Goal: Task Accomplishment & Management: Complete application form

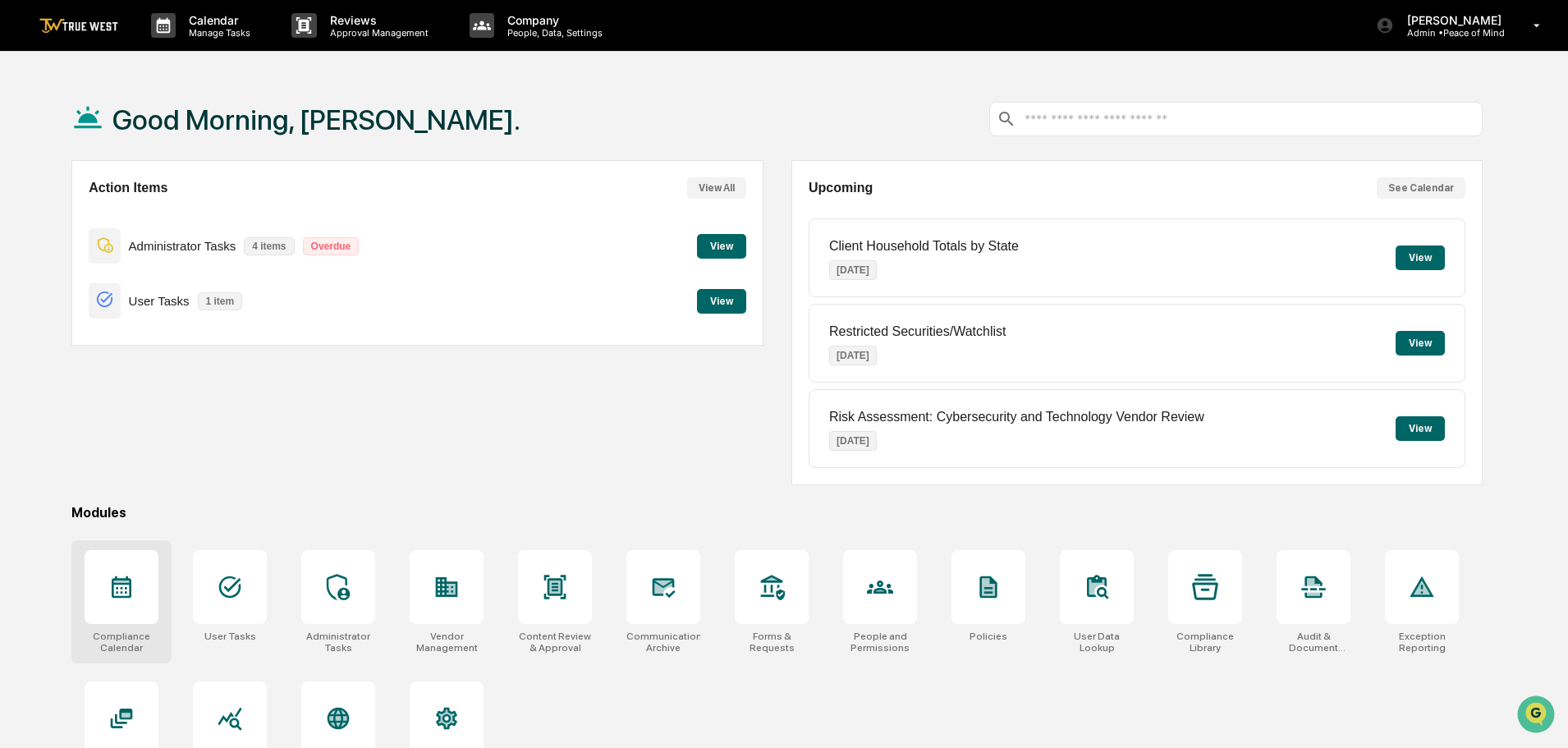
click at [112, 584] on icon at bounding box center [121, 587] width 26 height 26
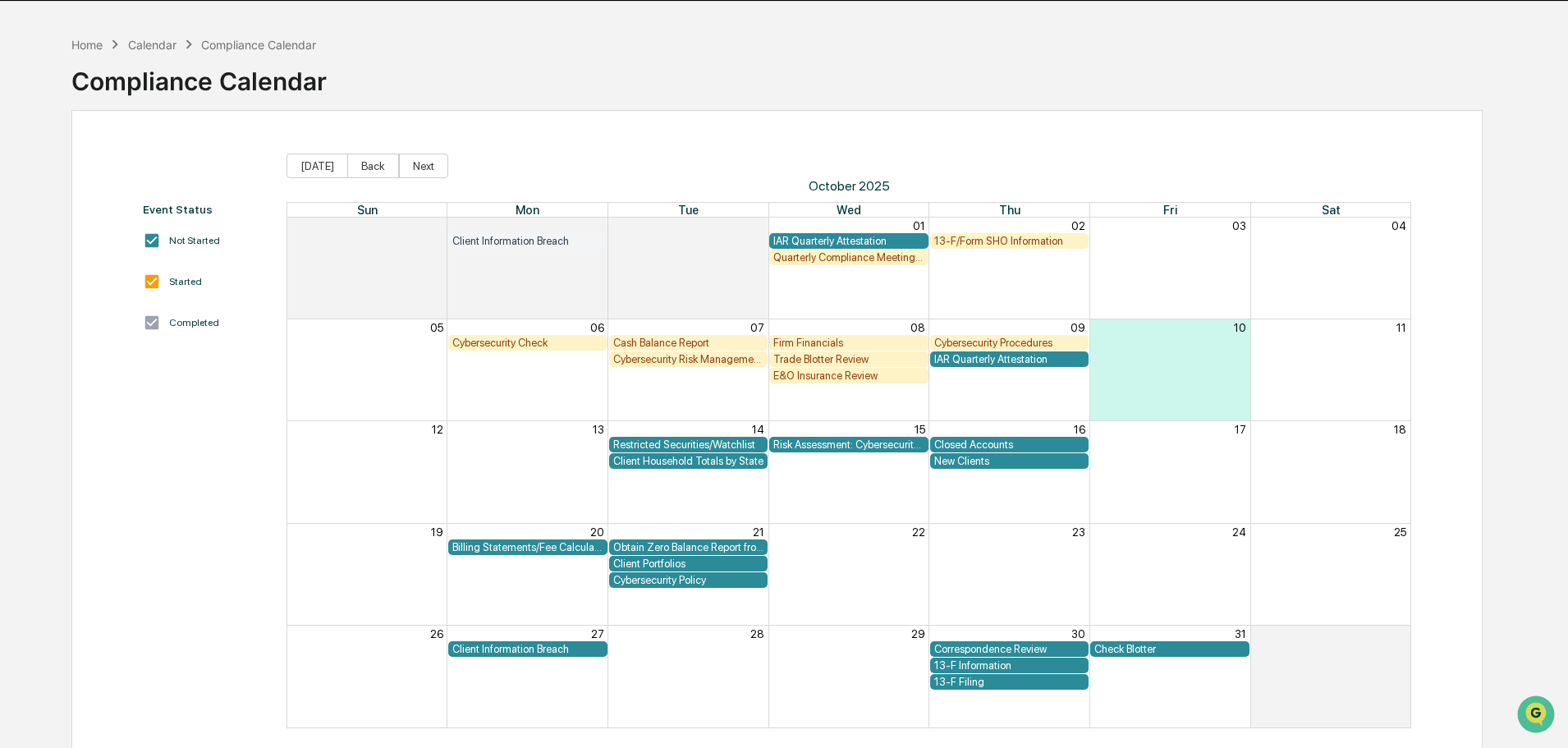
scroll to position [78, 0]
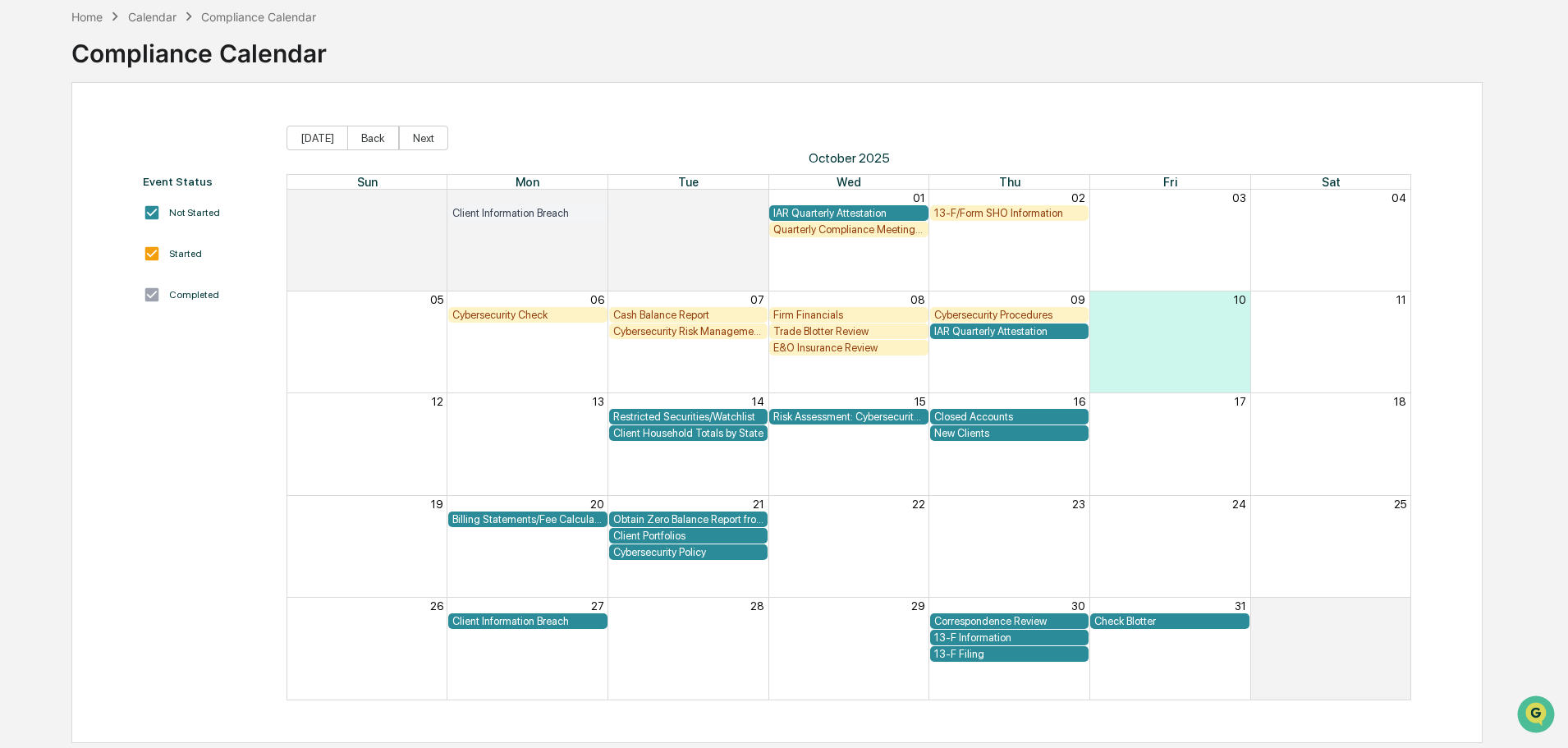
click at [1050, 618] on div "Correspondence Review" at bounding box center [1010, 621] width 151 height 12
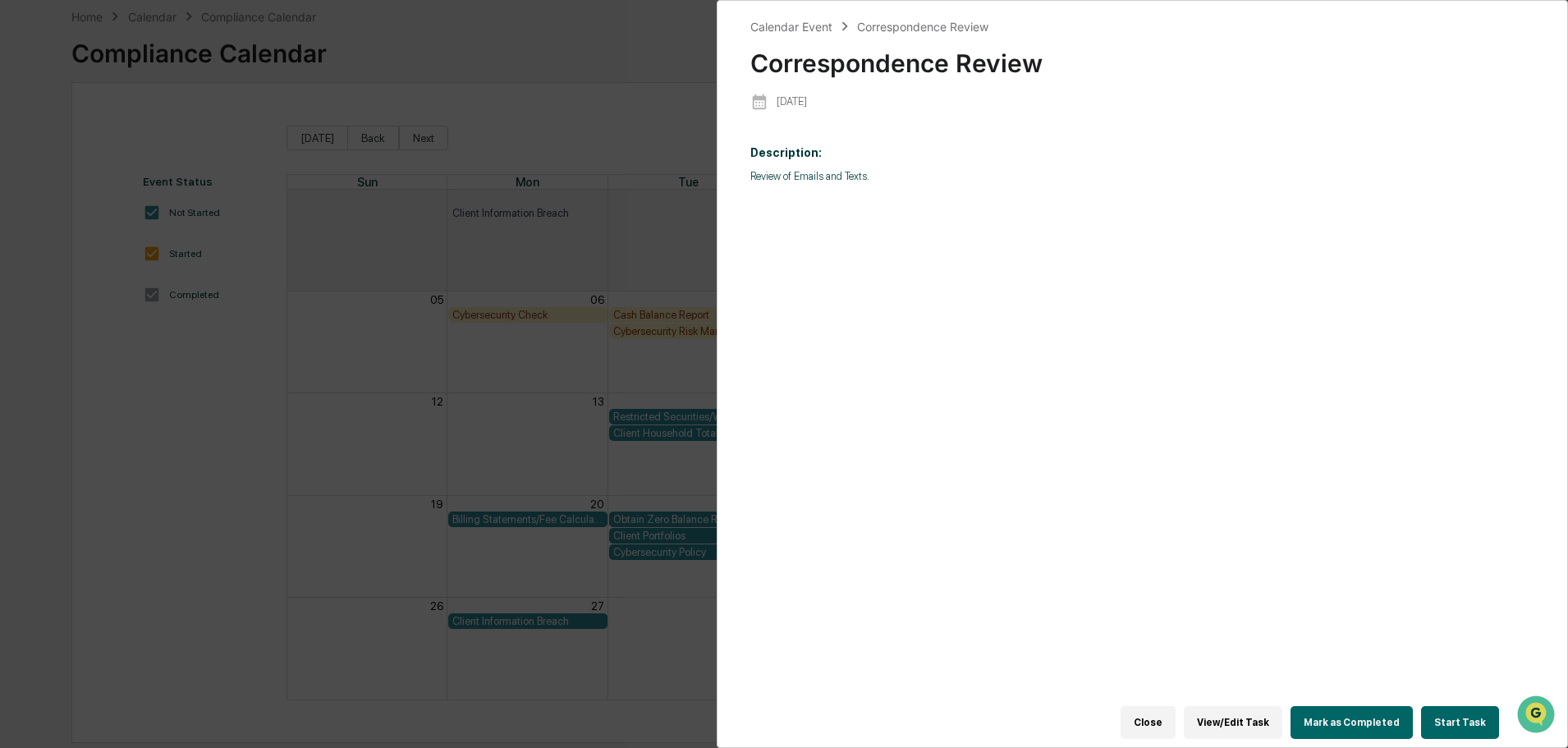
click at [1448, 714] on button "Start Task" at bounding box center [1460, 722] width 78 height 33
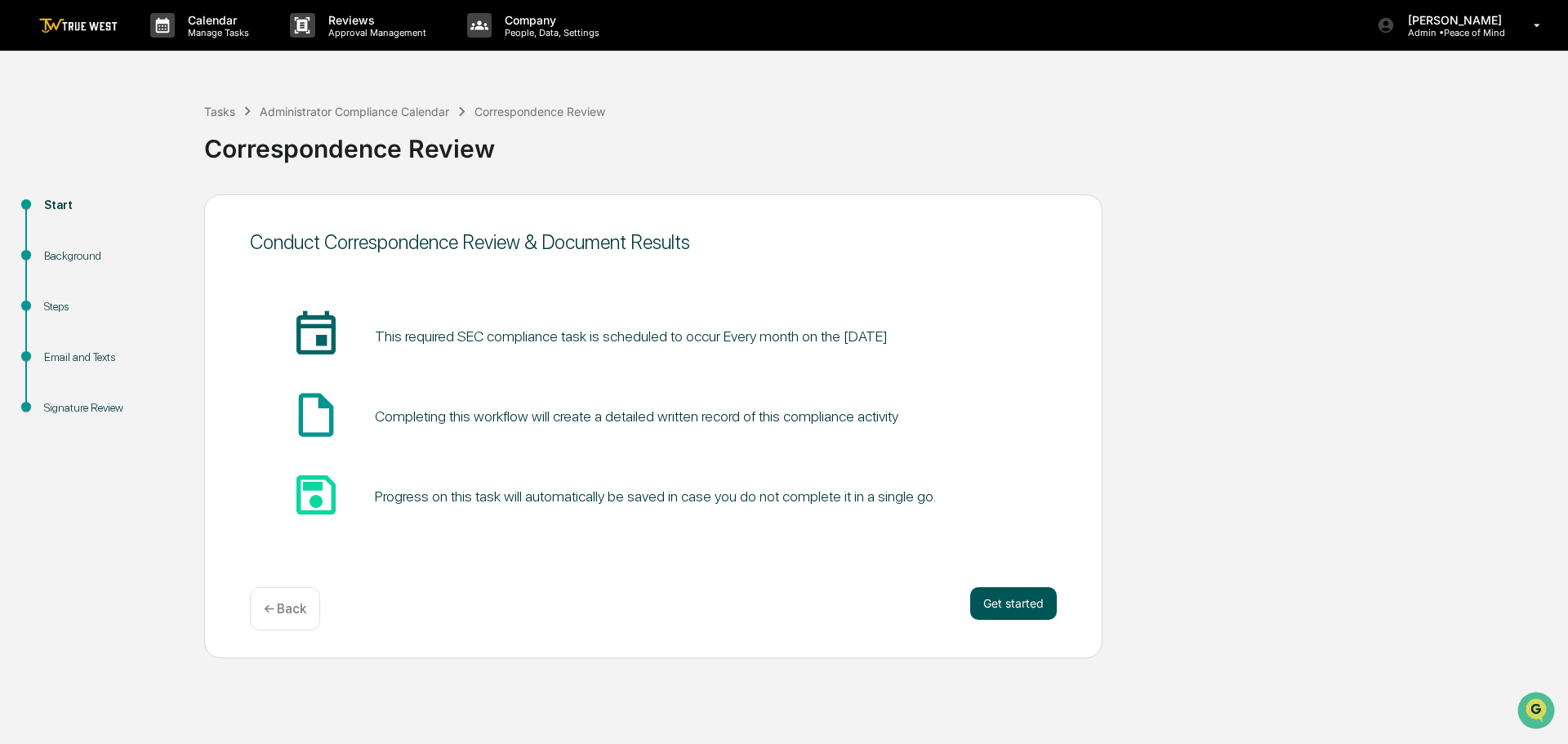
click at [1001, 602] on button "Get started" at bounding box center [1014, 603] width 87 height 33
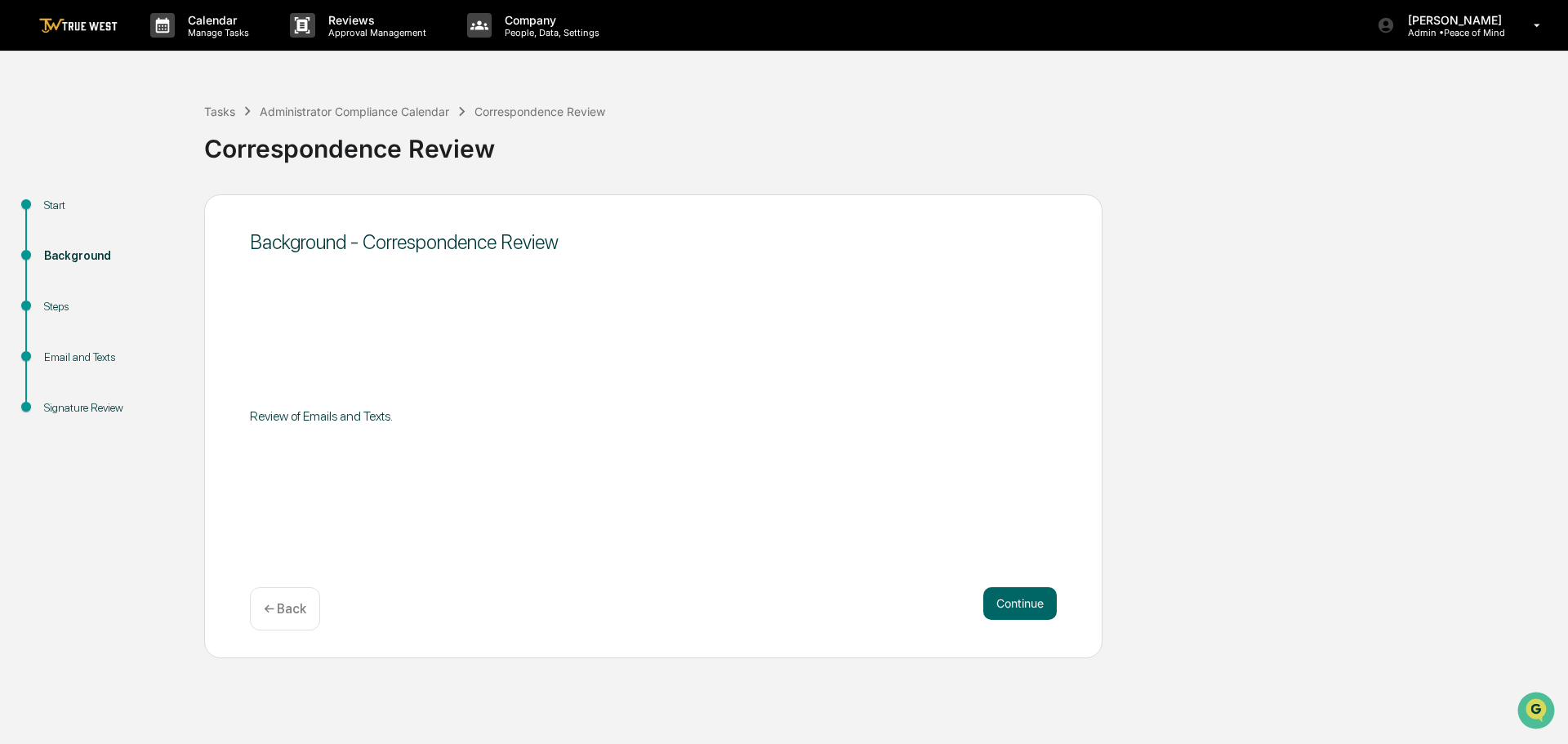
click at [1001, 602] on button "Continue" at bounding box center [1020, 603] width 74 height 33
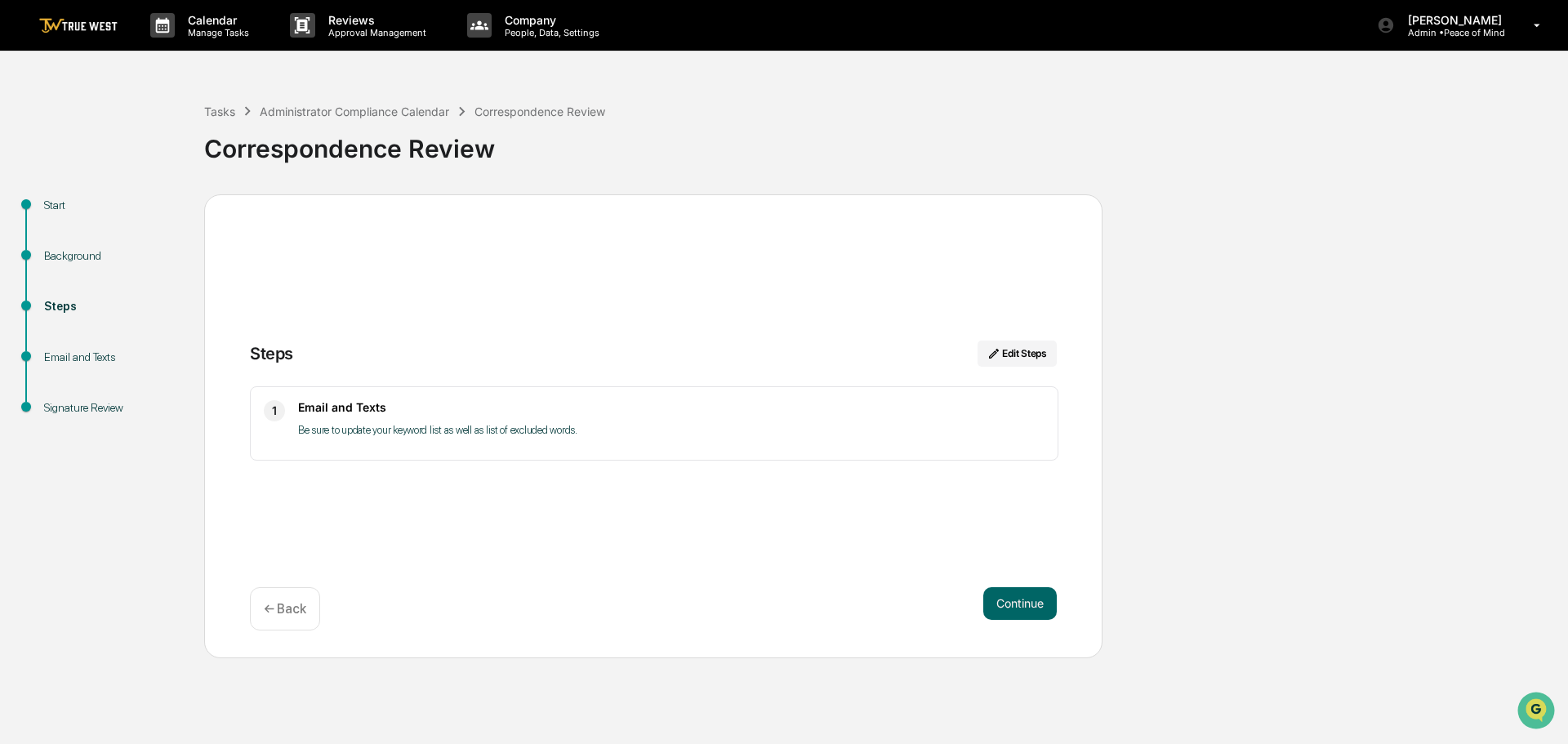
click at [1001, 602] on button "Continue" at bounding box center [1020, 603] width 74 height 33
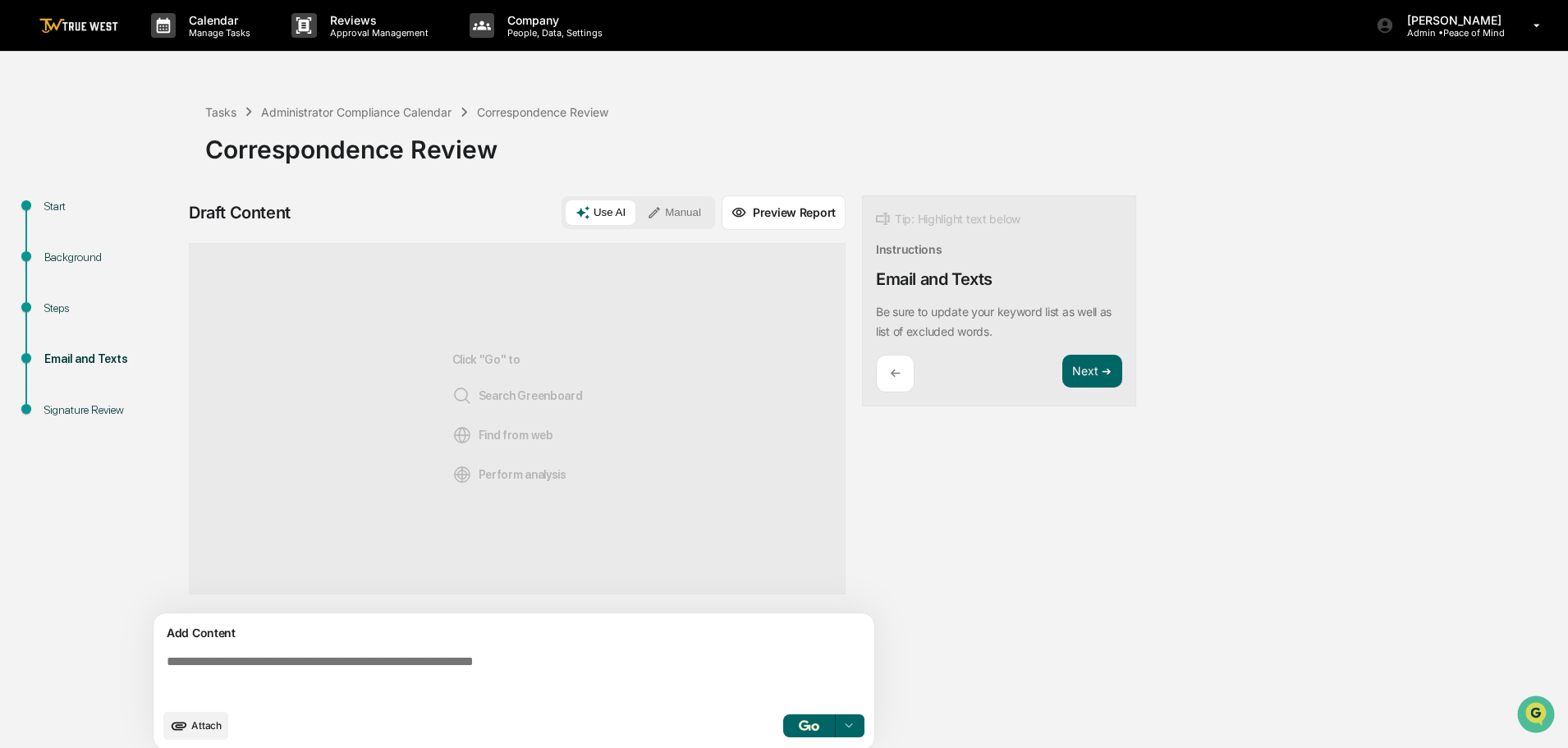
click at [664, 213] on button "Manual" at bounding box center [673, 212] width 74 height 25
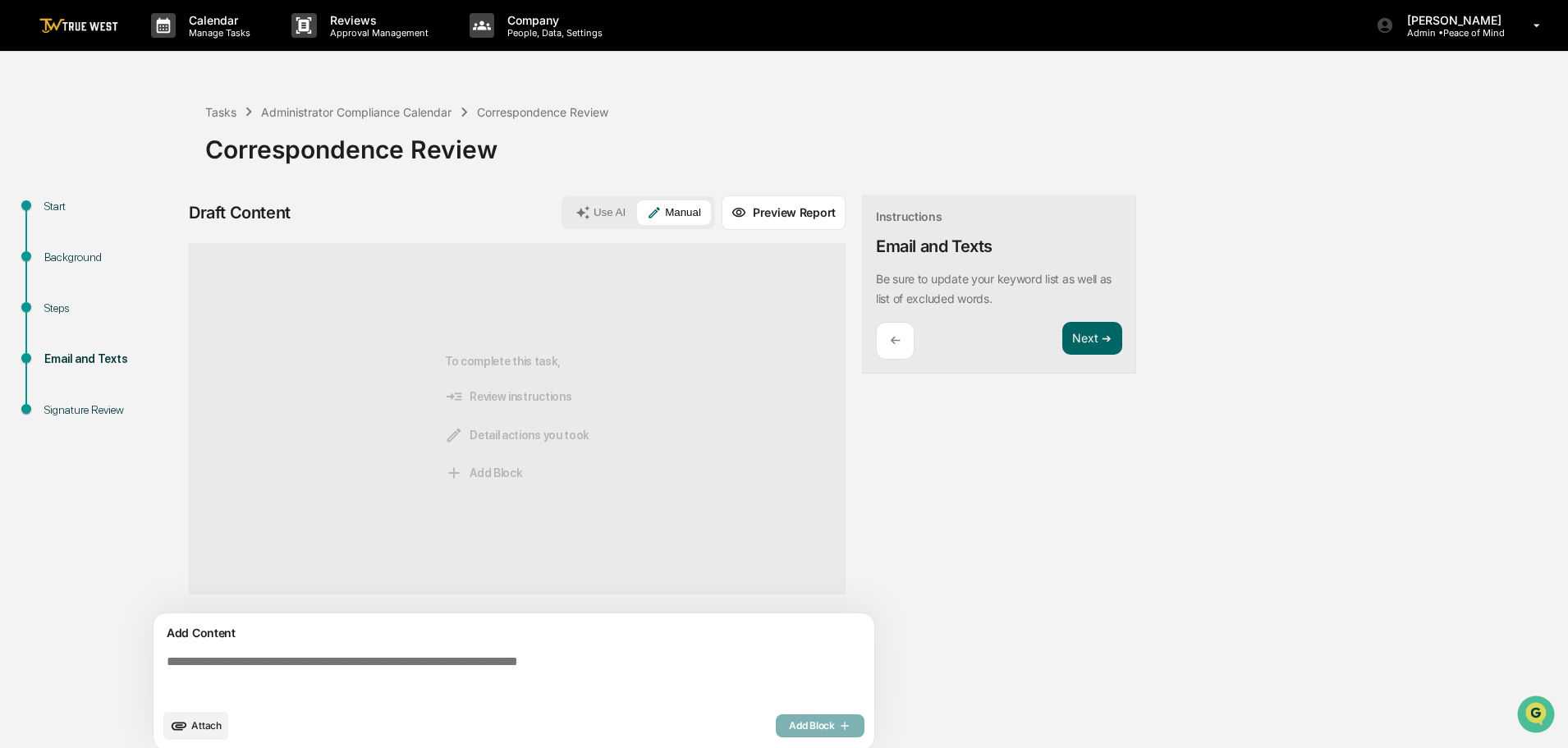
click at [170, 661] on textarea at bounding box center [517, 678] width 714 height 60
paste textarea "**********"
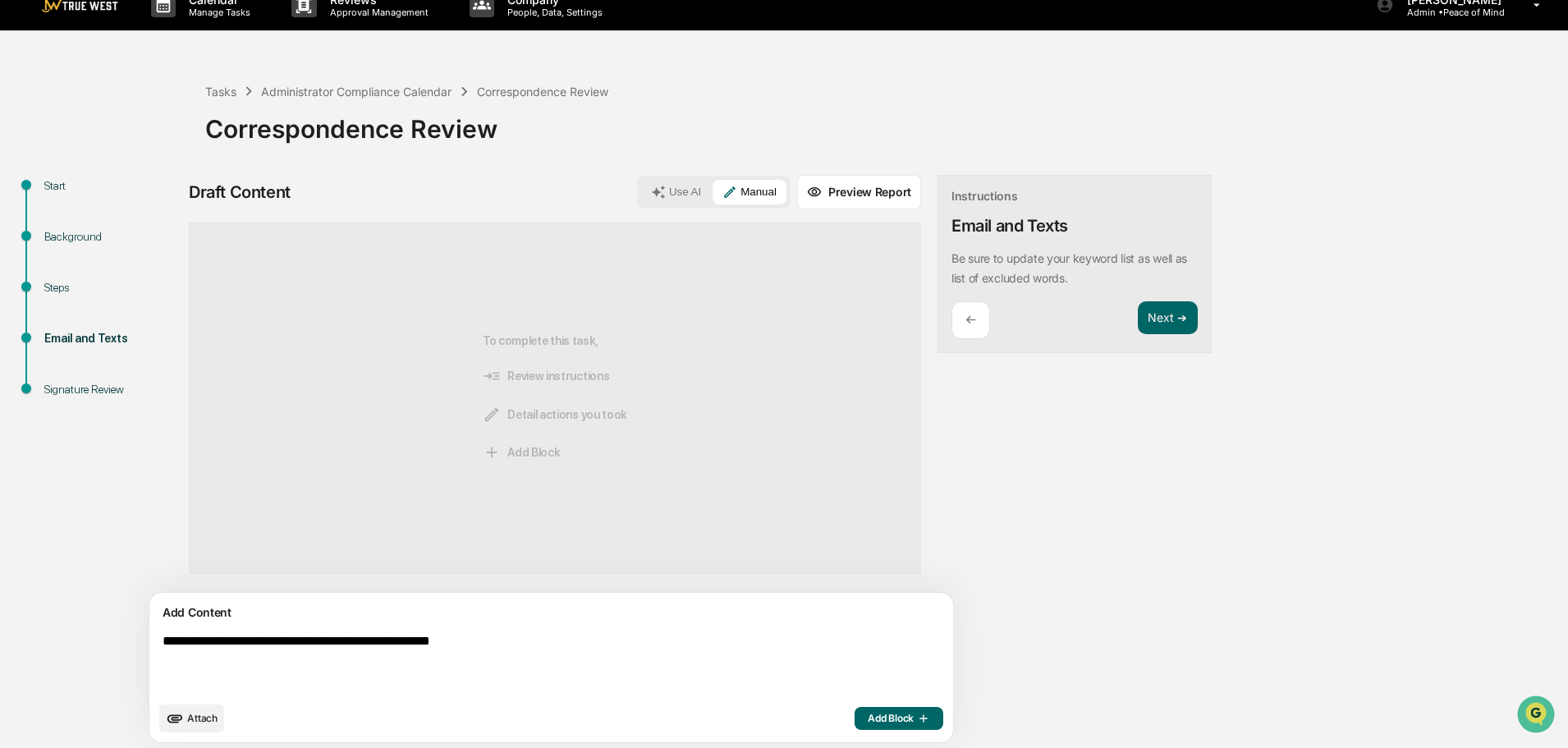
scroll to position [26, 0]
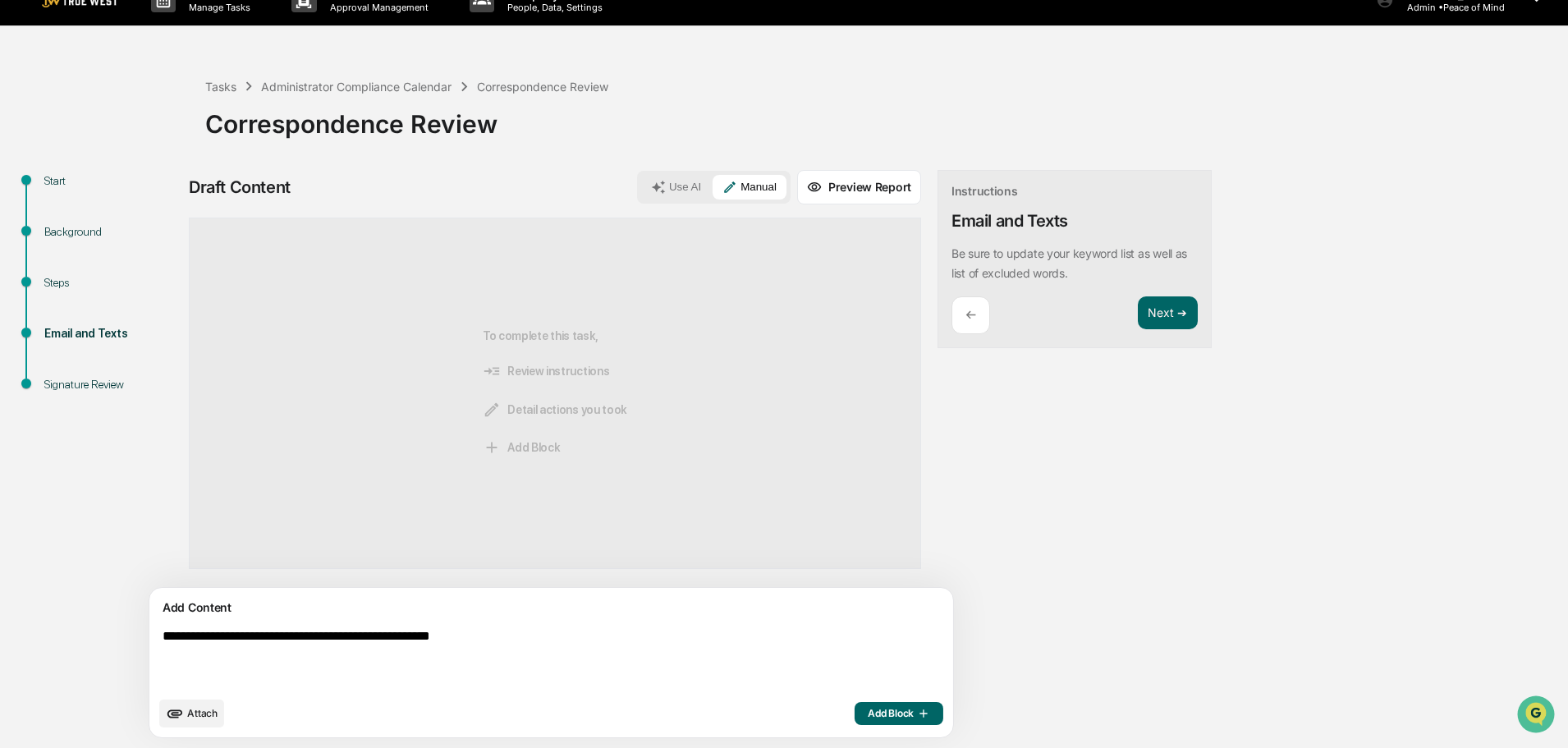
type textarea "**********"
click at [868, 712] on span "Add Block" at bounding box center [899, 713] width 62 height 13
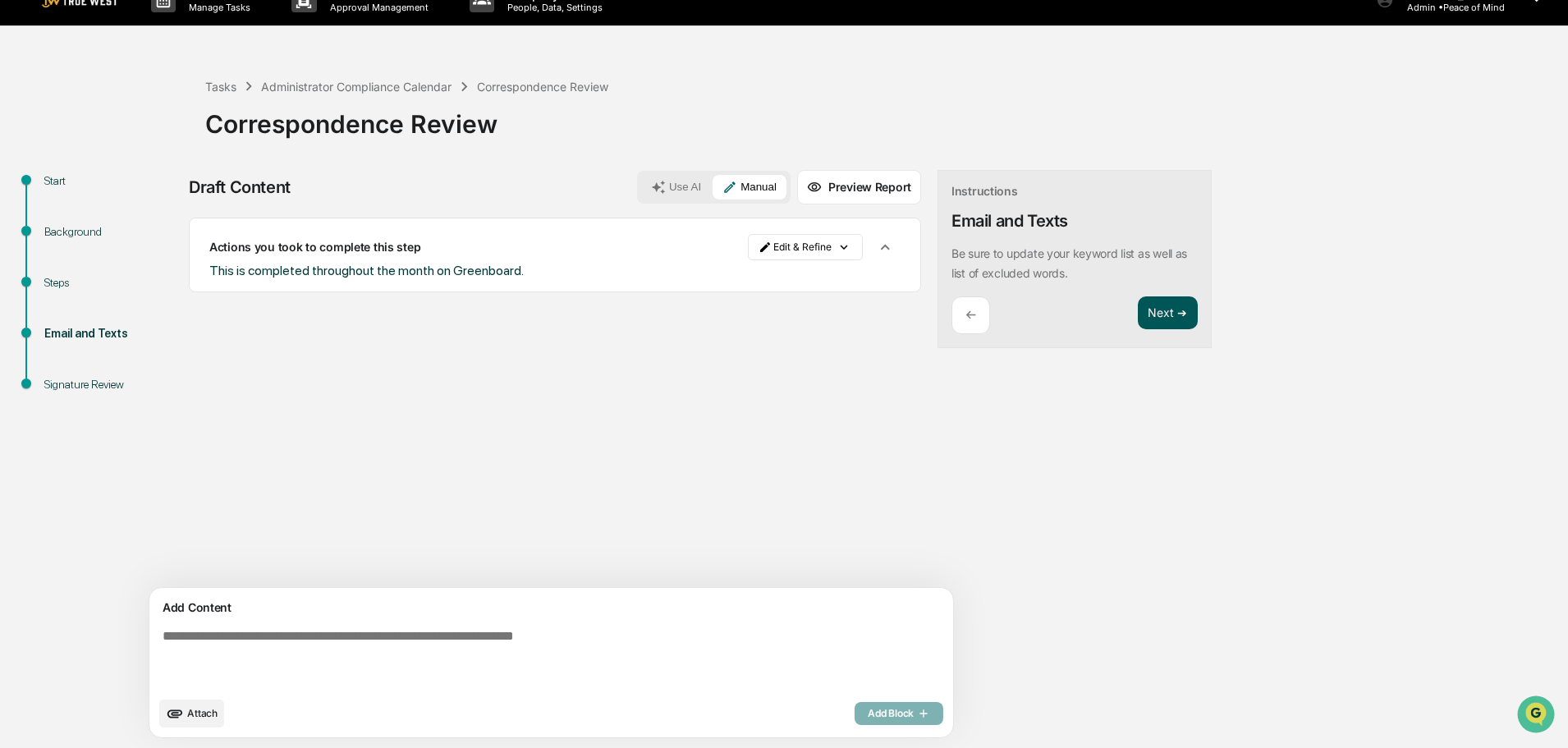
click at [1138, 311] on button "Next ➔" at bounding box center [1167, 313] width 60 height 34
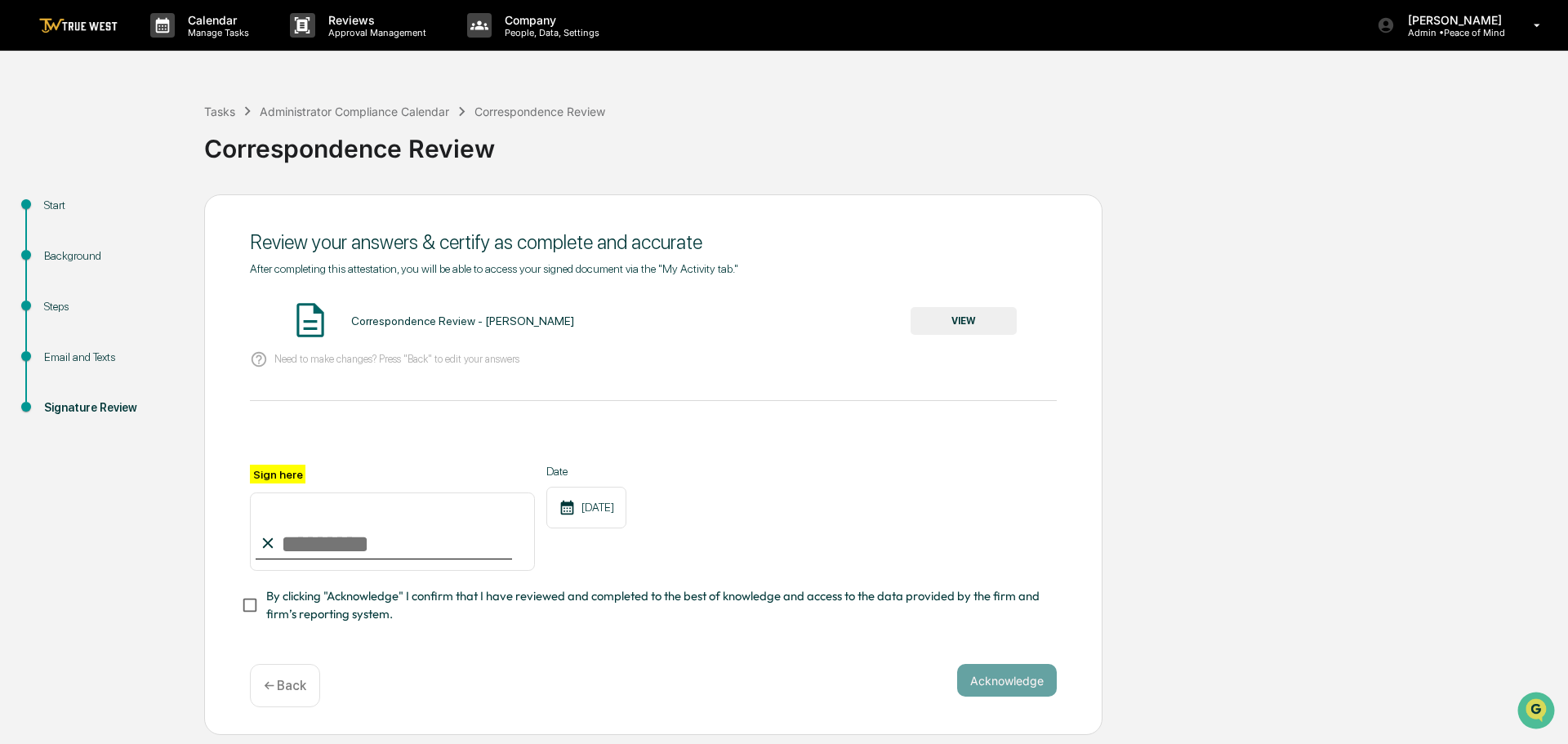
click at [970, 324] on button "VIEW" at bounding box center [963, 321] width 107 height 28
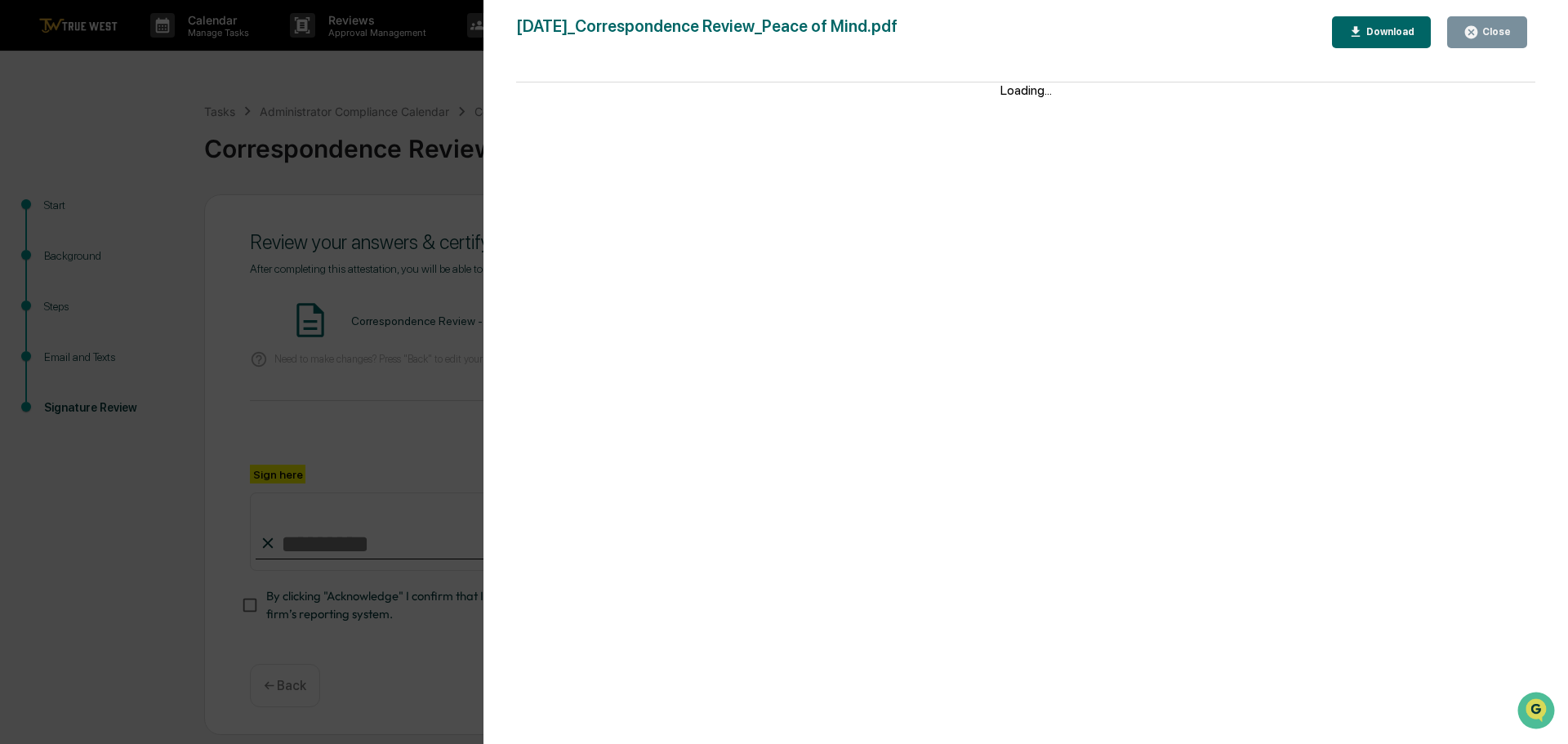
click at [398, 186] on div "Version History 10/10/2025, 03:57 PM Tammy Steffen 2025-10-10_Correspondence Re…" at bounding box center [784, 372] width 1568 height 744
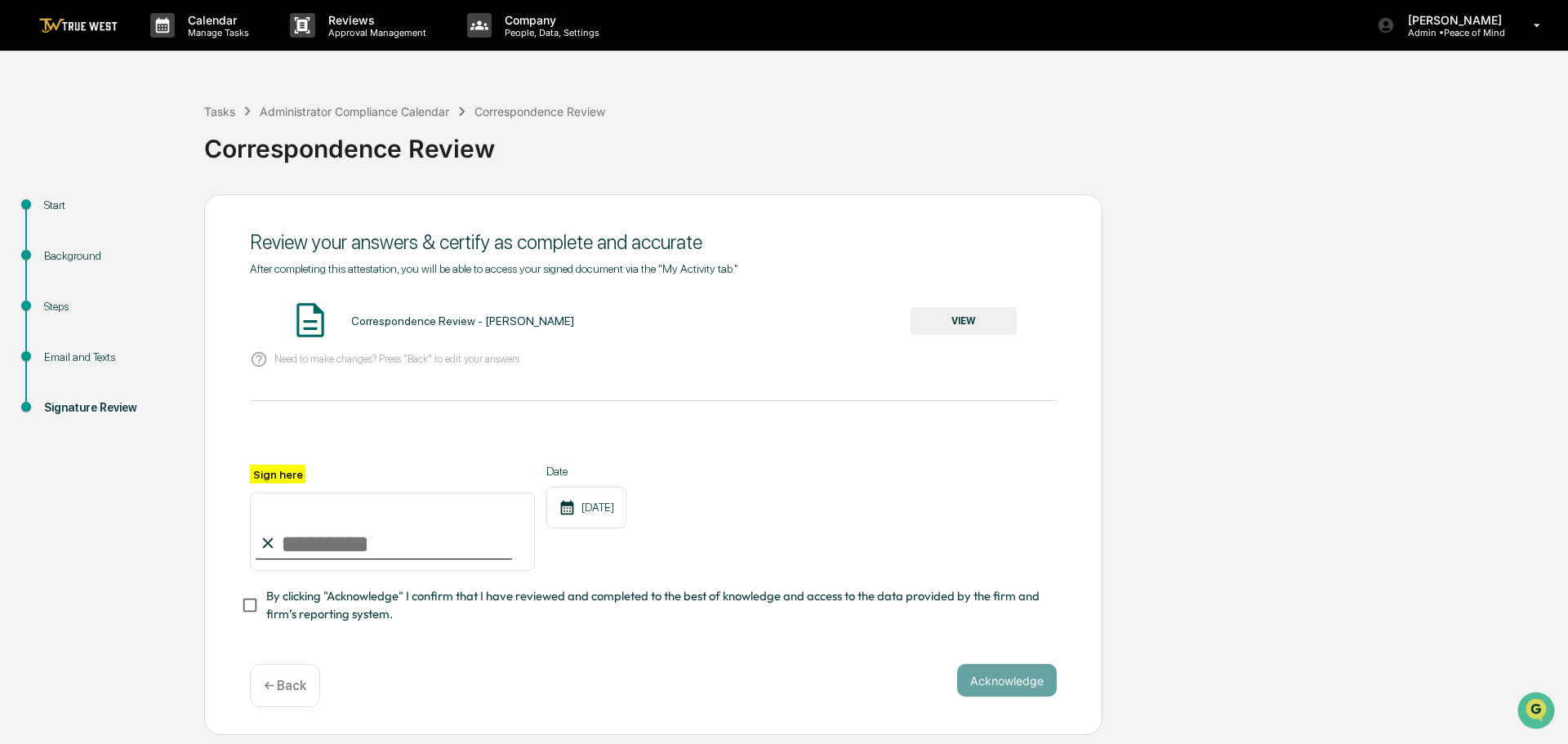
click at [365, 540] on input "Sign here" at bounding box center [392, 531] width 285 height 78
type input "**********"
click at [986, 691] on button "Acknowledge" at bounding box center [1006, 680] width 100 height 33
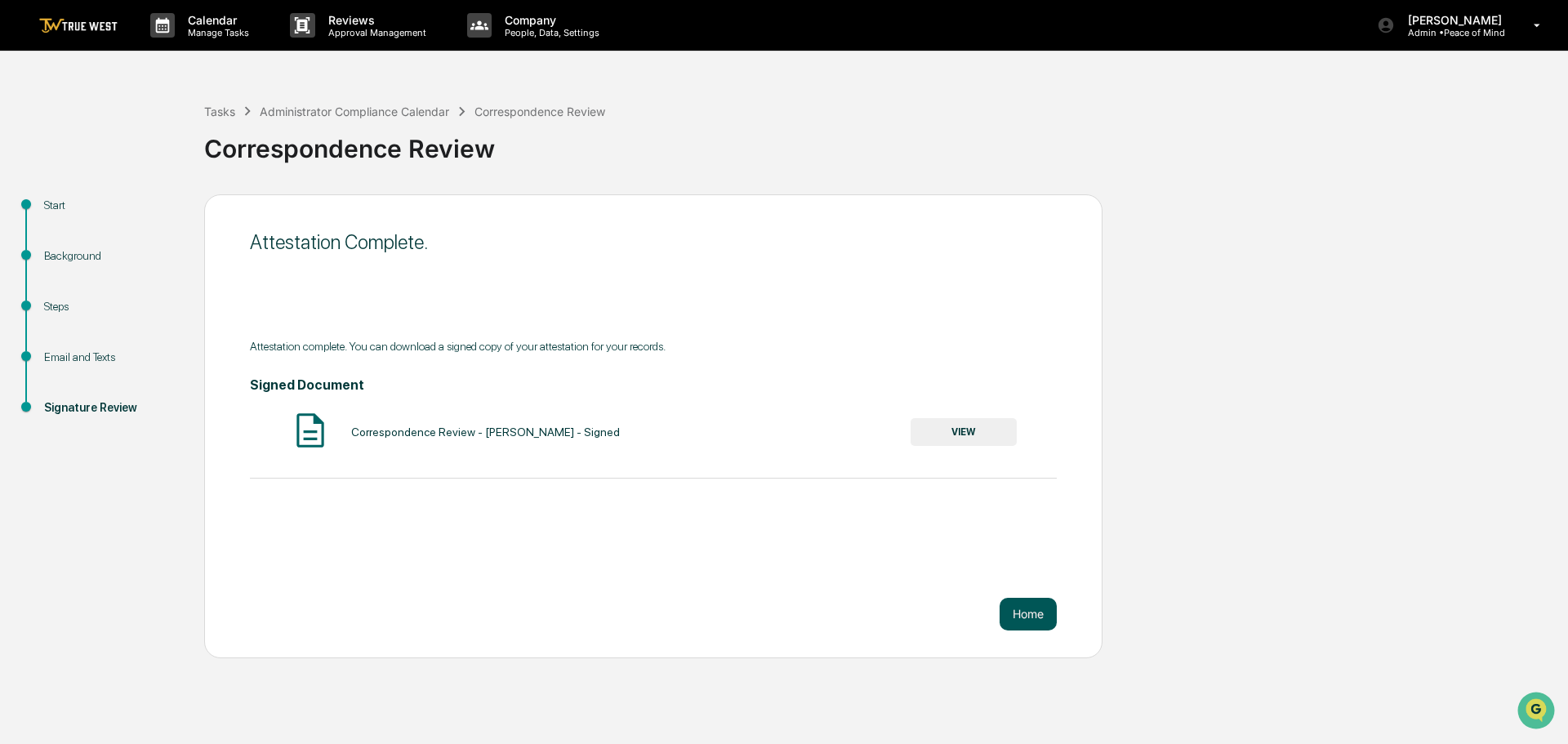
click at [1019, 620] on button "Home" at bounding box center [1028, 614] width 57 height 33
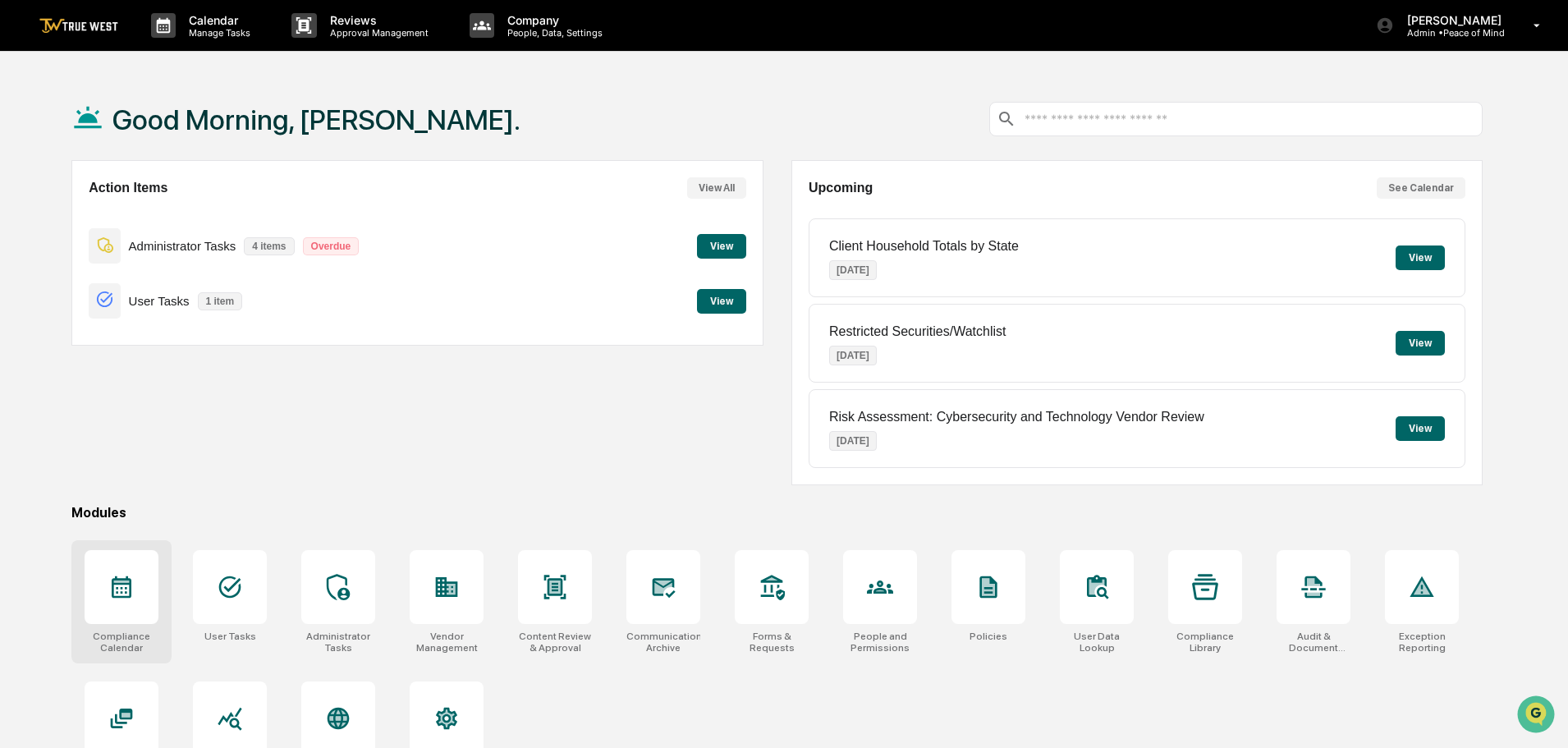
click at [116, 599] on icon at bounding box center [121, 587] width 26 height 26
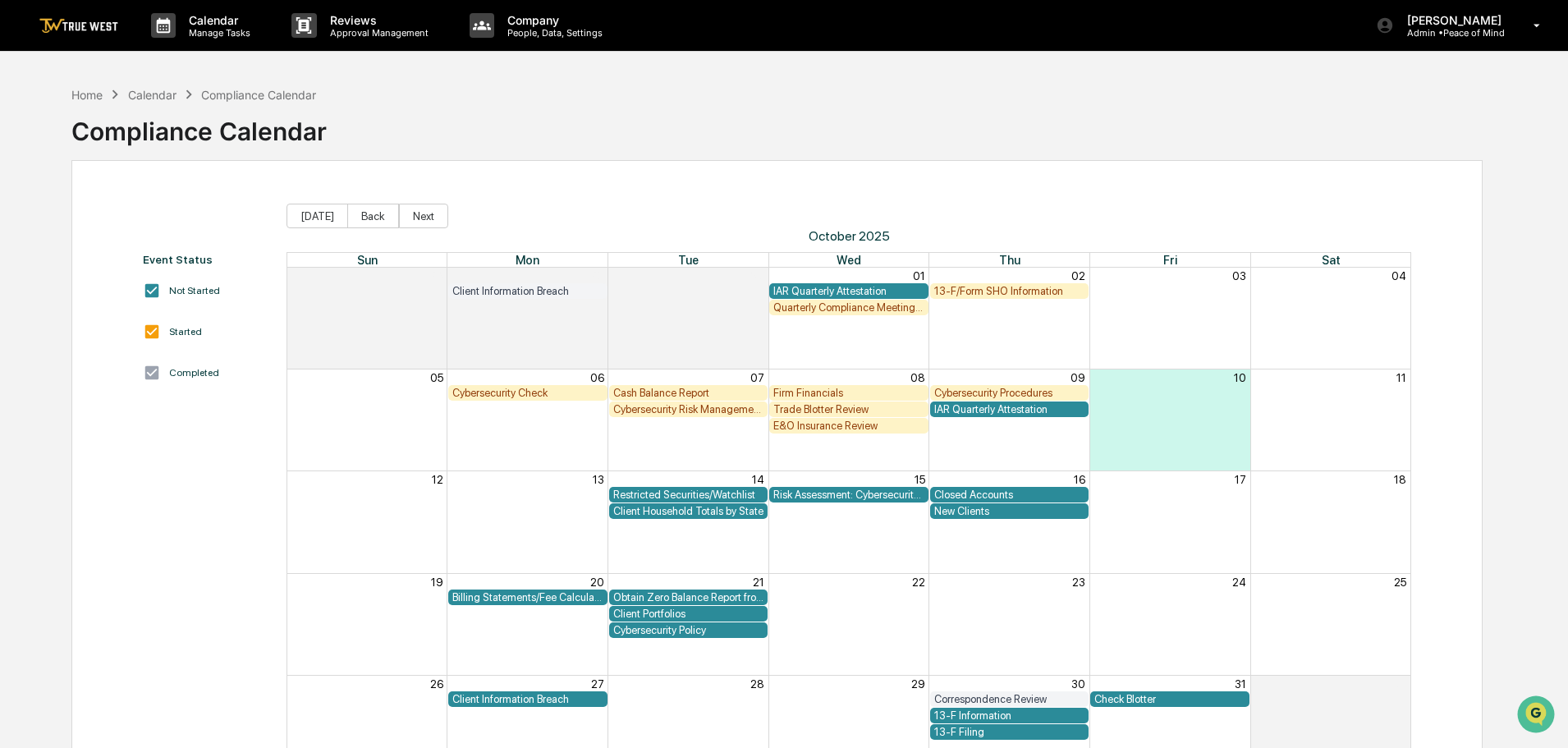
click at [842, 408] on div "Trade Blotter Review" at bounding box center [849, 409] width 151 height 12
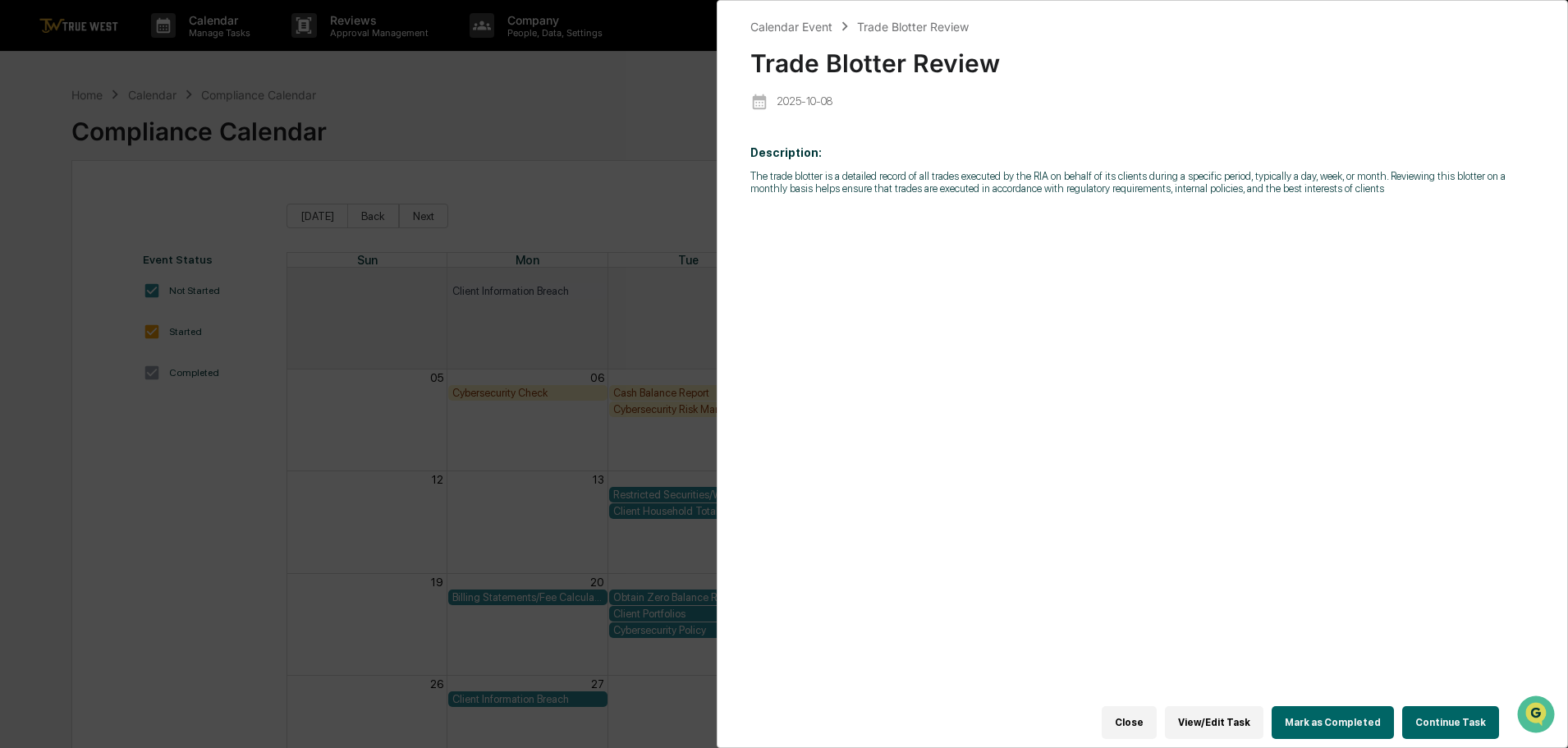
click at [1425, 708] on button "Continue Task" at bounding box center [1451, 722] width 97 height 33
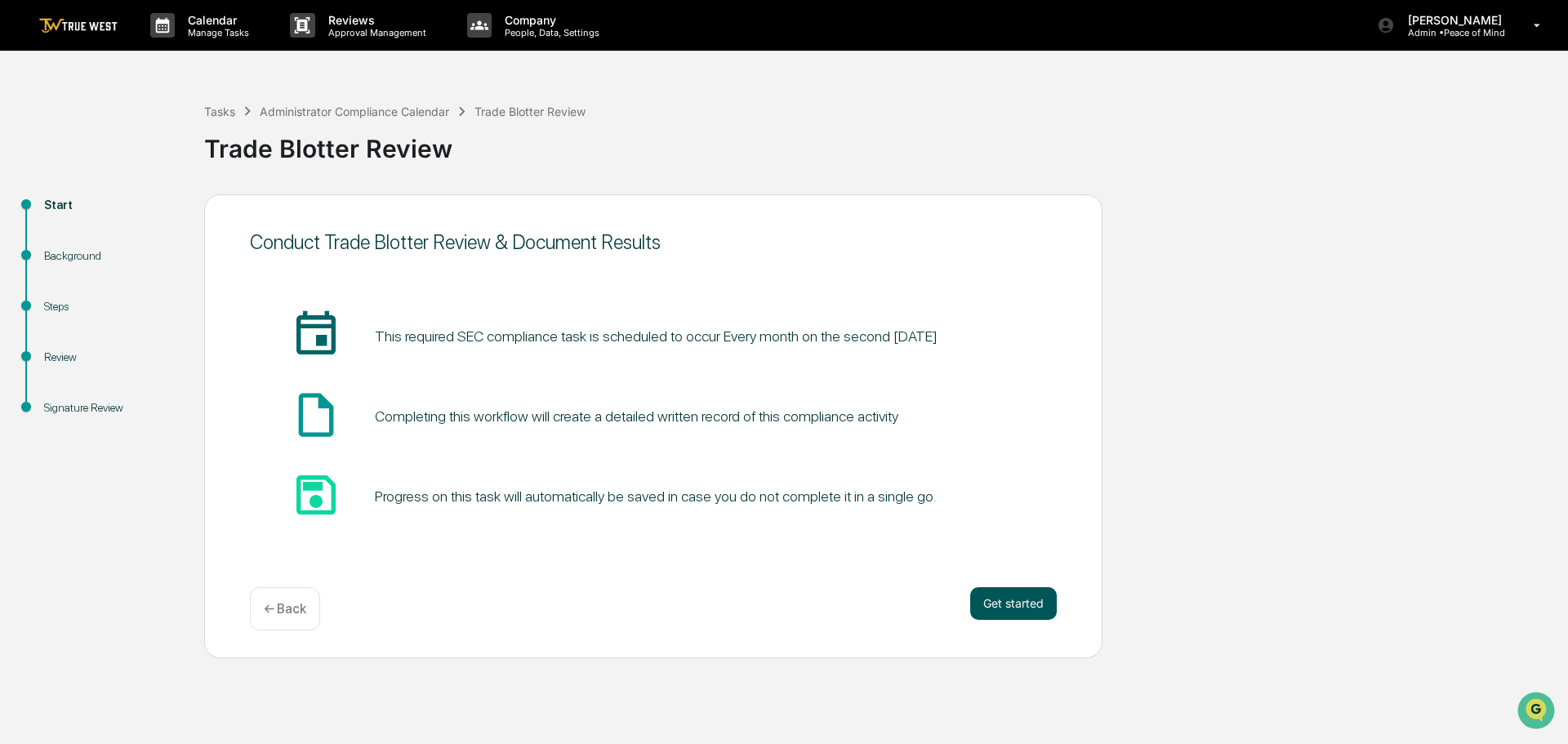
click at [1015, 596] on button "Get started" at bounding box center [1014, 603] width 87 height 33
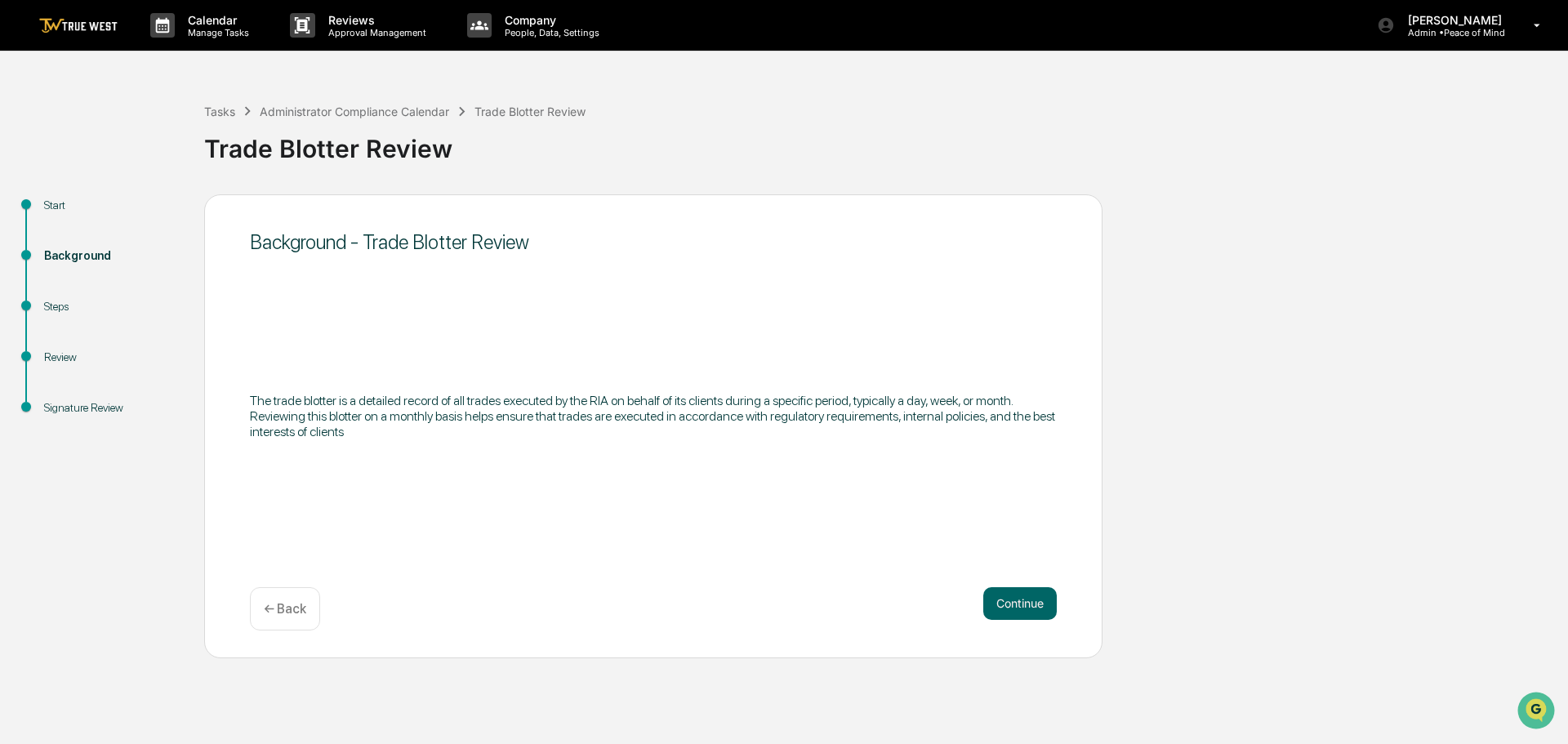
click at [1015, 596] on button "Continue" at bounding box center [1020, 603] width 74 height 33
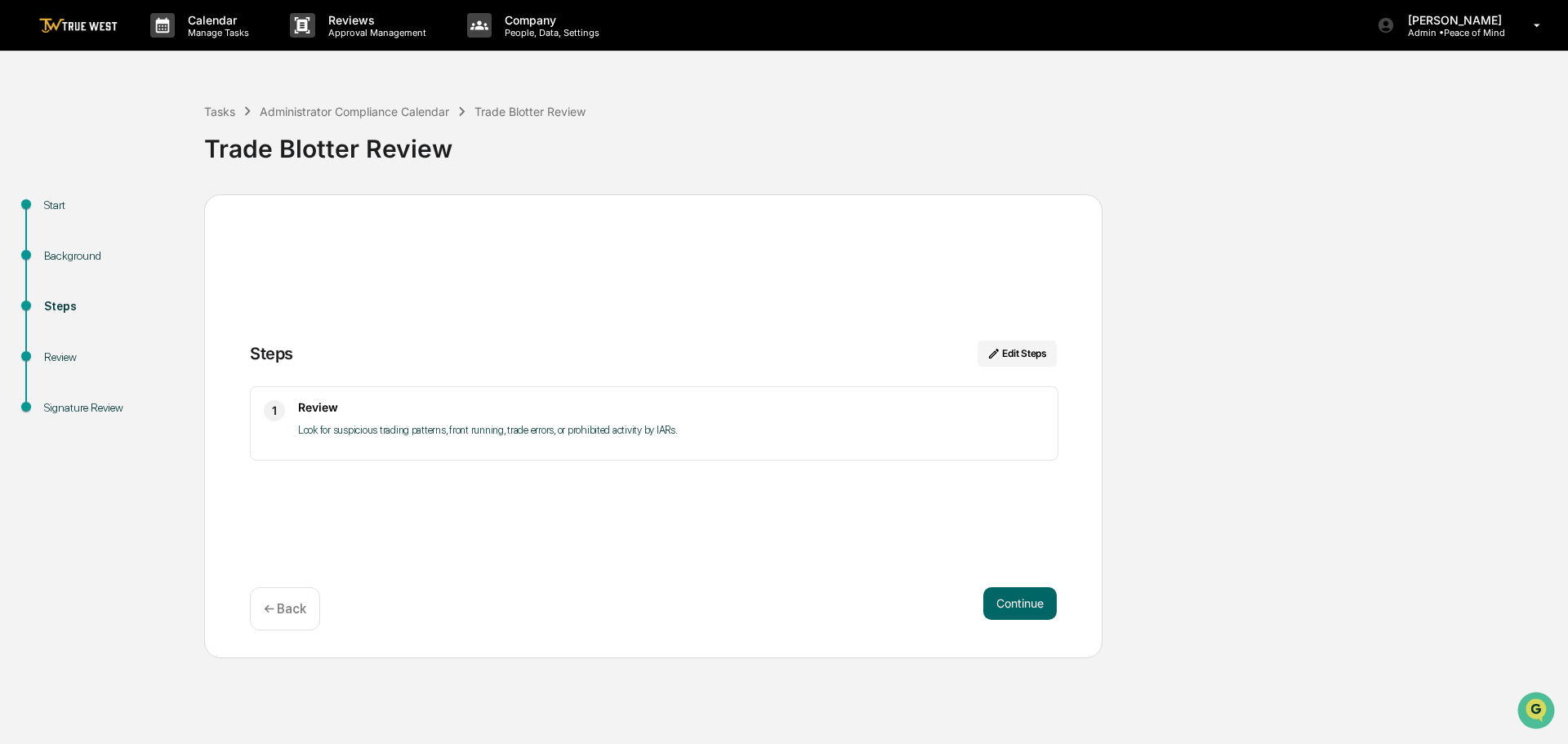
click at [1015, 596] on button "Continue" at bounding box center [1020, 603] width 74 height 33
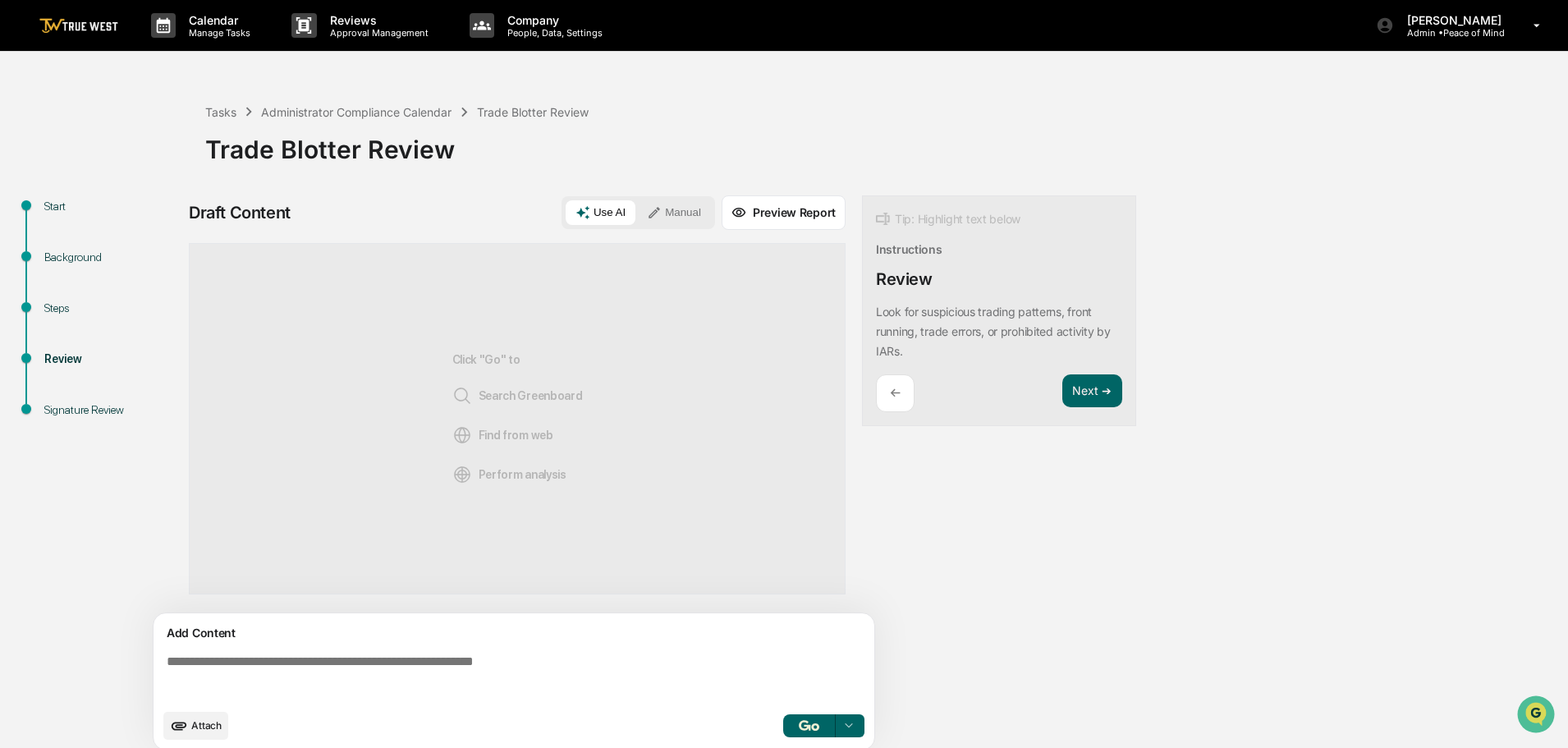
click at [681, 207] on button "Manual" at bounding box center [673, 212] width 74 height 25
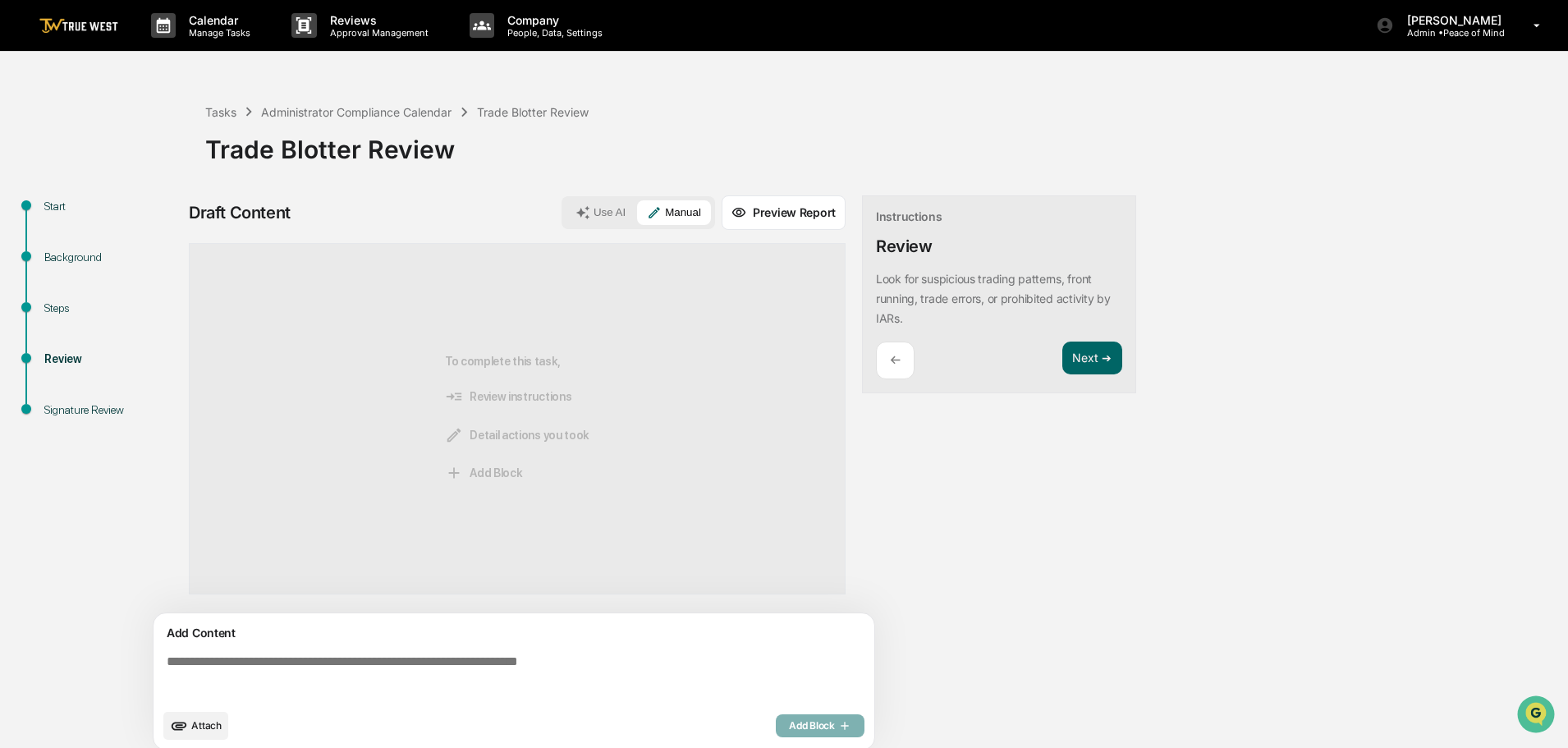
click at [168, 659] on textarea at bounding box center [517, 678] width 714 height 60
paste textarea "**********"
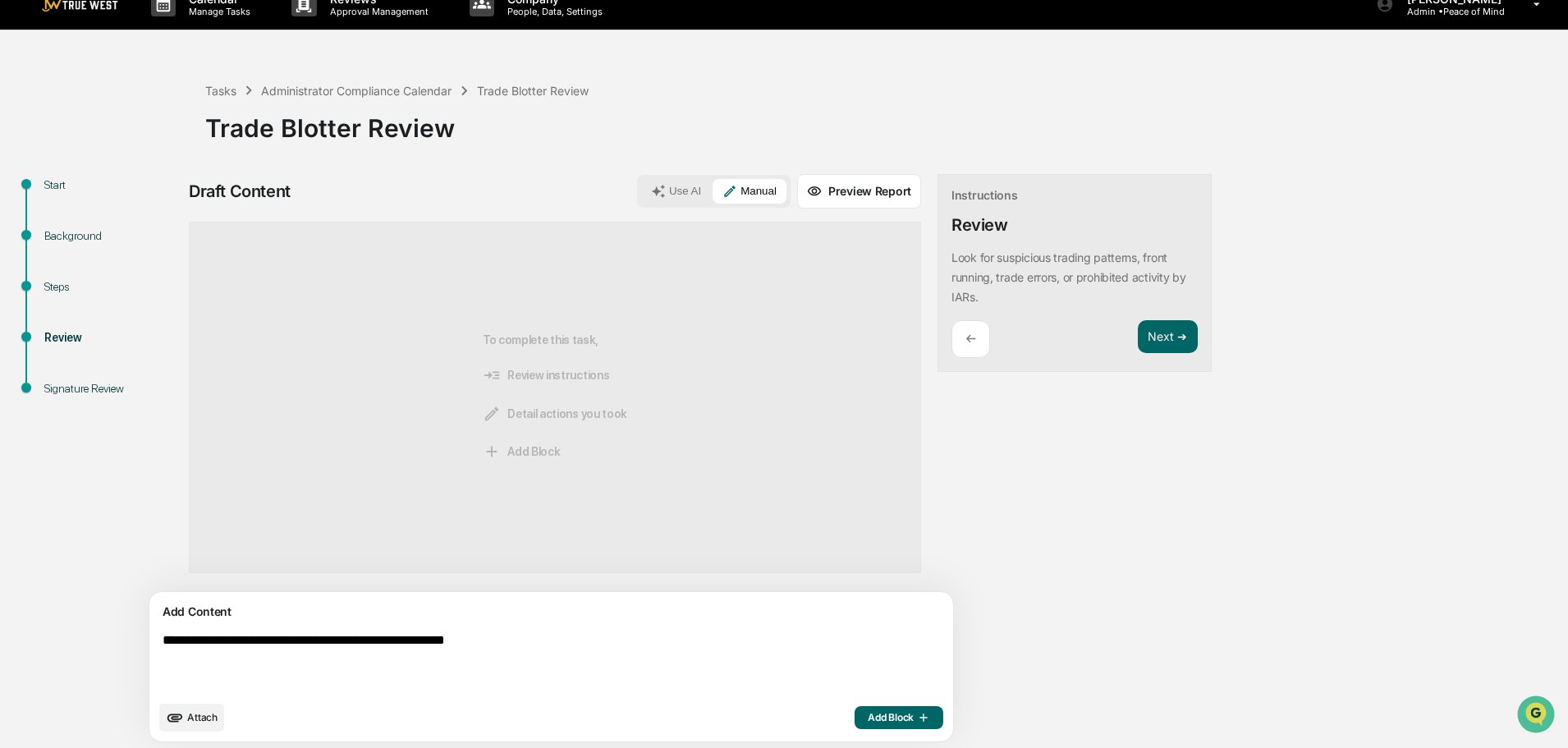
scroll to position [26, 0]
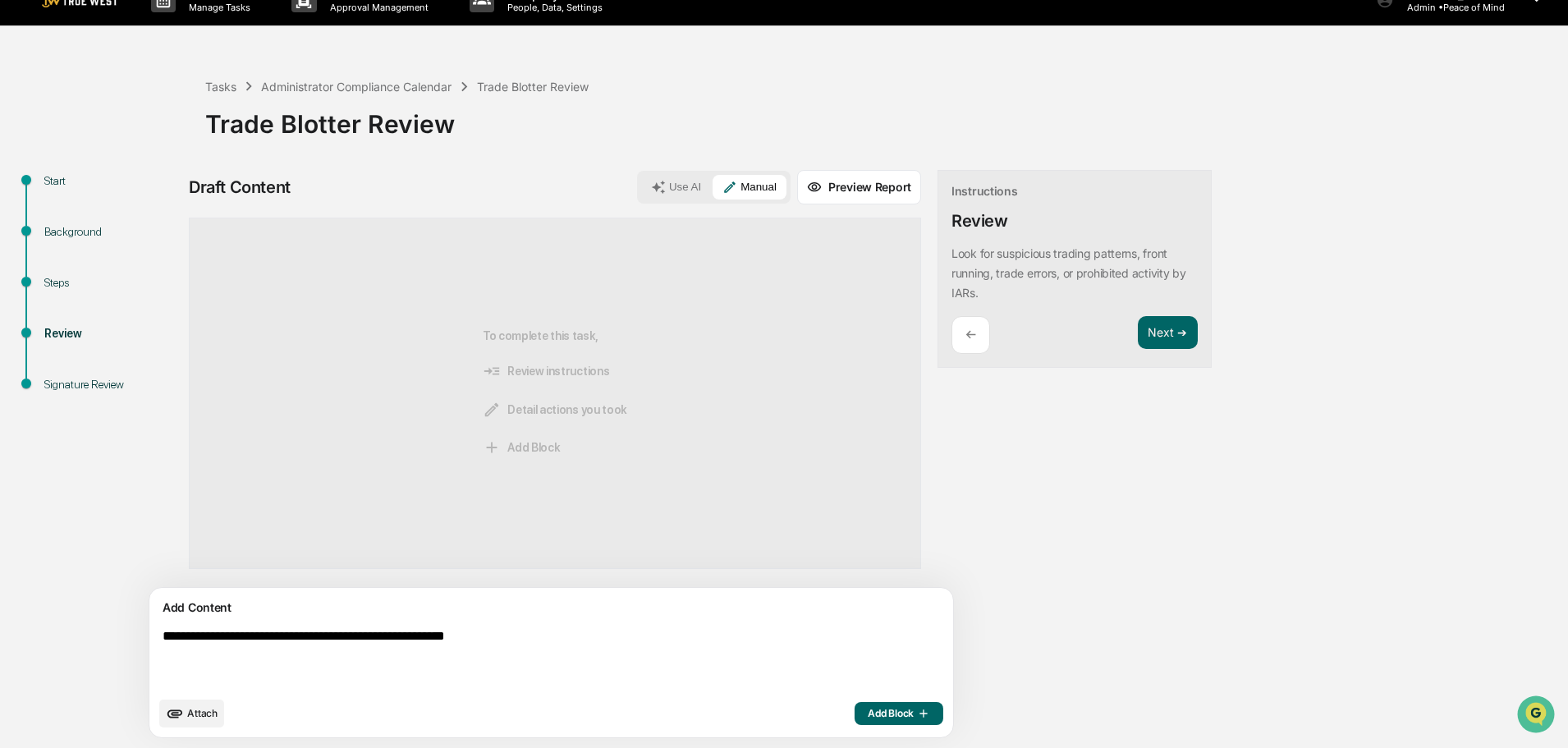
type textarea "**********"
click at [868, 713] on span "Add Block" at bounding box center [899, 713] width 62 height 13
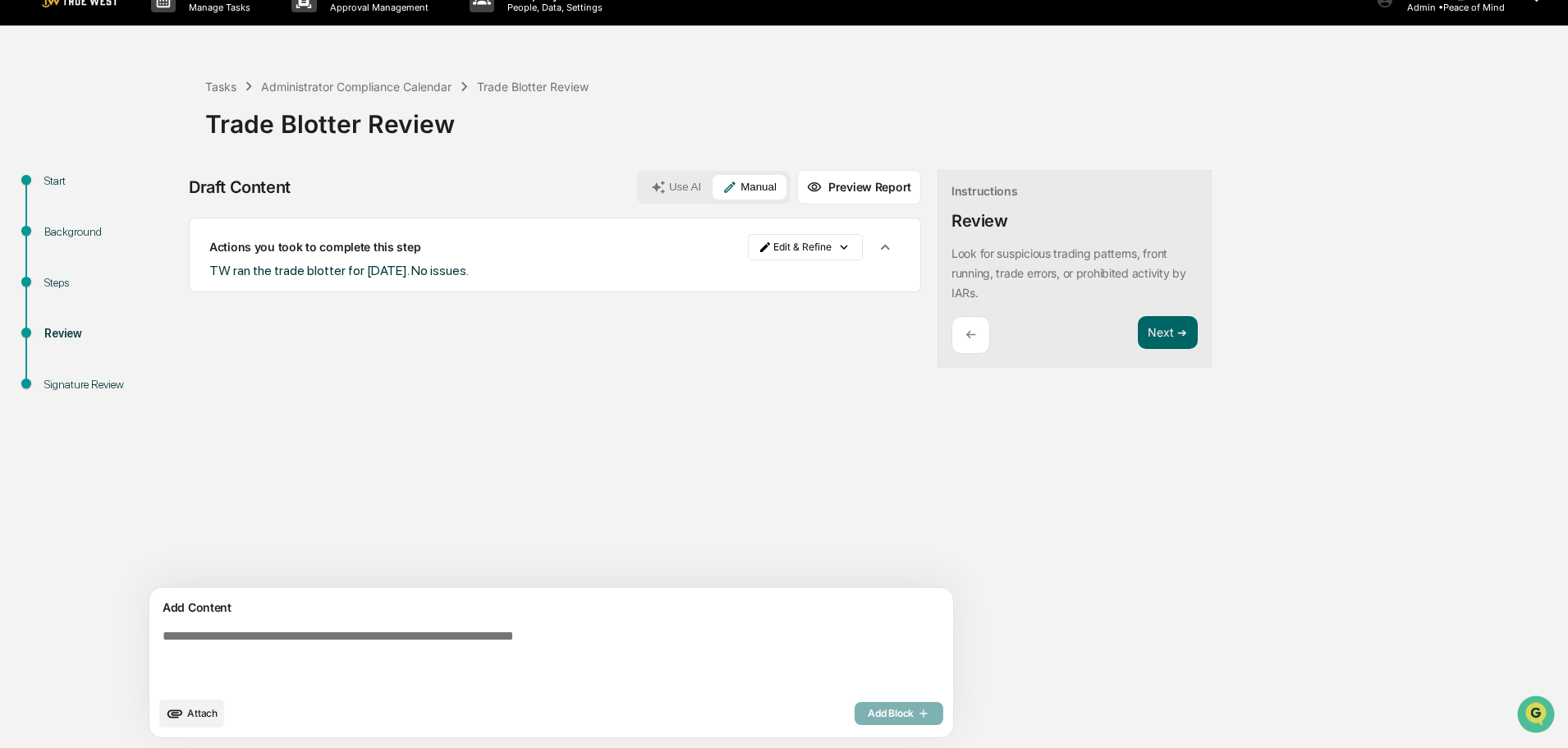
click at [201, 712] on span "Attach" at bounding box center [202, 713] width 31 height 12
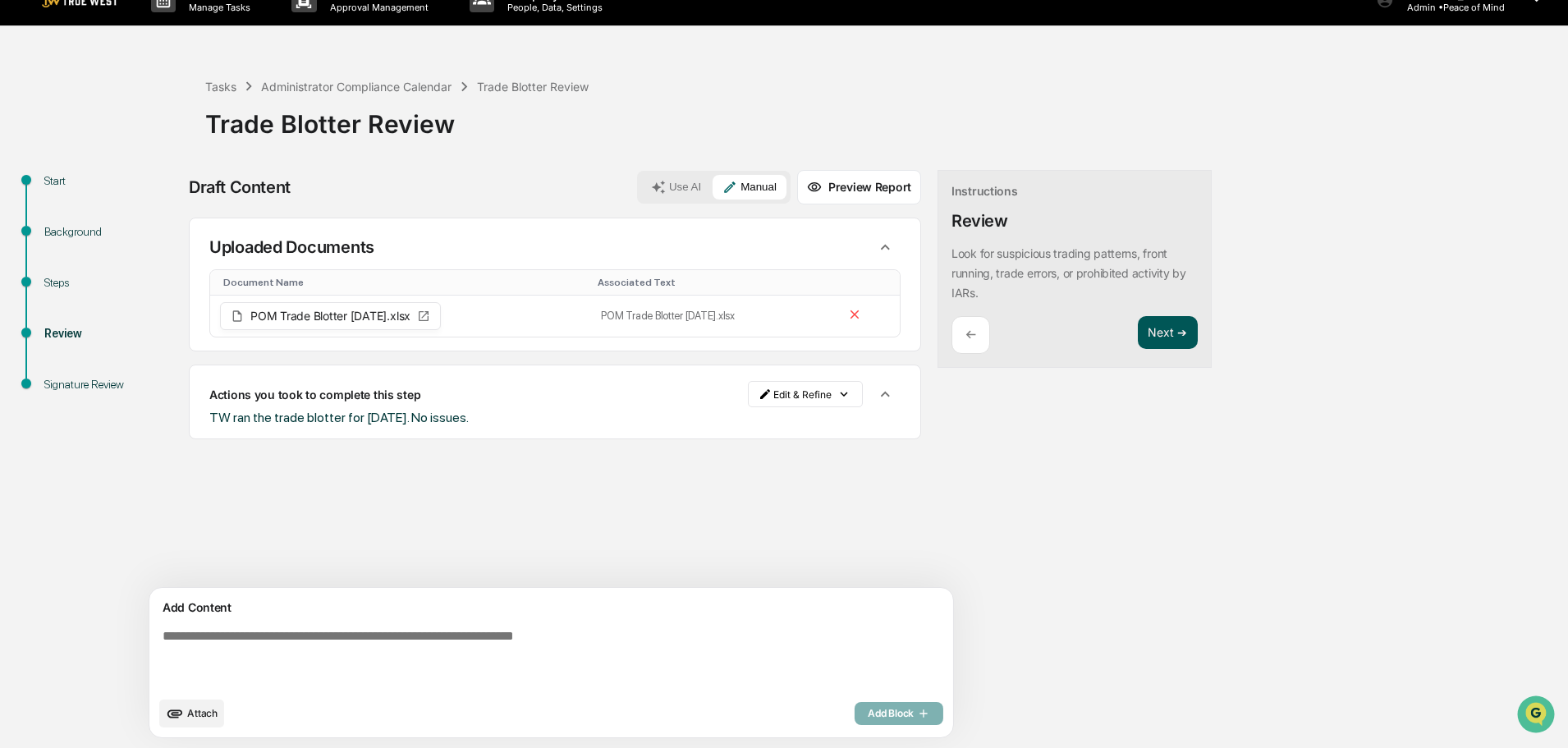
click at [1138, 336] on button "Next ➔" at bounding box center [1167, 333] width 60 height 34
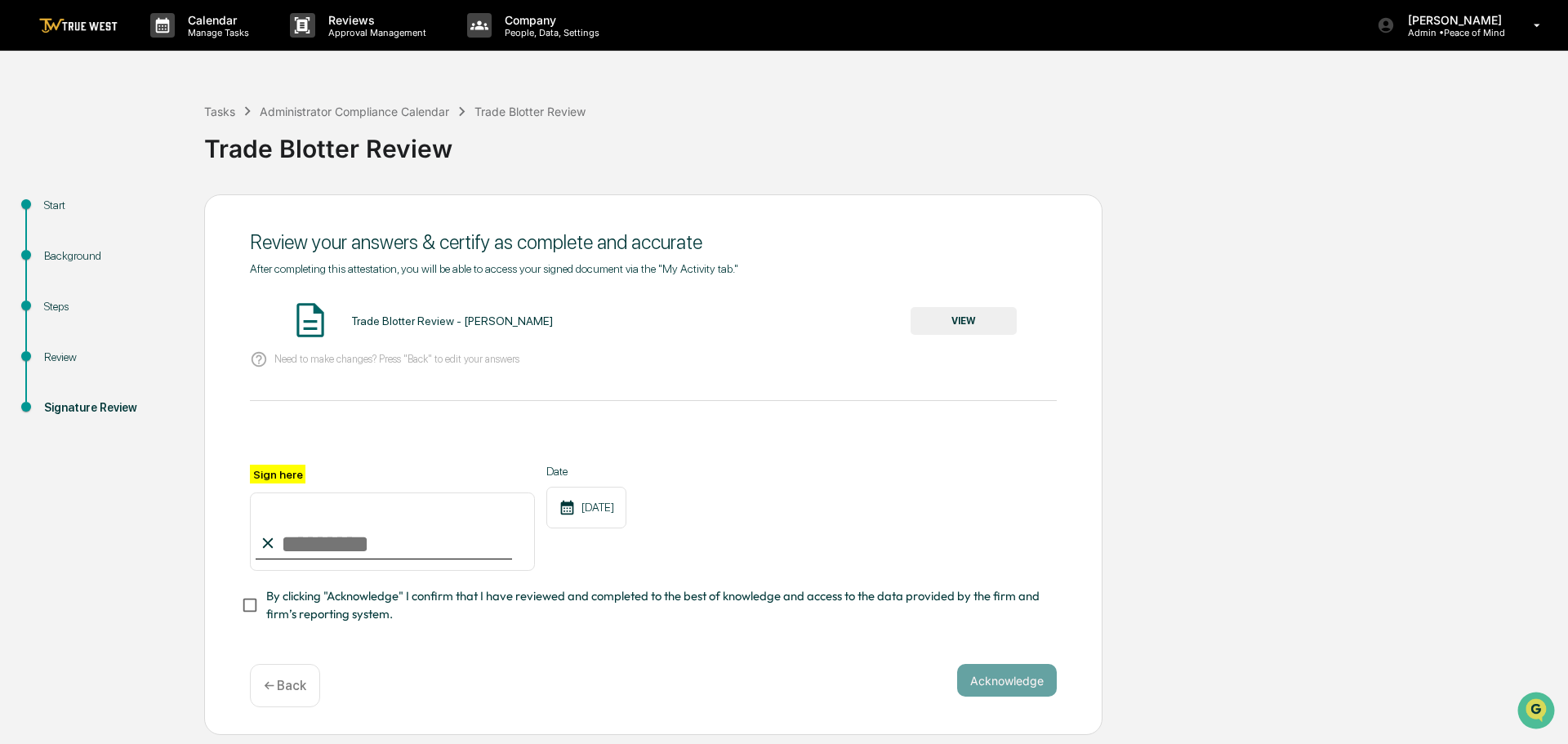
click at [932, 321] on button "VIEW" at bounding box center [963, 321] width 107 height 28
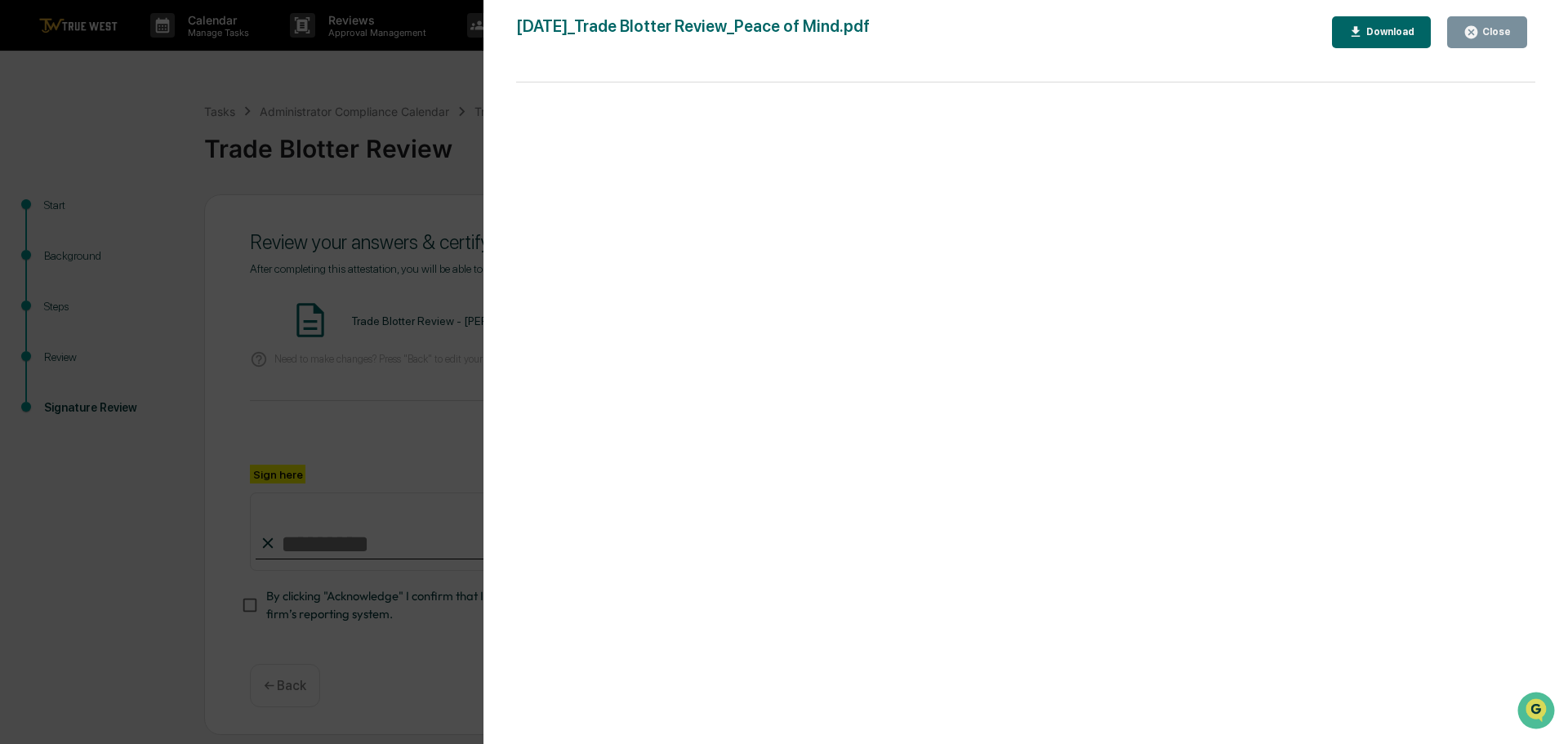
click at [392, 88] on div "Version History 10/10/2025, 03:59 PM Tammy Steffen 2025-10-10_Trade Blotter Rev…" at bounding box center [784, 372] width 1568 height 744
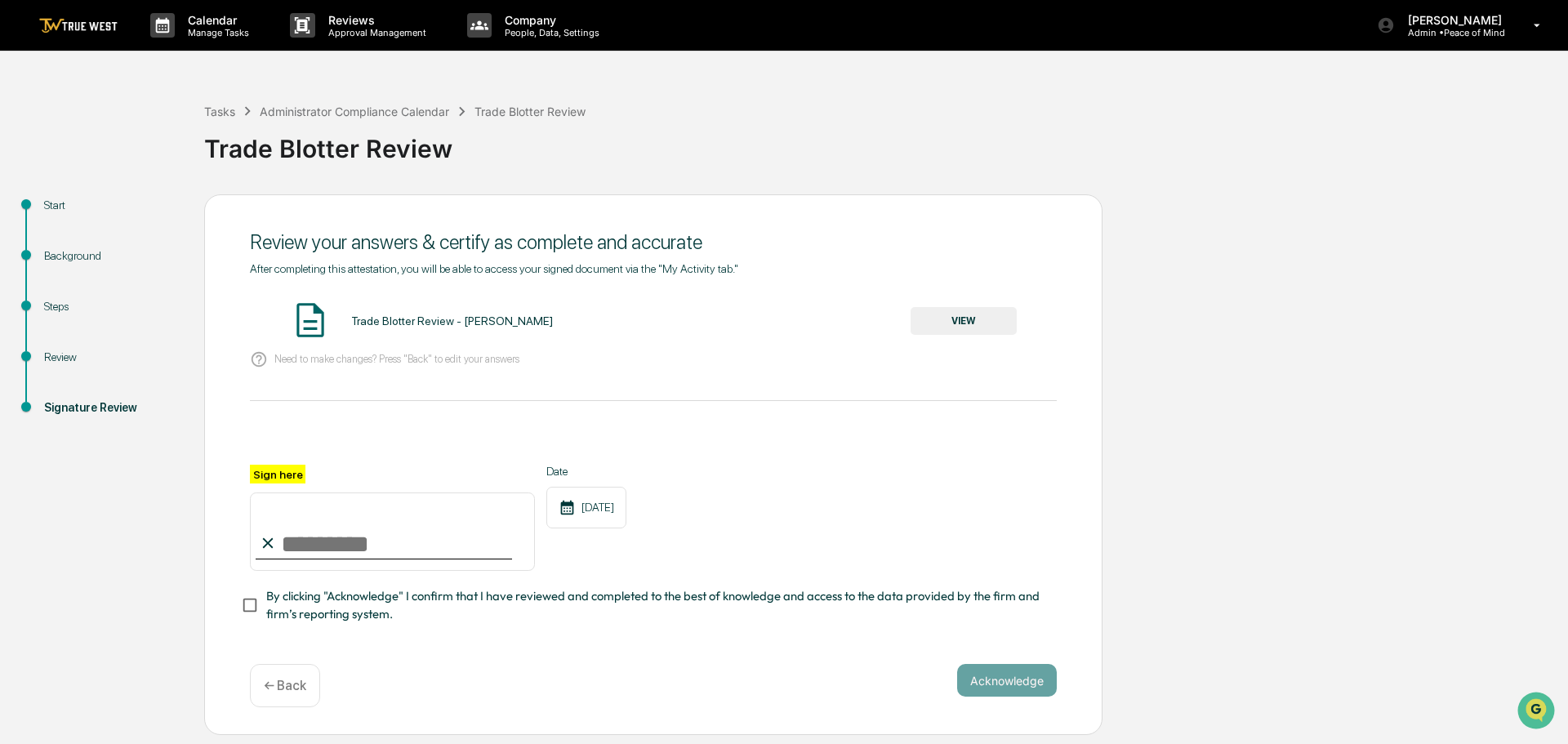
click at [333, 535] on input "Sign here" at bounding box center [392, 531] width 285 height 78
type input "**********"
click at [995, 675] on button "Acknowledge" at bounding box center [1006, 680] width 100 height 33
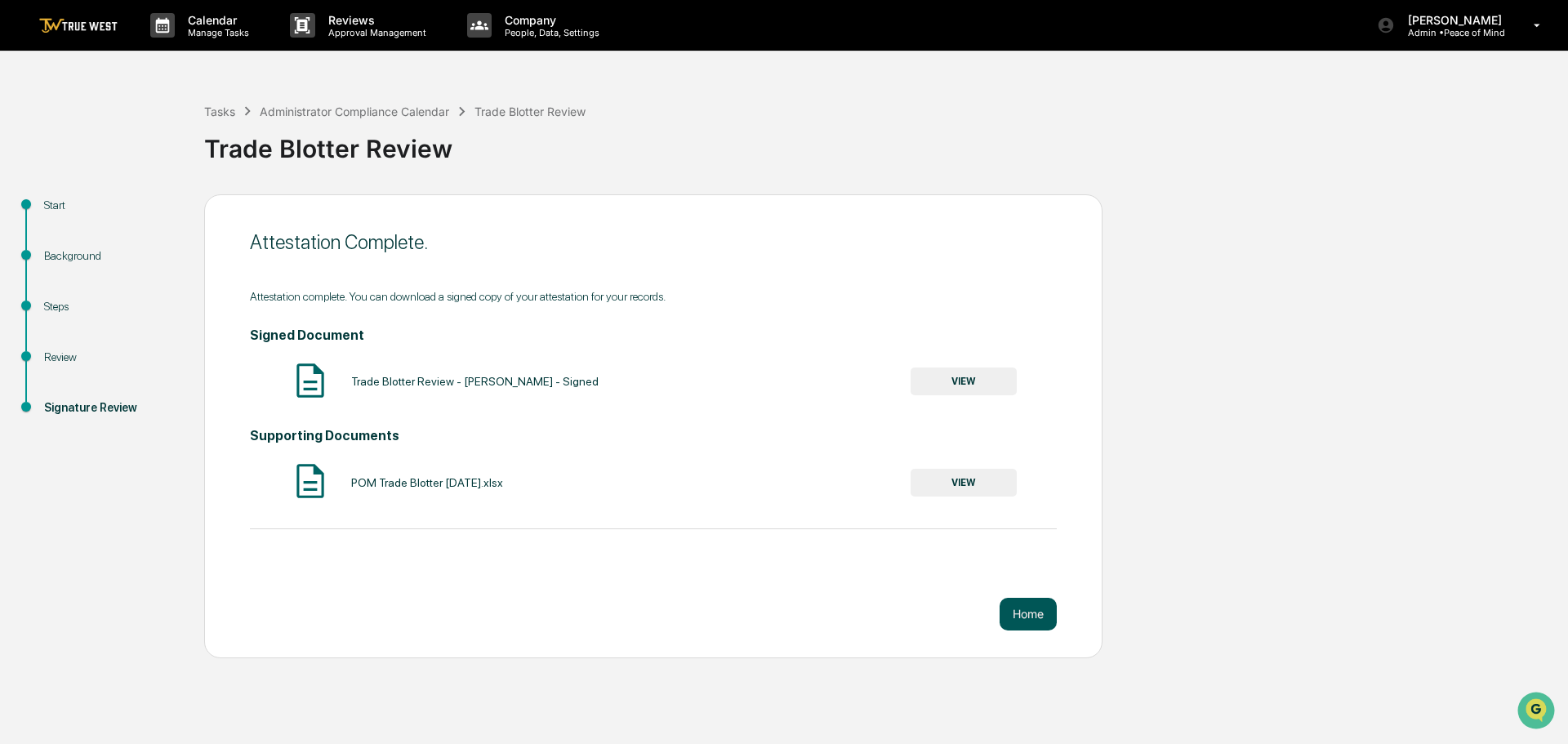
click at [1028, 615] on button "Home" at bounding box center [1028, 614] width 57 height 33
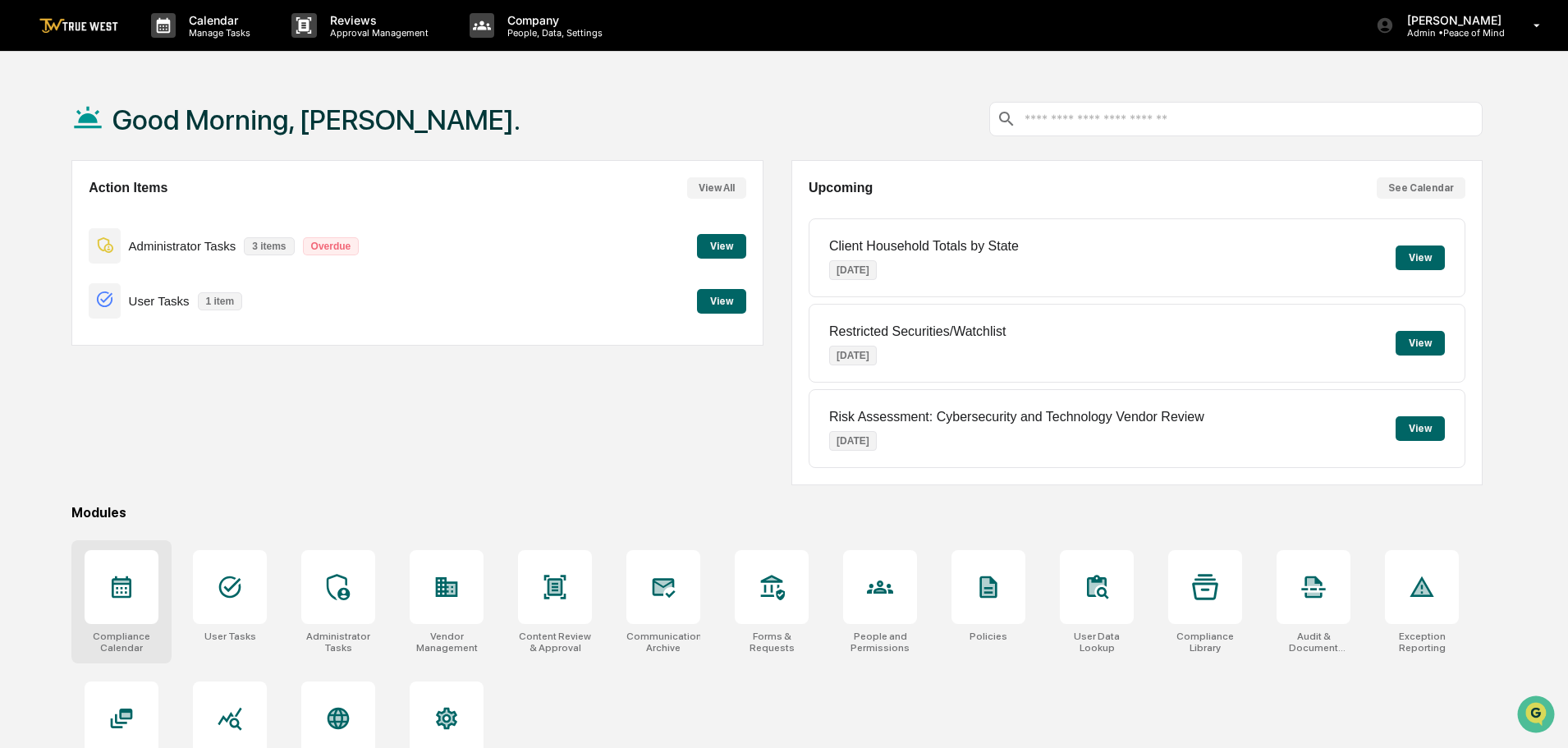
click at [129, 590] on icon at bounding box center [121, 587] width 26 height 26
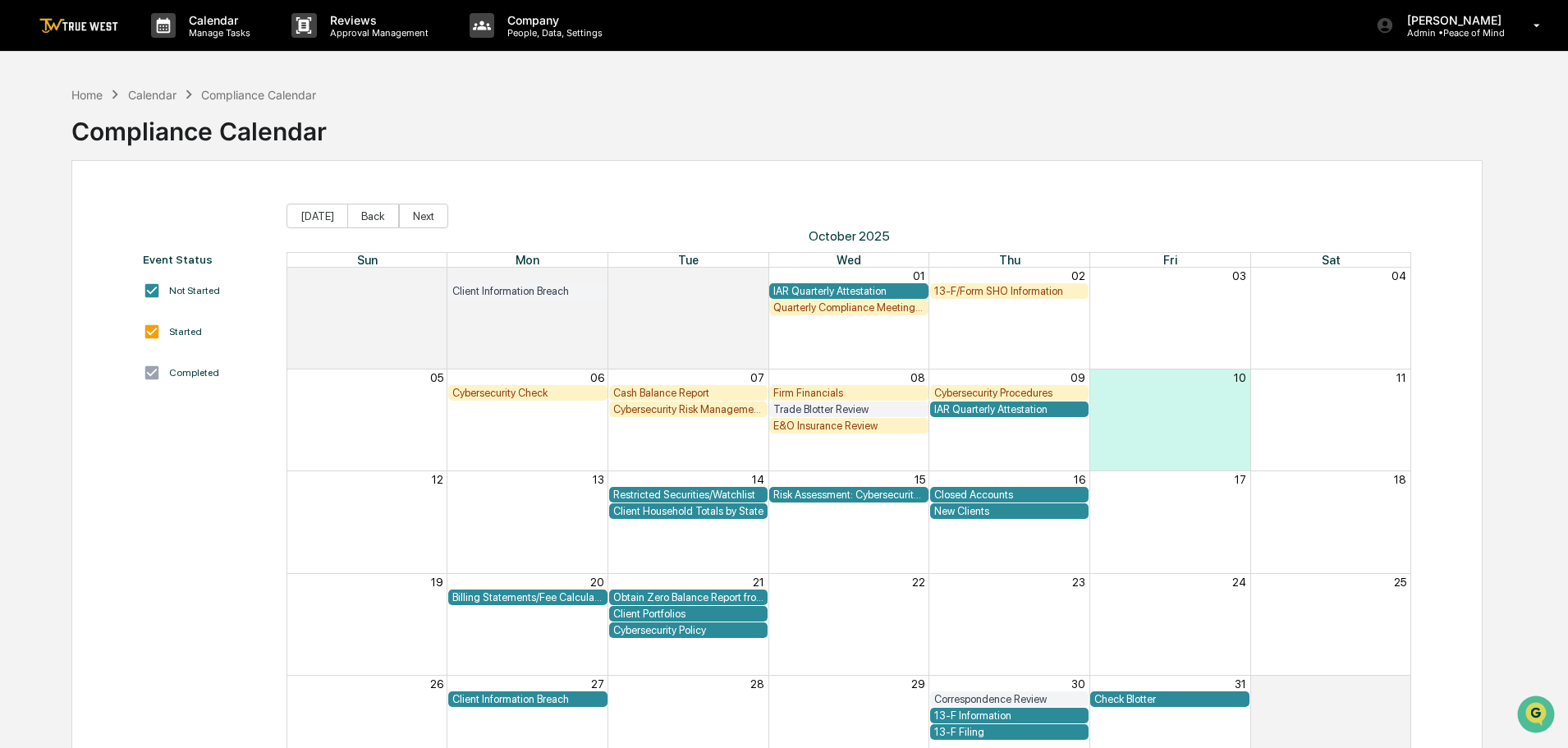
scroll to position [78, 0]
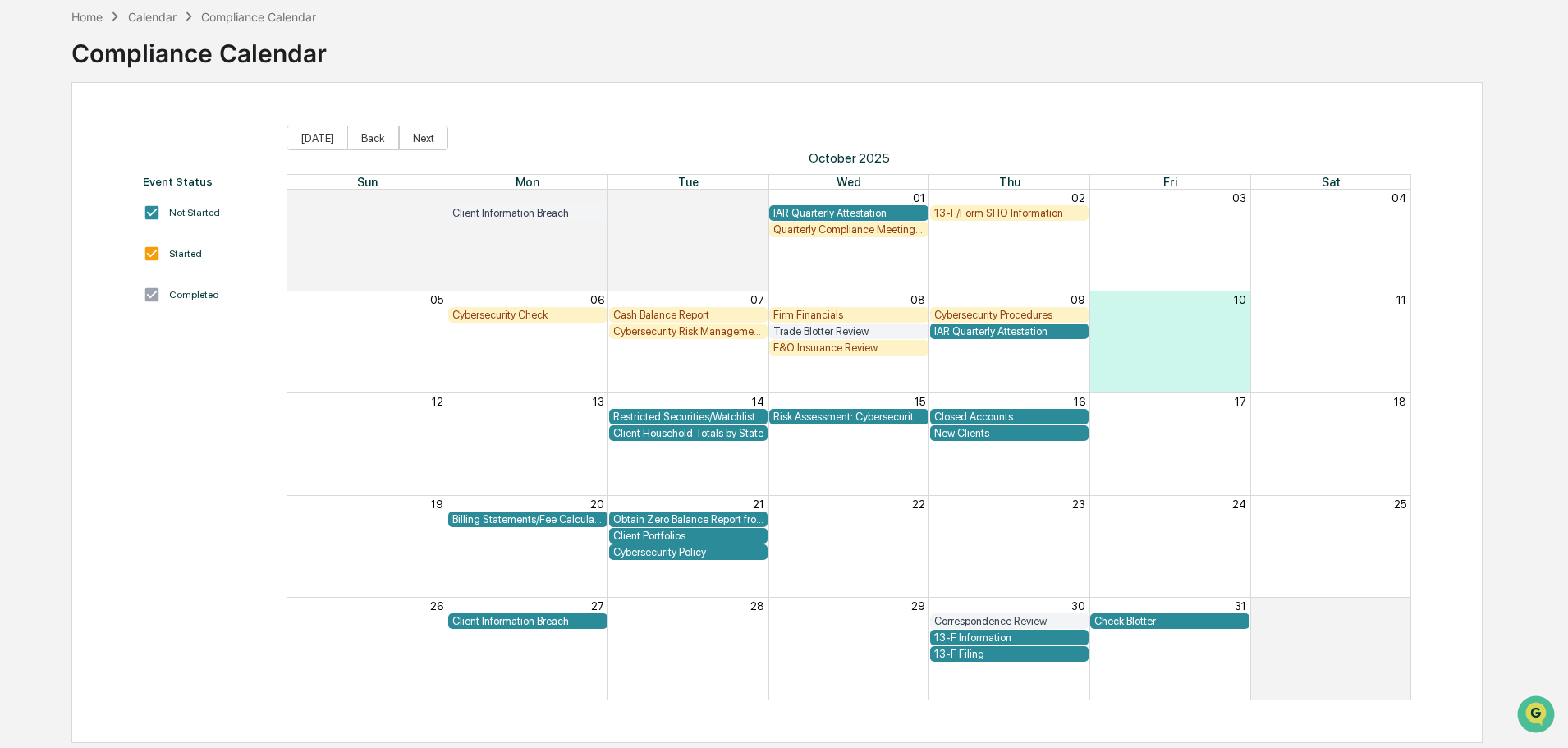
click at [664, 434] on div "Client Household Totals by State" at bounding box center [688, 433] width 151 height 12
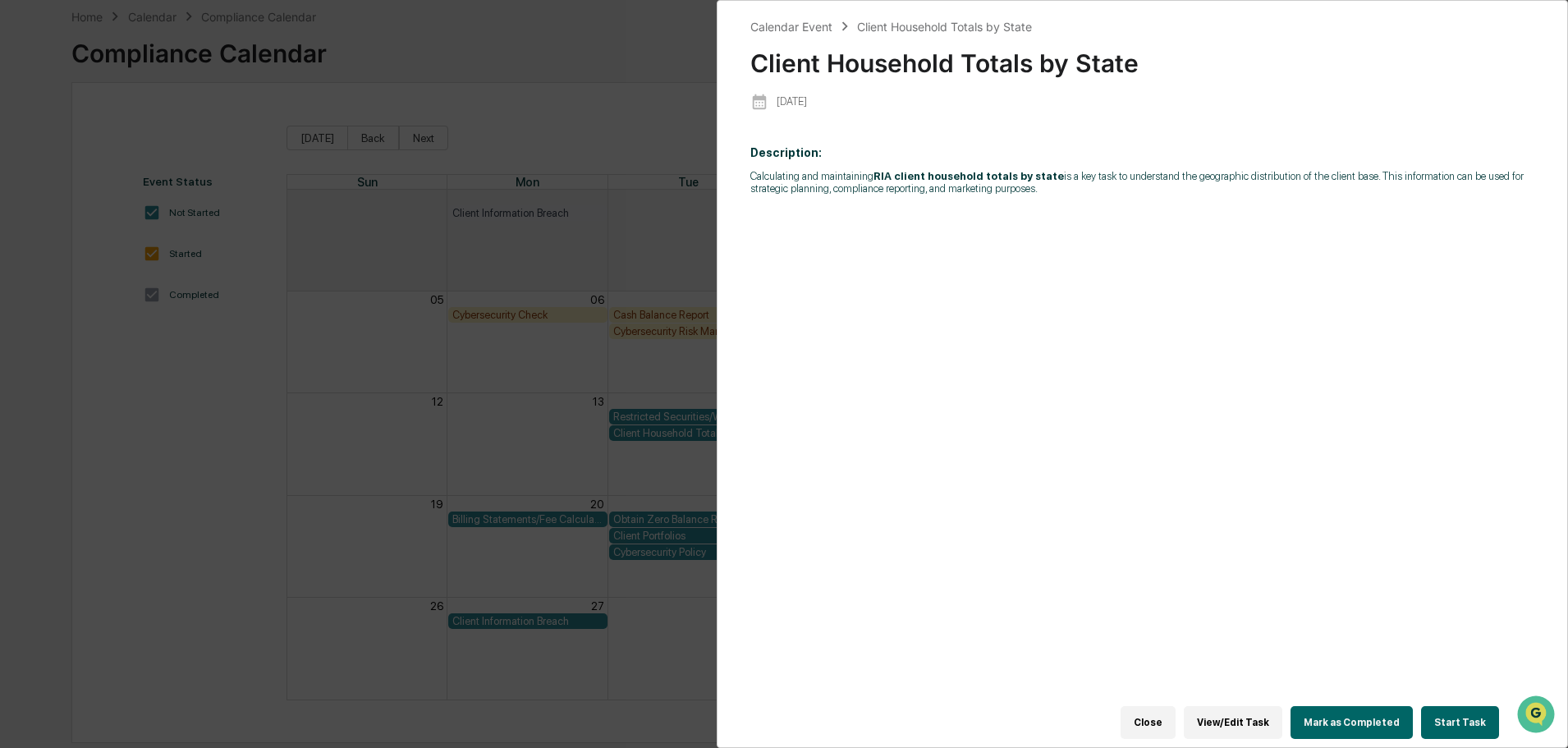
click at [1455, 714] on button "Start Task" at bounding box center [1460, 722] width 78 height 33
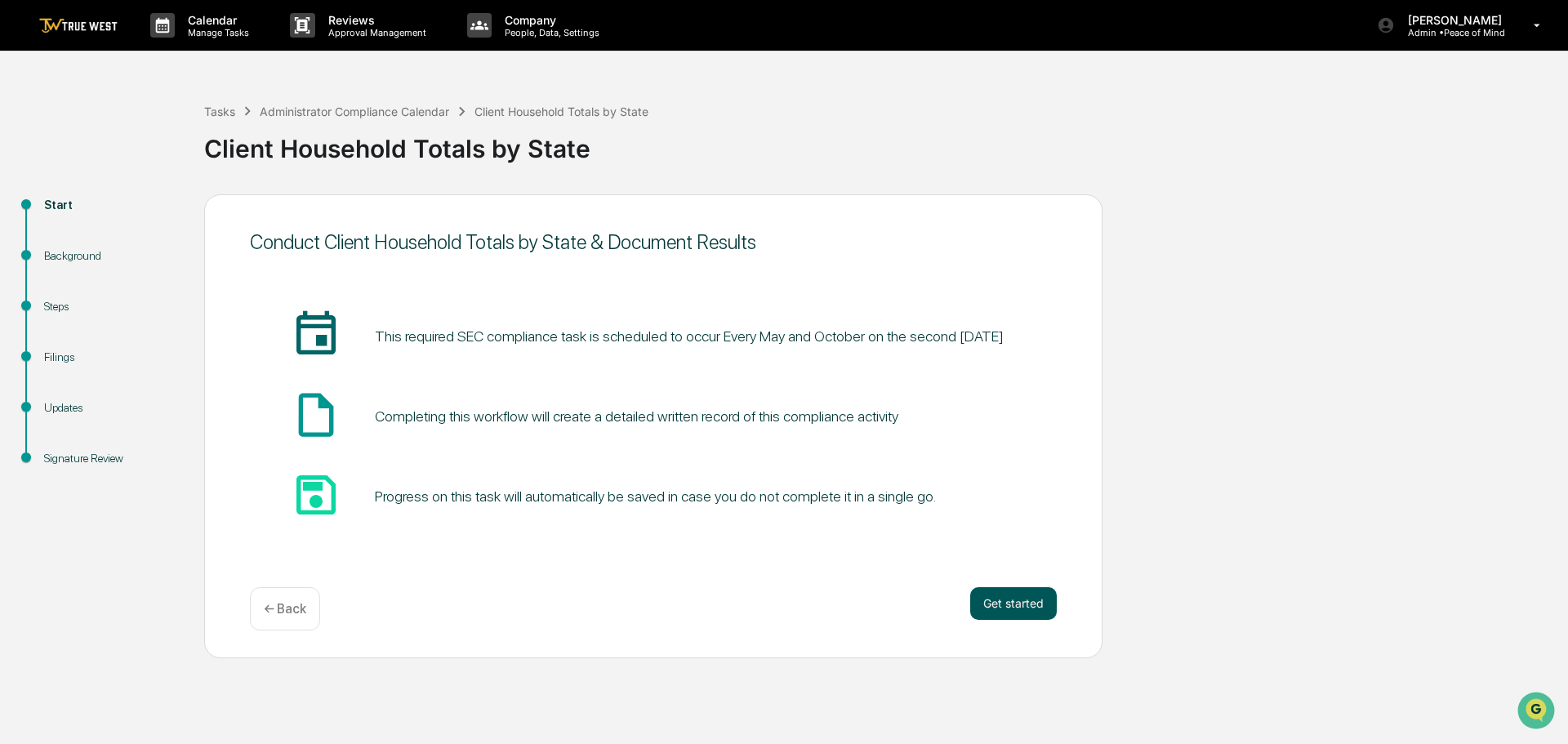
click at [1021, 600] on button "Get started" at bounding box center [1014, 603] width 87 height 33
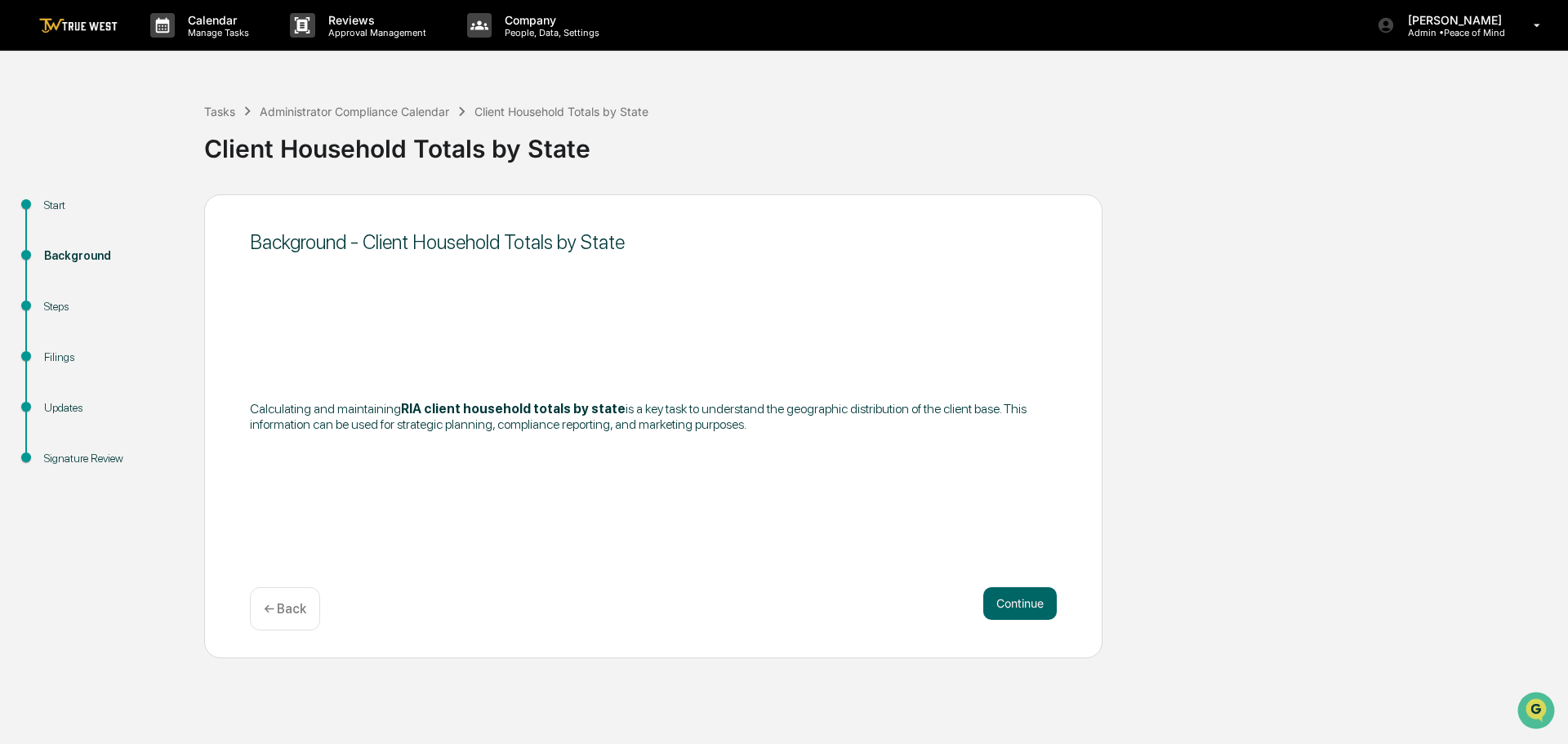
click at [1021, 600] on button "Continue" at bounding box center [1020, 603] width 74 height 33
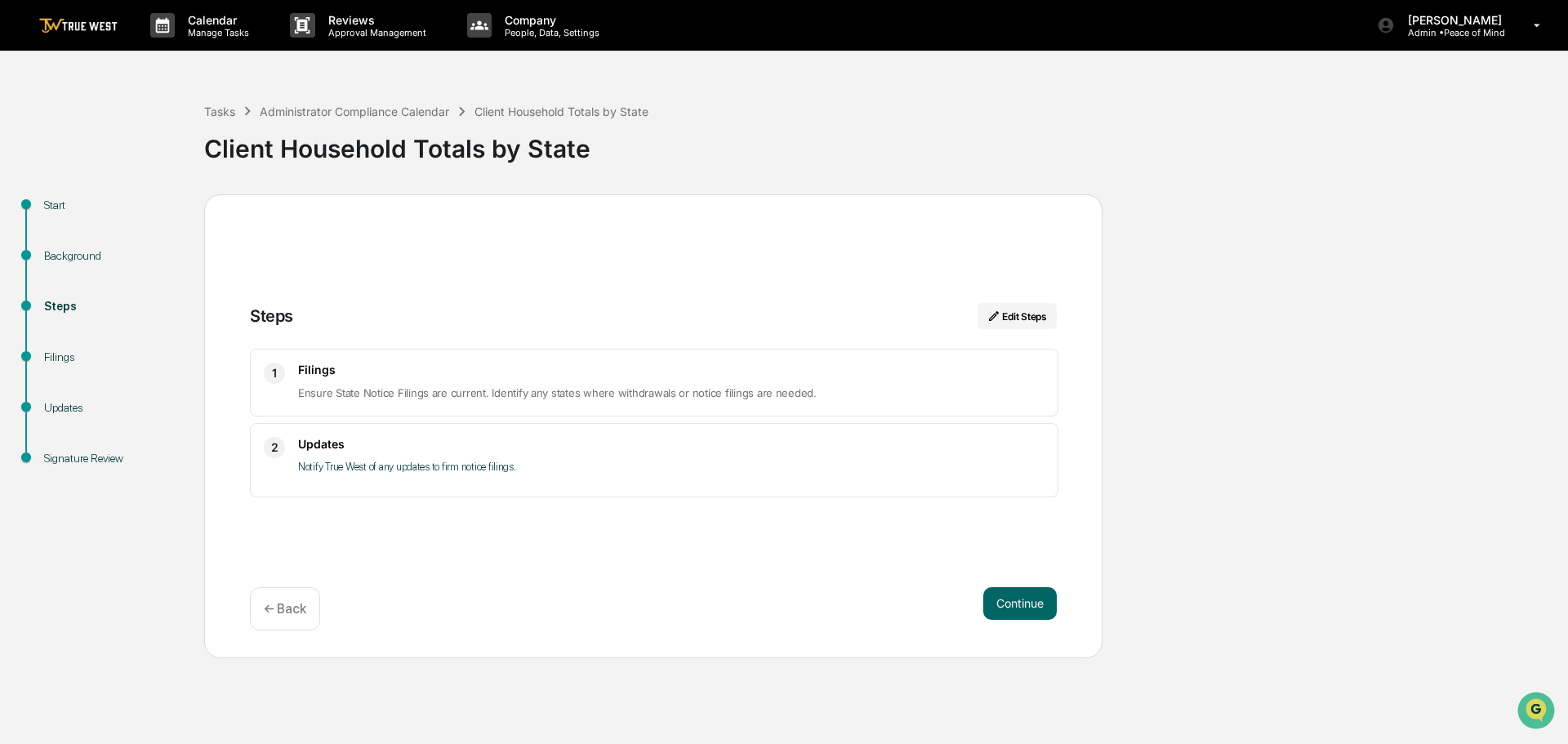
click at [1021, 600] on button "Continue" at bounding box center [1020, 603] width 74 height 33
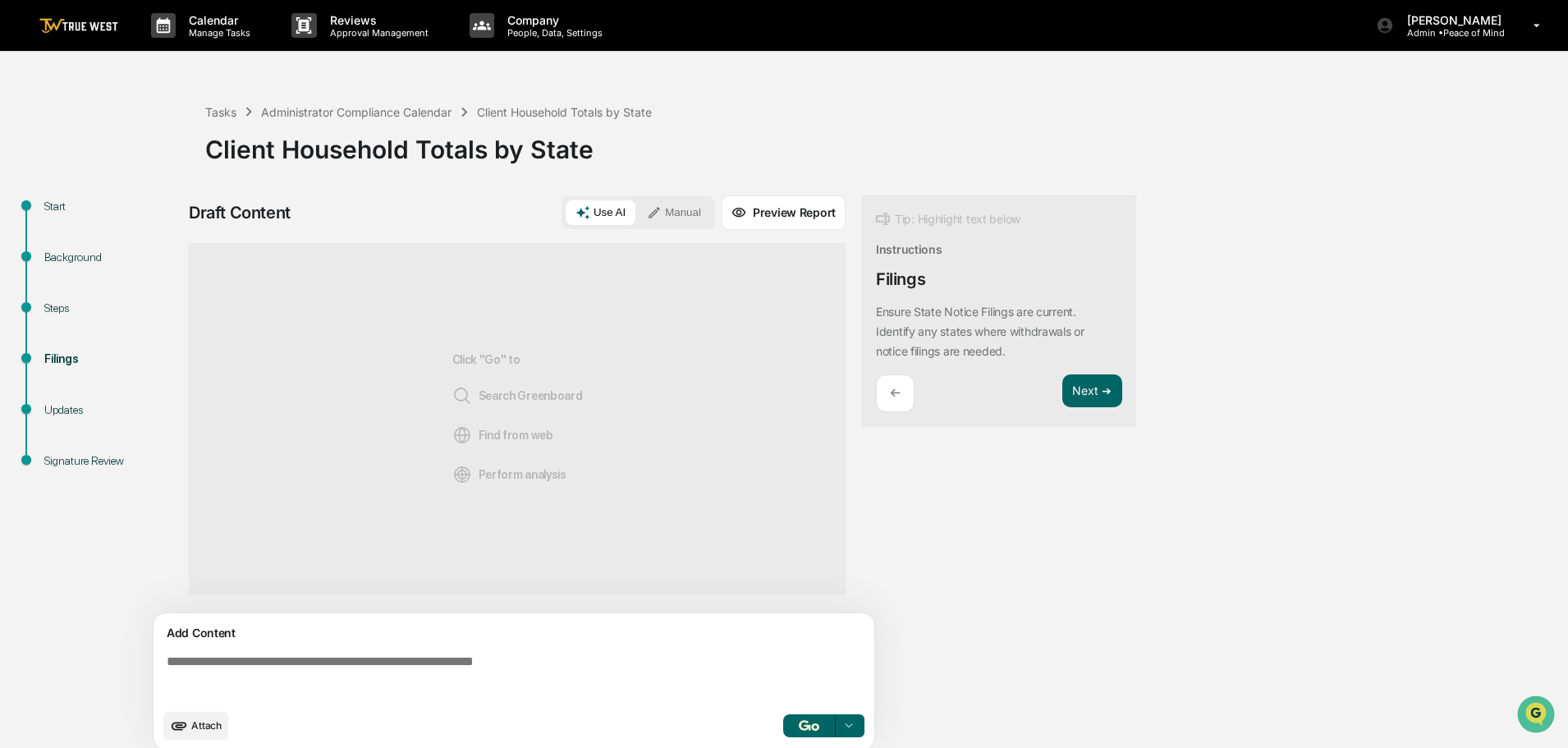
click at [664, 213] on button "Manual" at bounding box center [673, 212] width 74 height 25
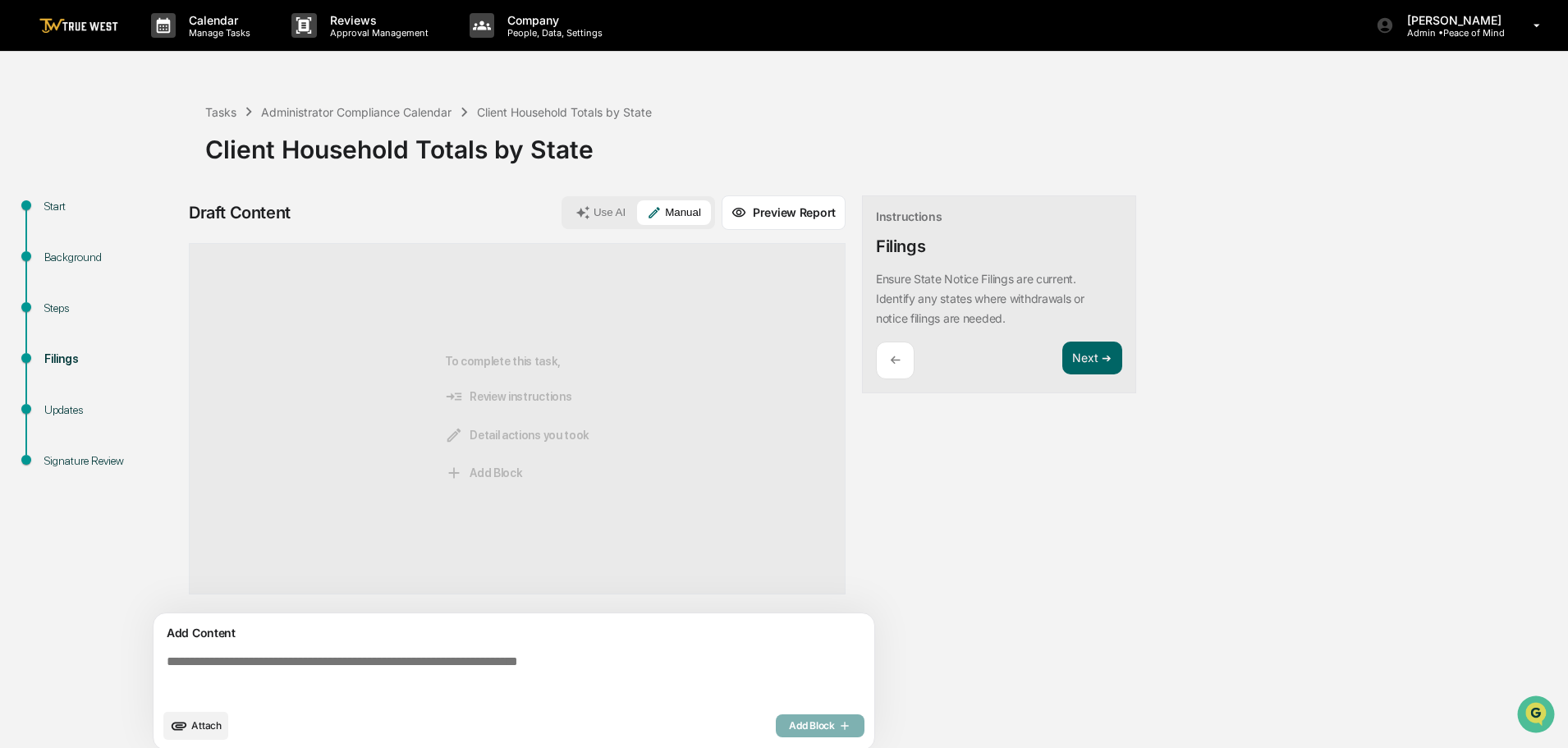
click at [168, 664] on textarea at bounding box center [517, 678] width 714 height 60
paste textarea "**********"
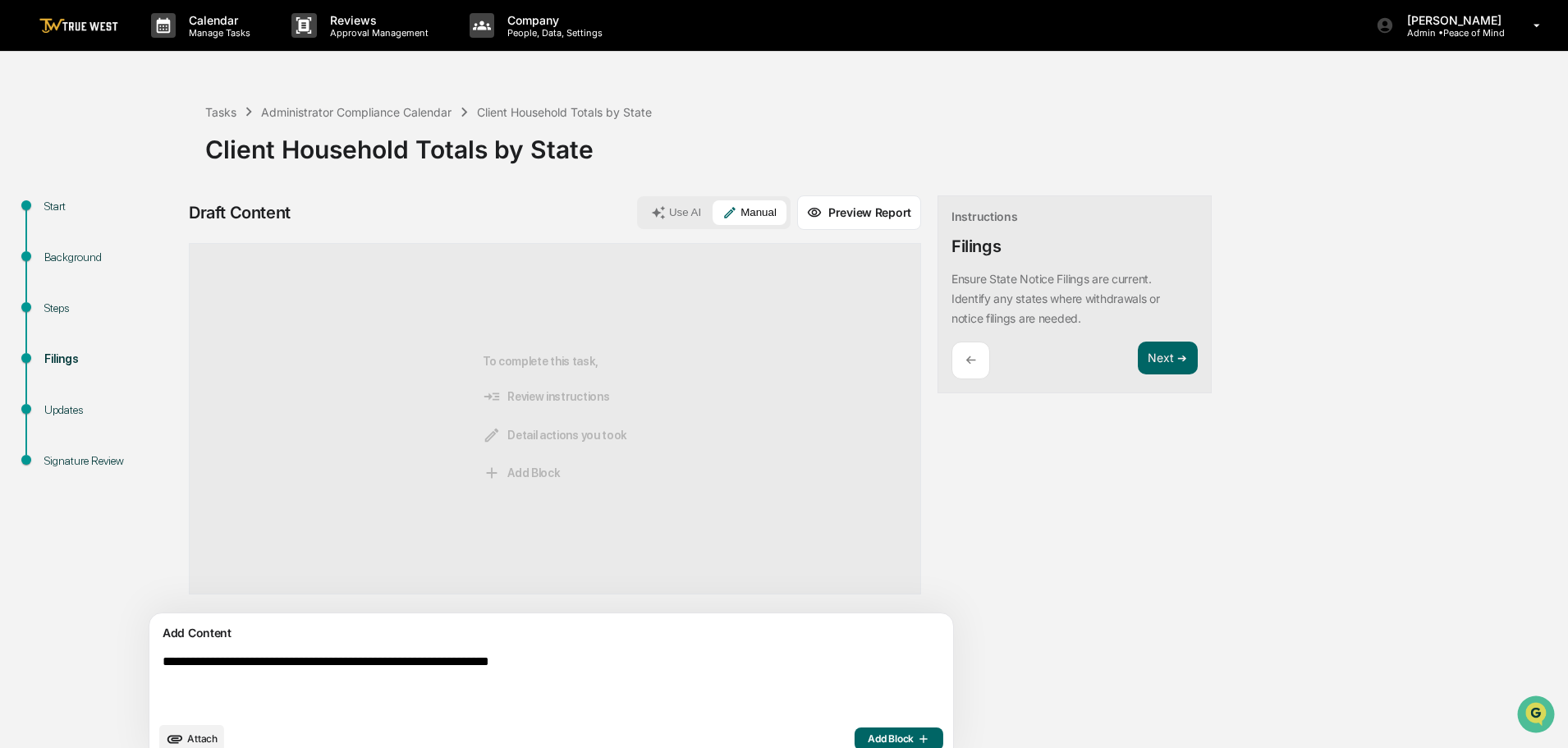
type textarea "**********"
click at [196, 737] on span "Attach" at bounding box center [202, 738] width 31 height 12
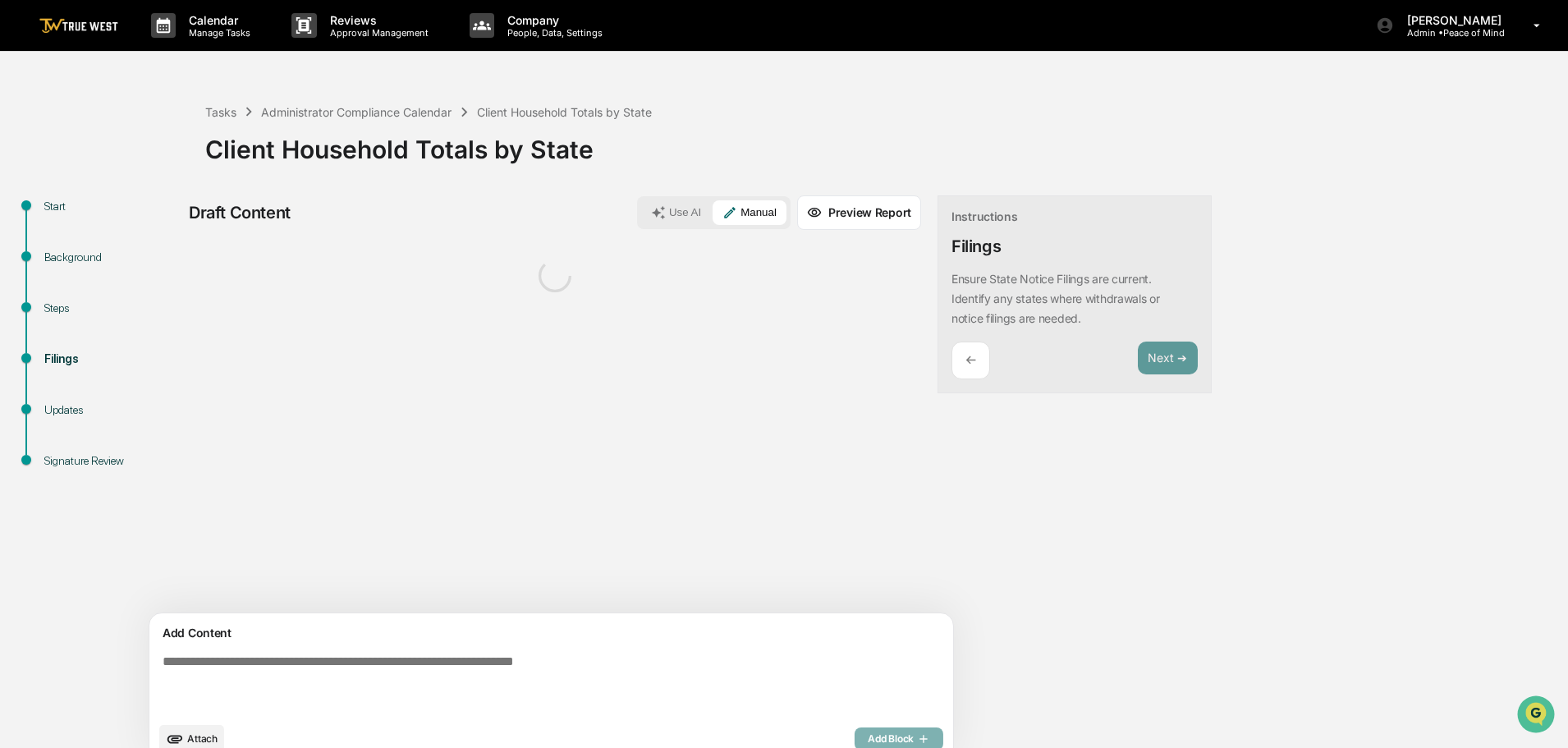
scroll to position [26, 0]
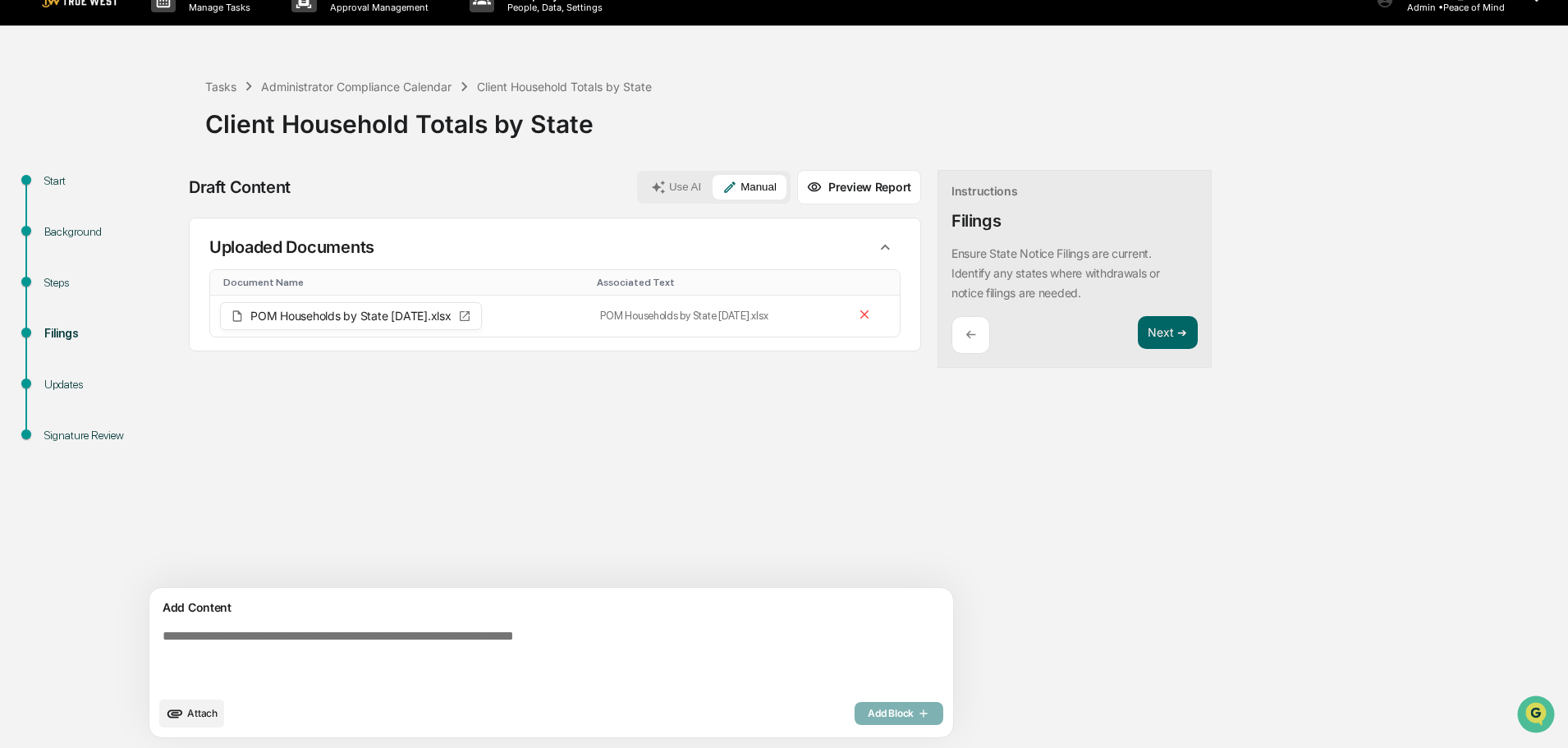
paste textarea "**********"
type textarea "**********"
click at [868, 708] on span "Add Block" at bounding box center [899, 713] width 62 height 13
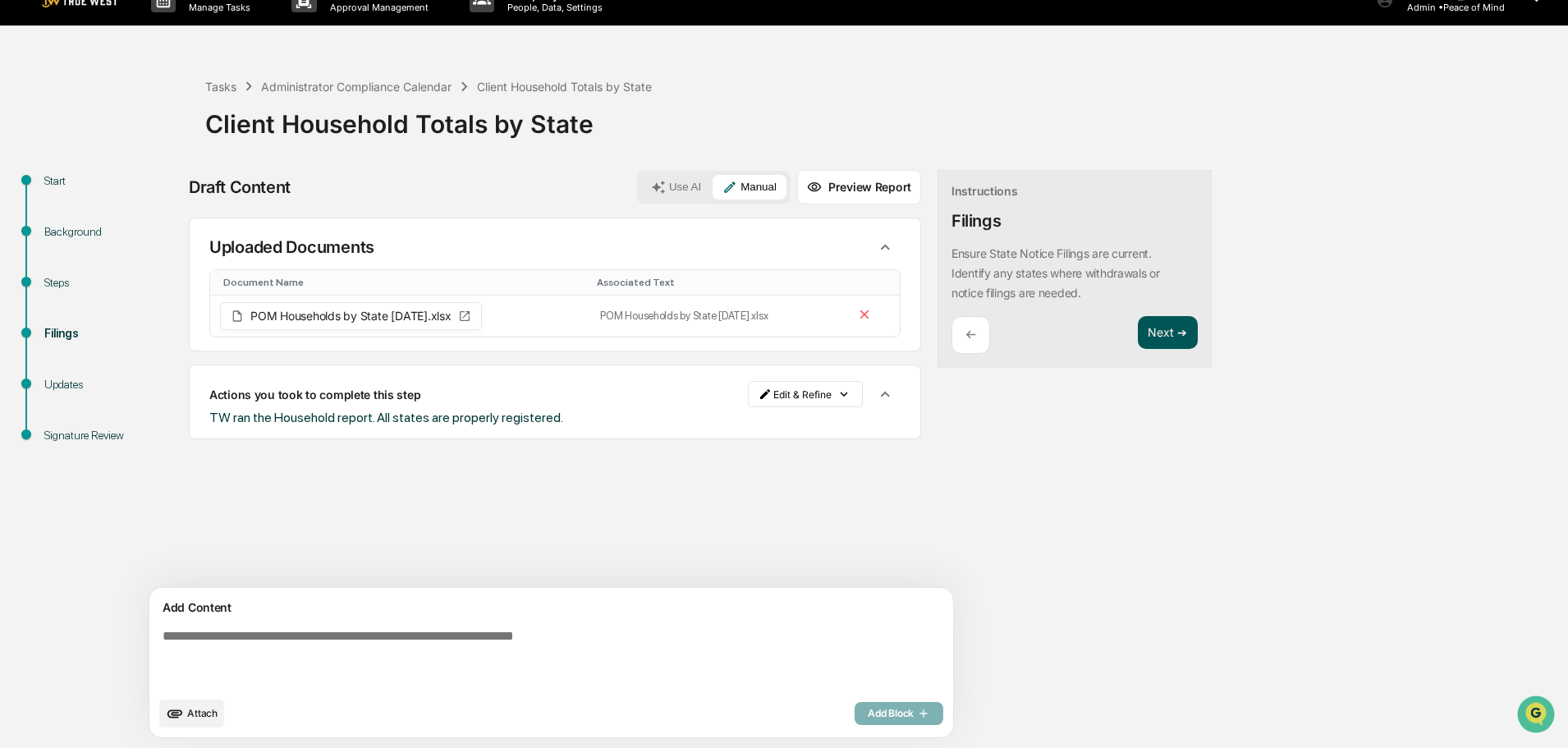
click at [1138, 342] on button "Next ➔" at bounding box center [1167, 333] width 60 height 34
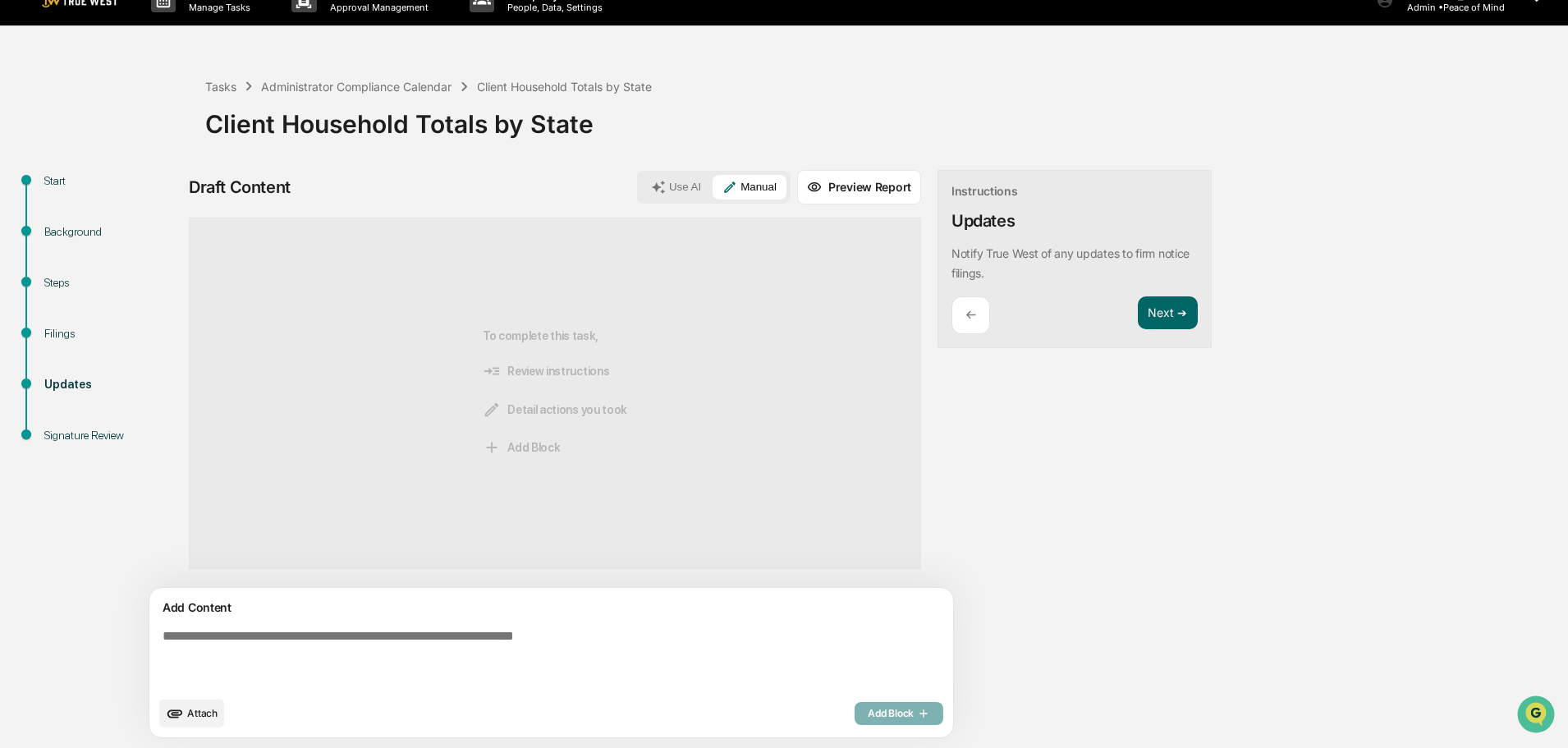
paste textarea "**********"
type textarea "**********"
click at [868, 711] on span "Add Block" at bounding box center [899, 713] width 62 height 13
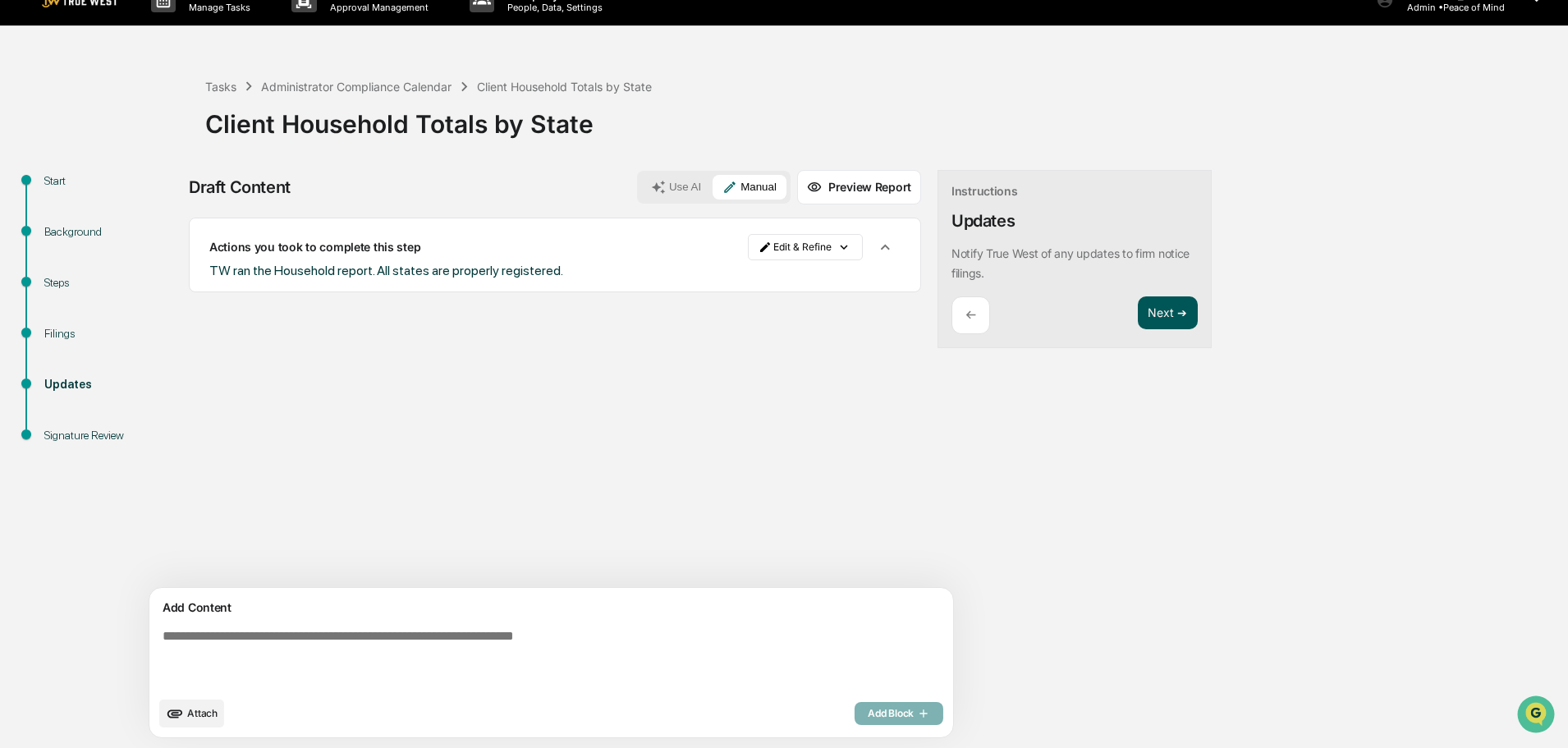
click at [1138, 325] on button "Next ➔" at bounding box center [1167, 313] width 60 height 34
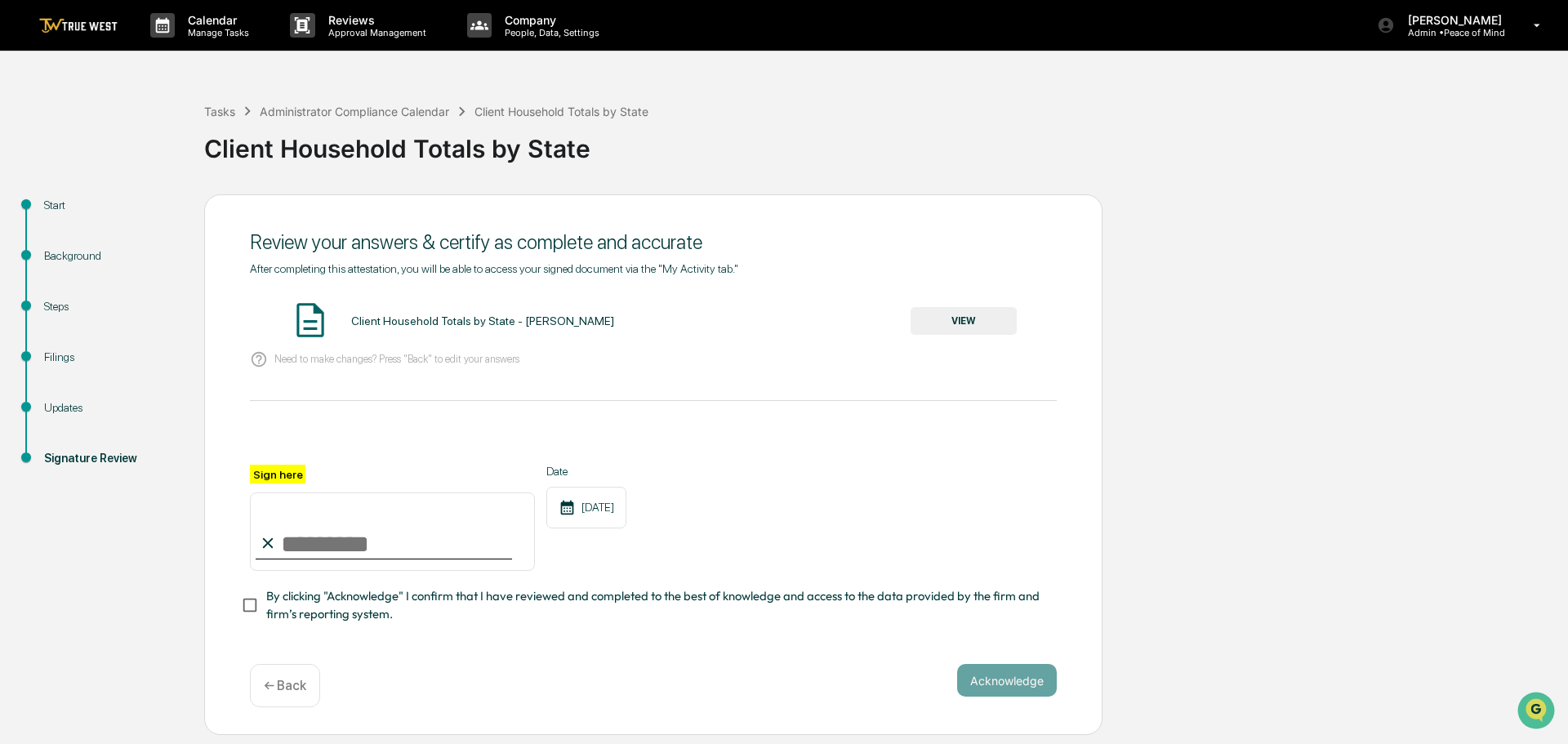
click at [959, 325] on button "VIEW" at bounding box center [963, 321] width 107 height 28
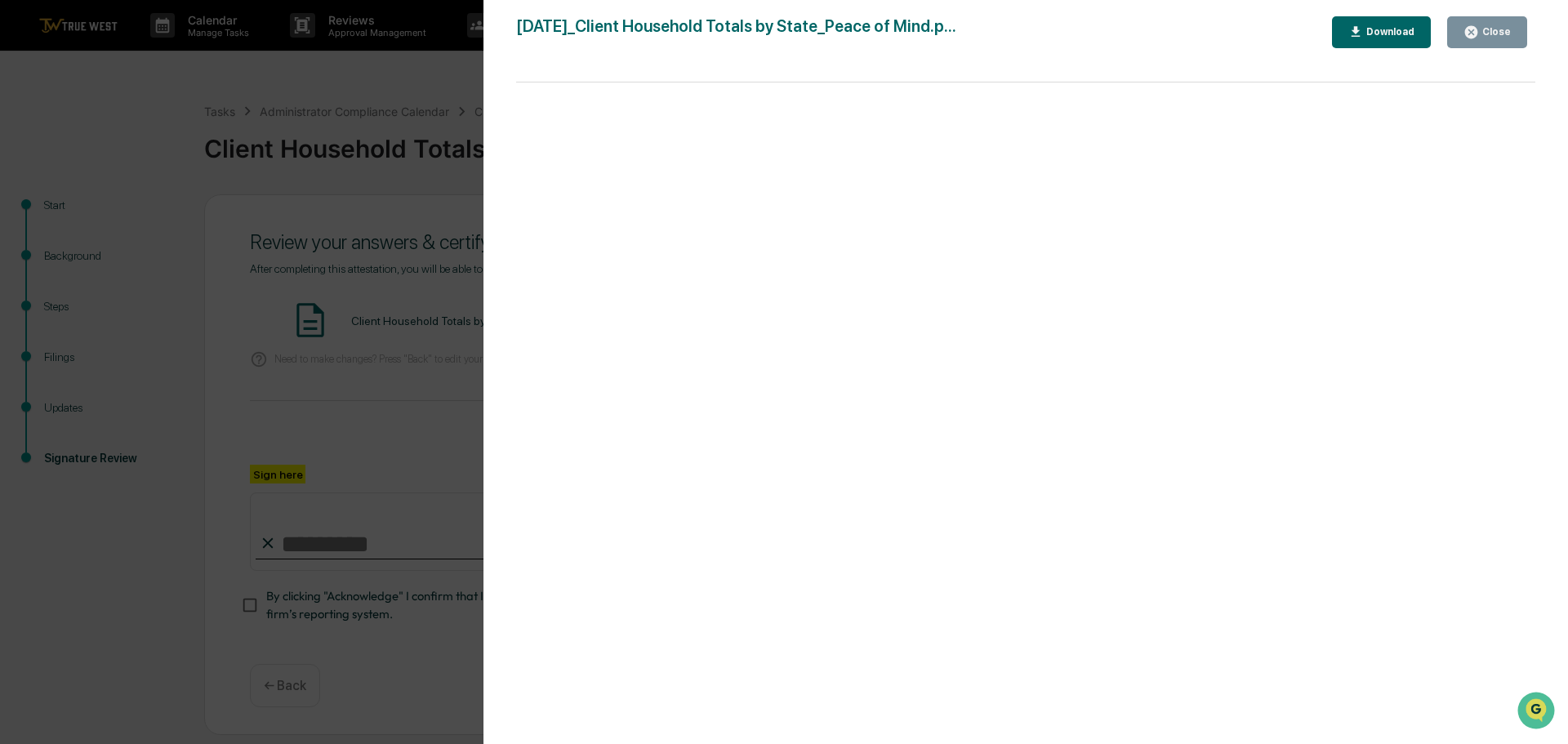
click at [446, 100] on div "Version History 10/10/2025, 04:00 PM Tammy Steffen 2025-10-10_Client Household …" at bounding box center [784, 372] width 1568 height 744
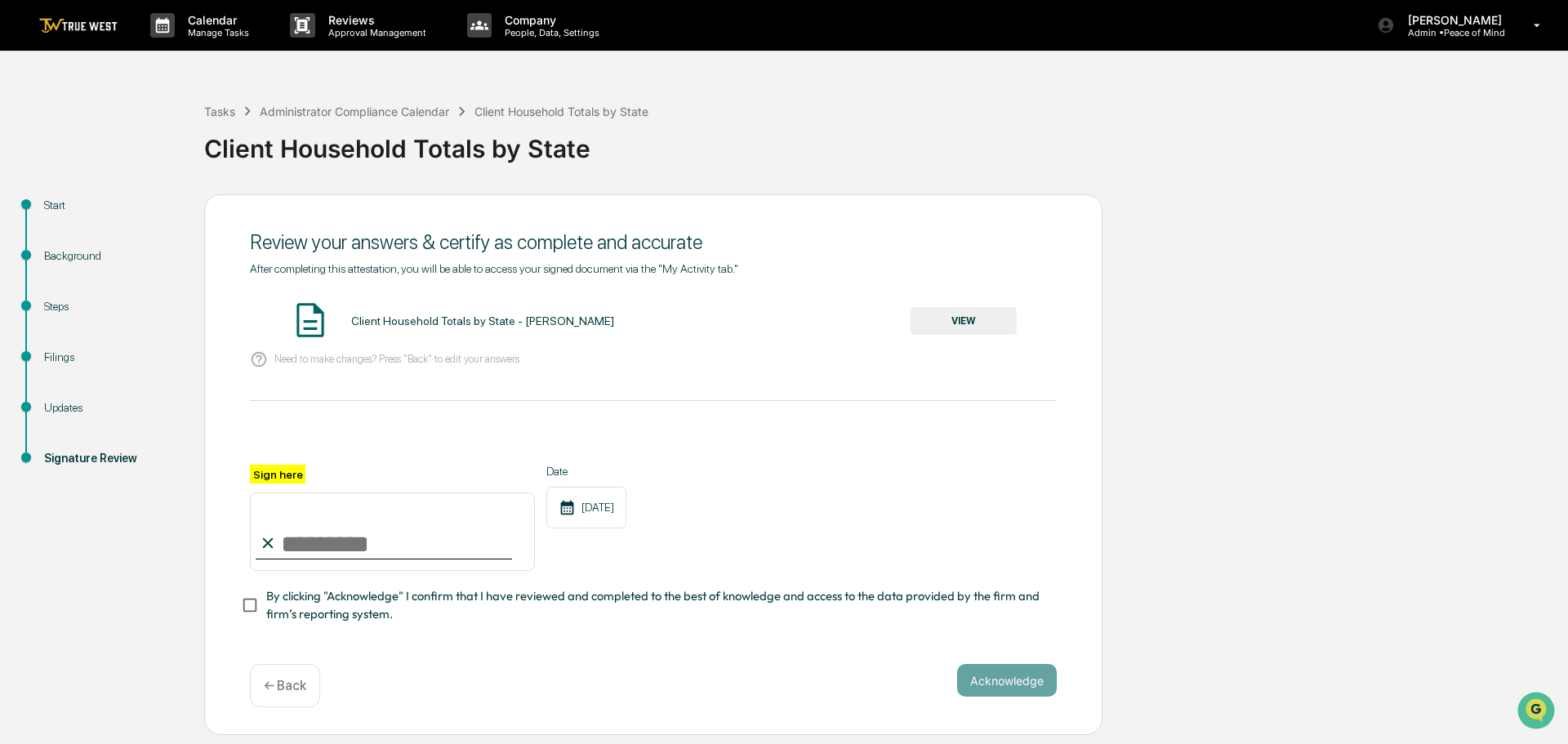
click at [333, 542] on input "Sign here" at bounding box center [392, 531] width 285 height 78
type input "**********"
click at [994, 684] on button "Acknowledge" at bounding box center [1006, 680] width 100 height 33
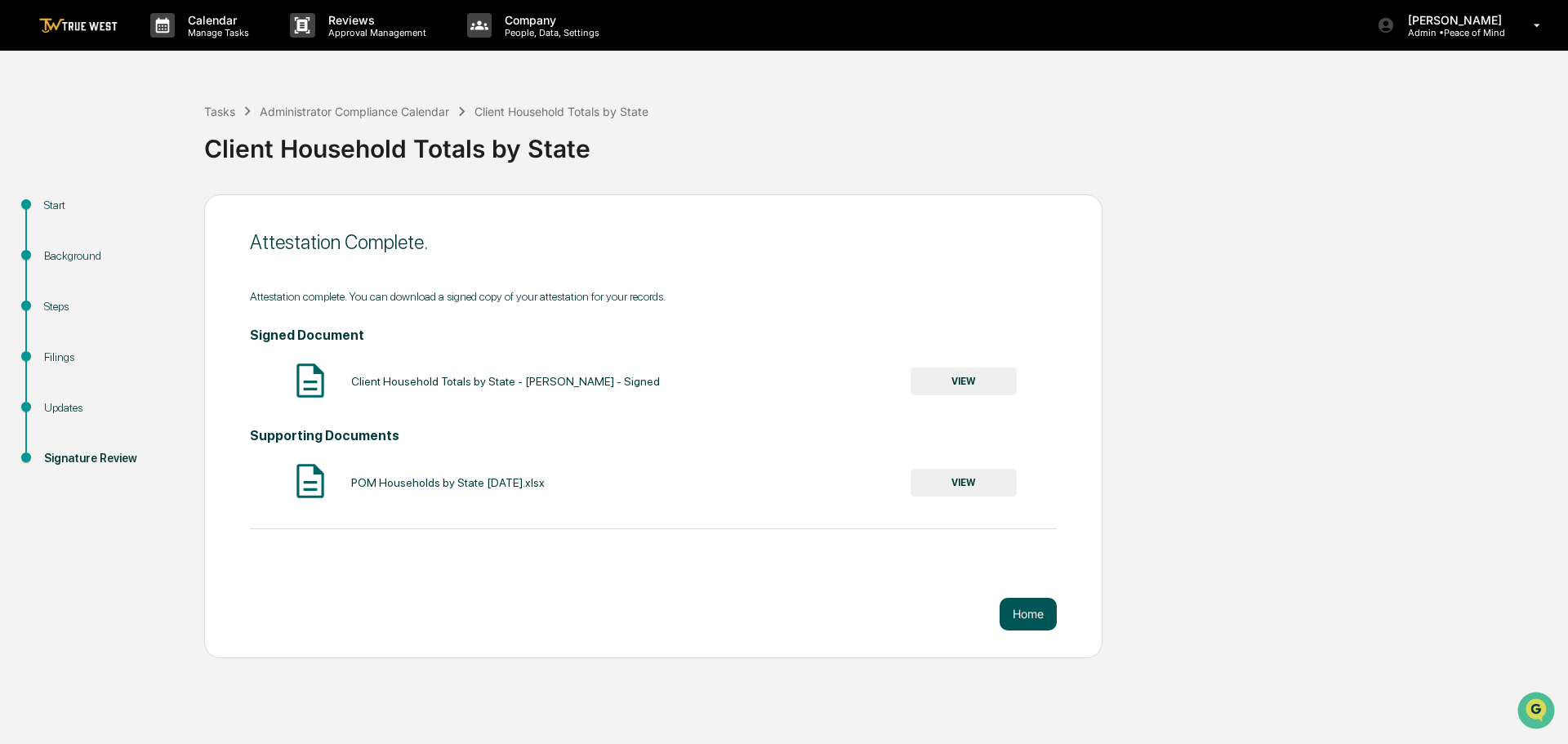
click at [1024, 615] on button "Home" at bounding box center [1028, 614] width 57 height 33
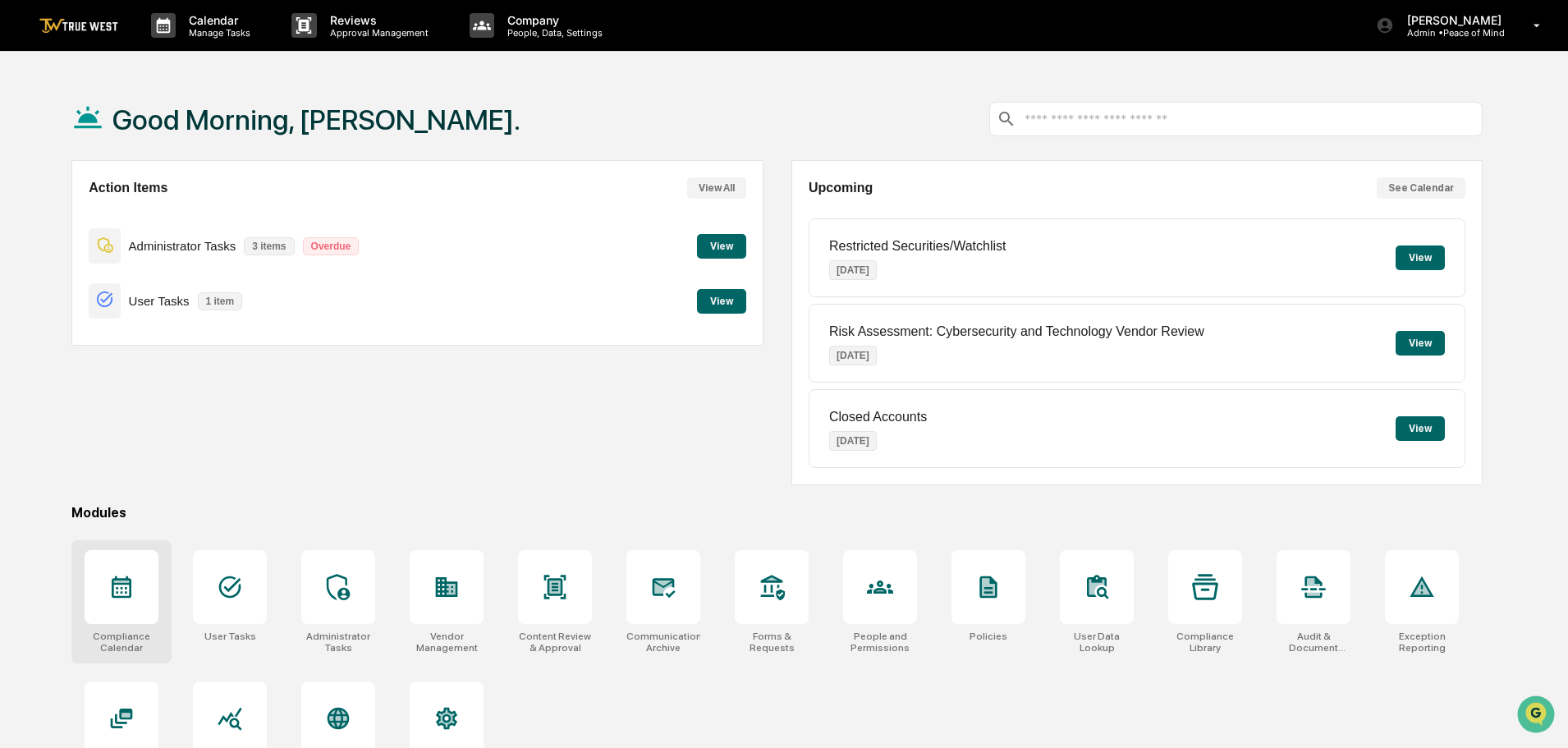
click at [119, 590] on icon at bounding box center [121, 587] width 26 height 26
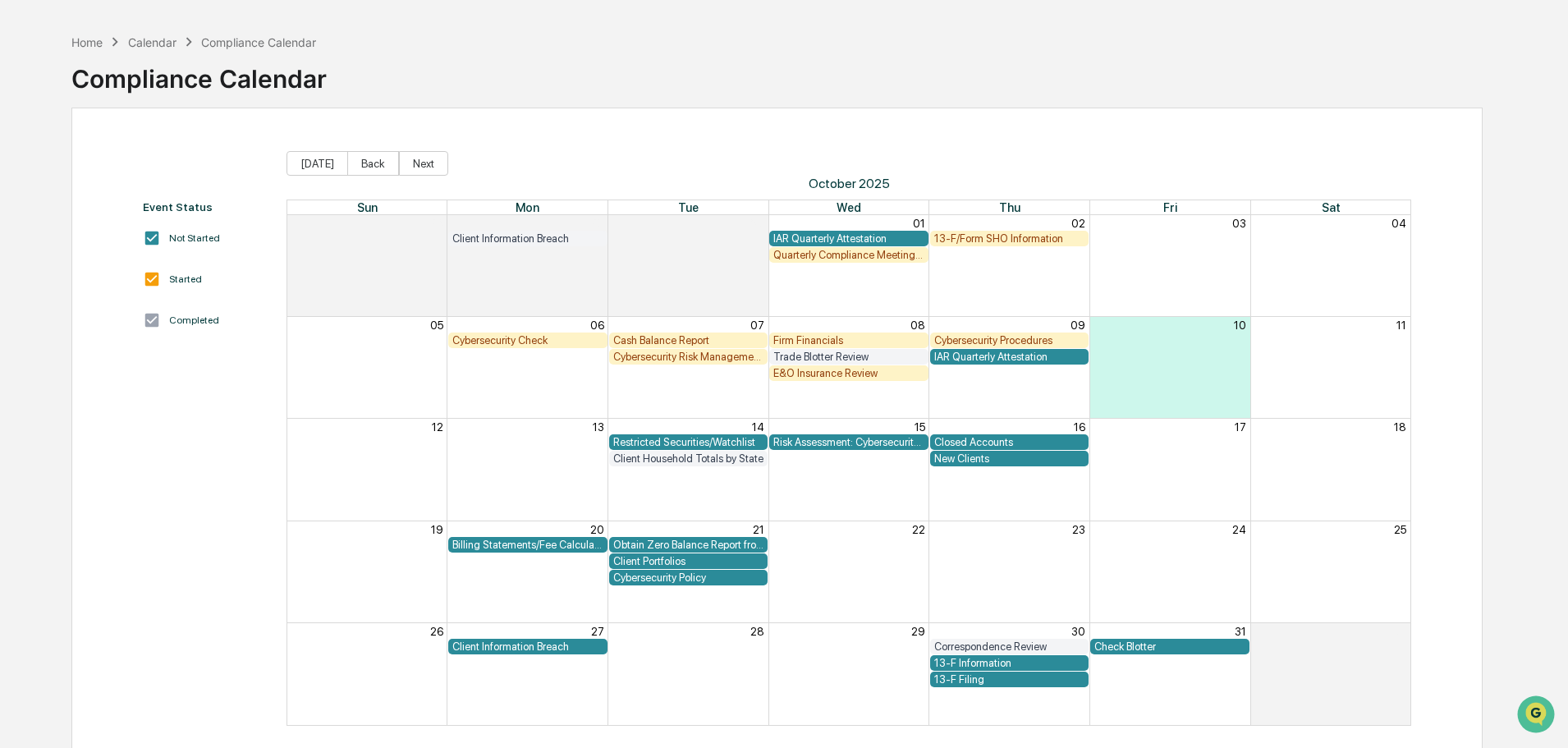
scroll to position [78, 0]
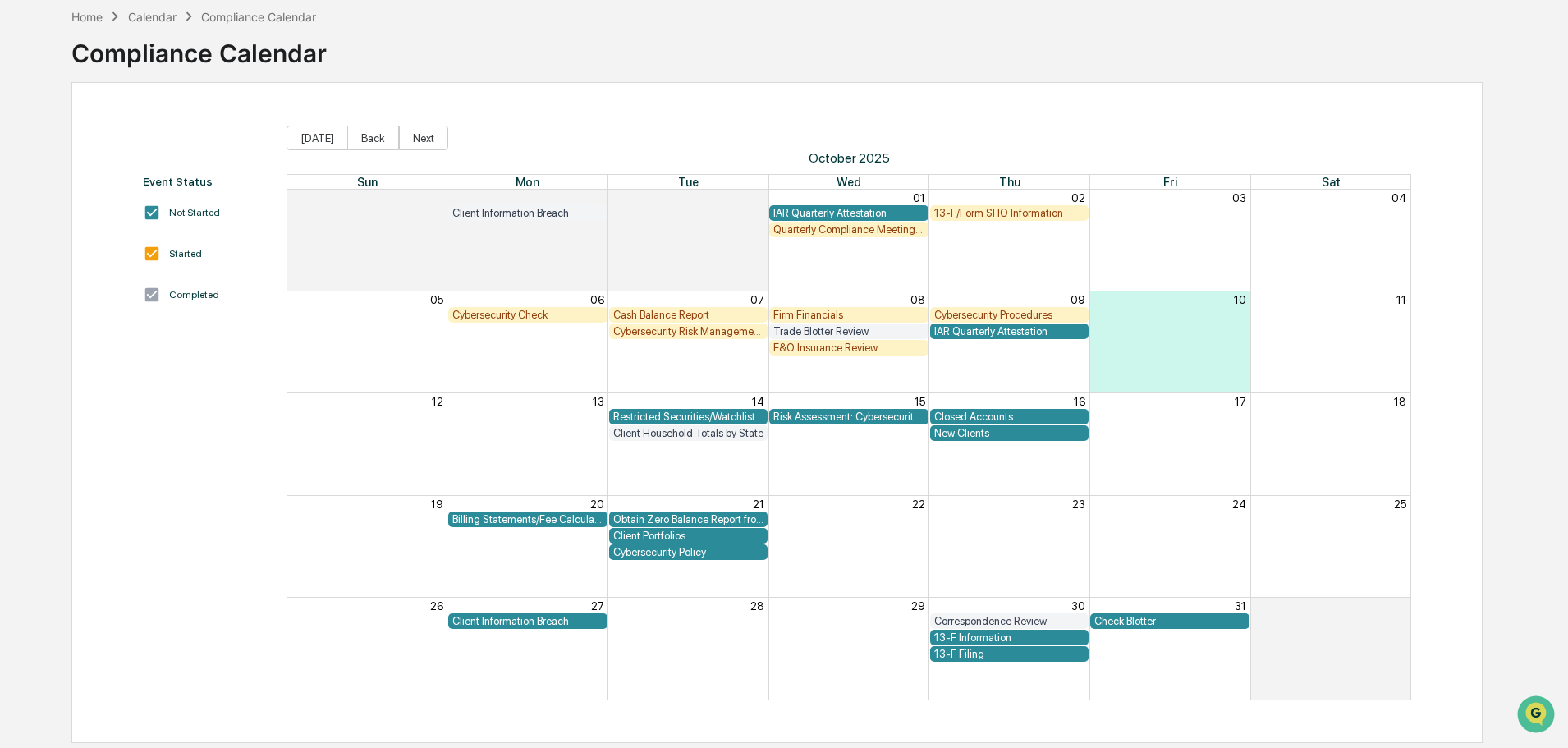
click at [1149, 620] on div "Check Blotter" at bounding box center [1170, 621] width 151 height 12
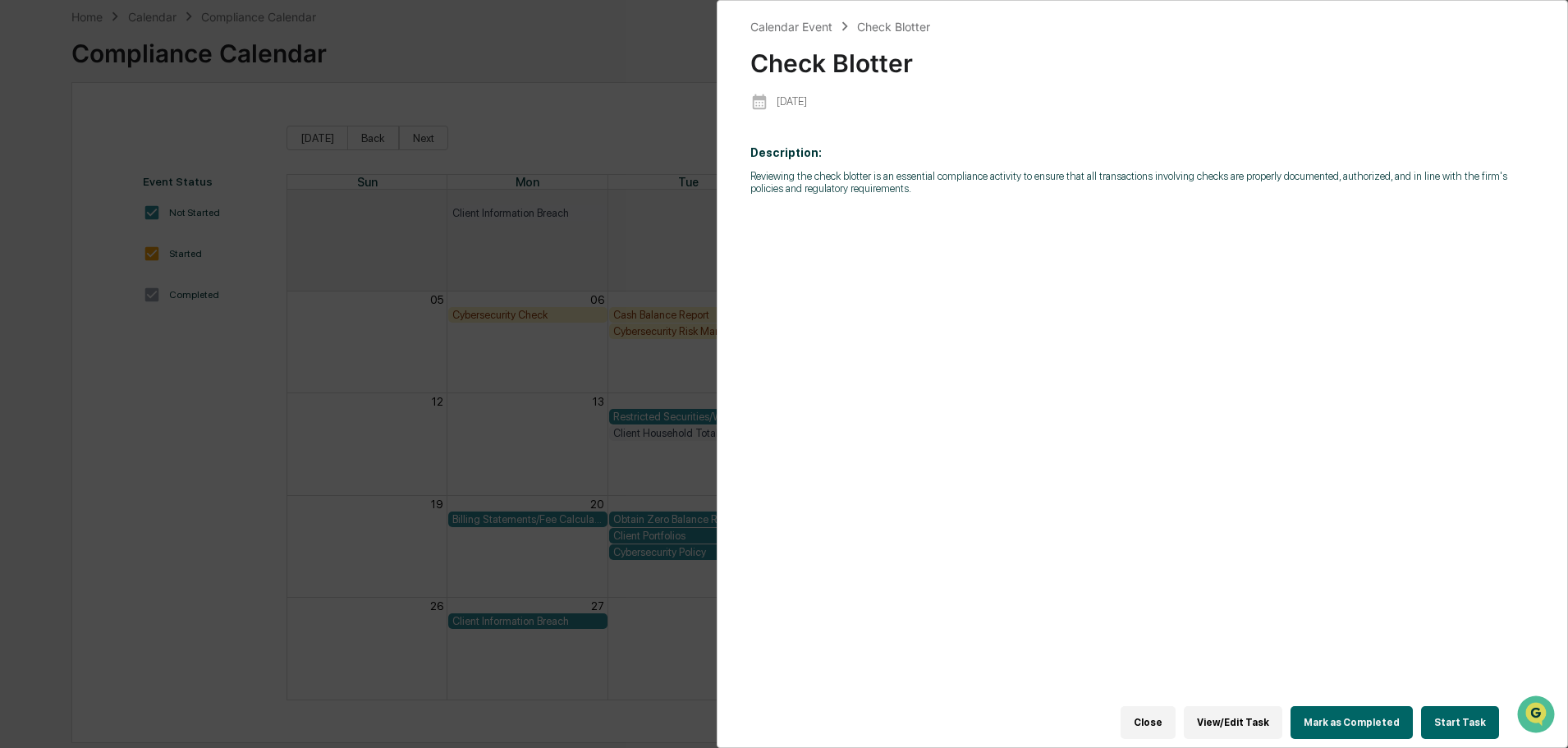
click at [1467, 713] on button "Start Task" at bounding box center [1460, 722] width 78 height 33
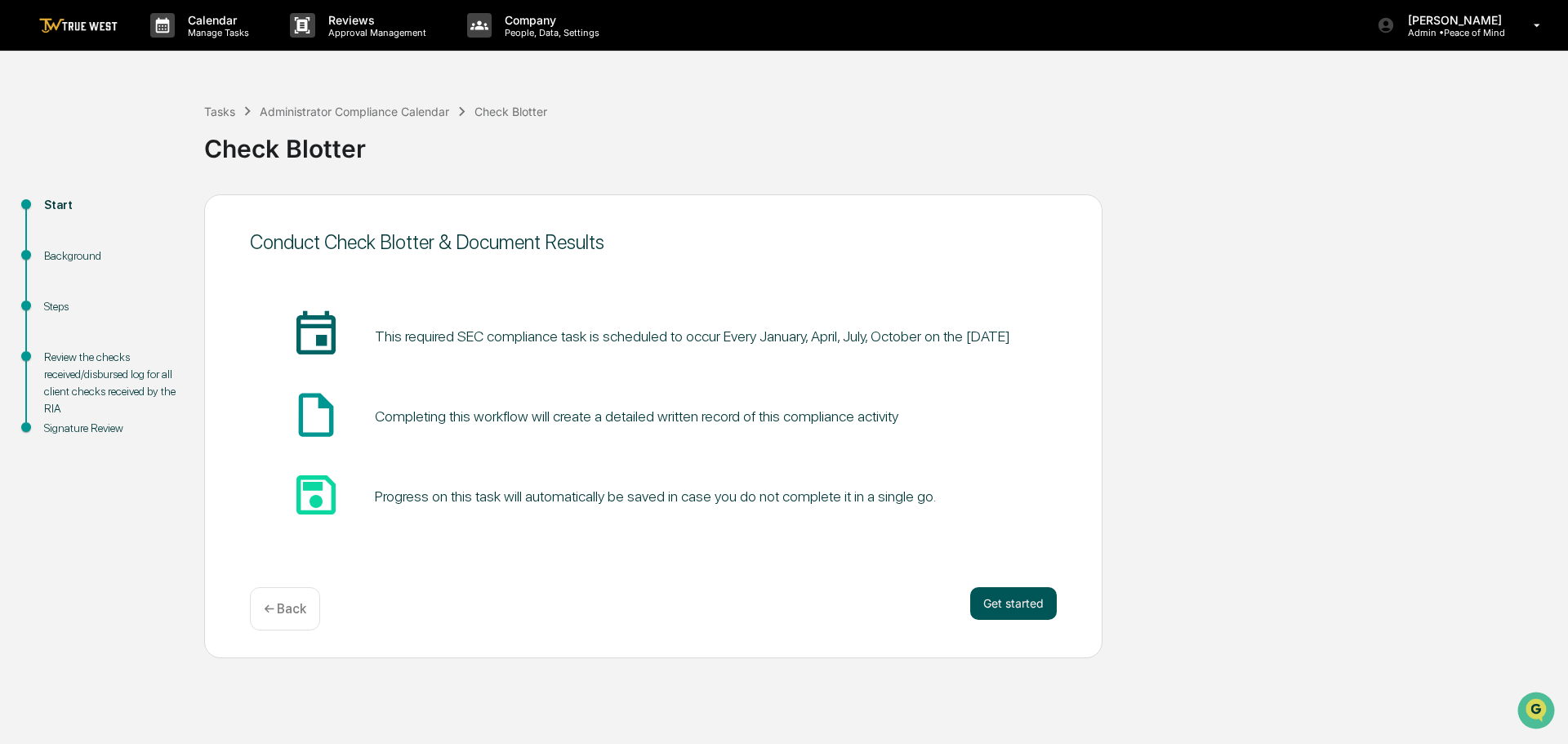
click at [1020, 605] on button "Get started" at bounding box center [1014, 603] width 87 height 33
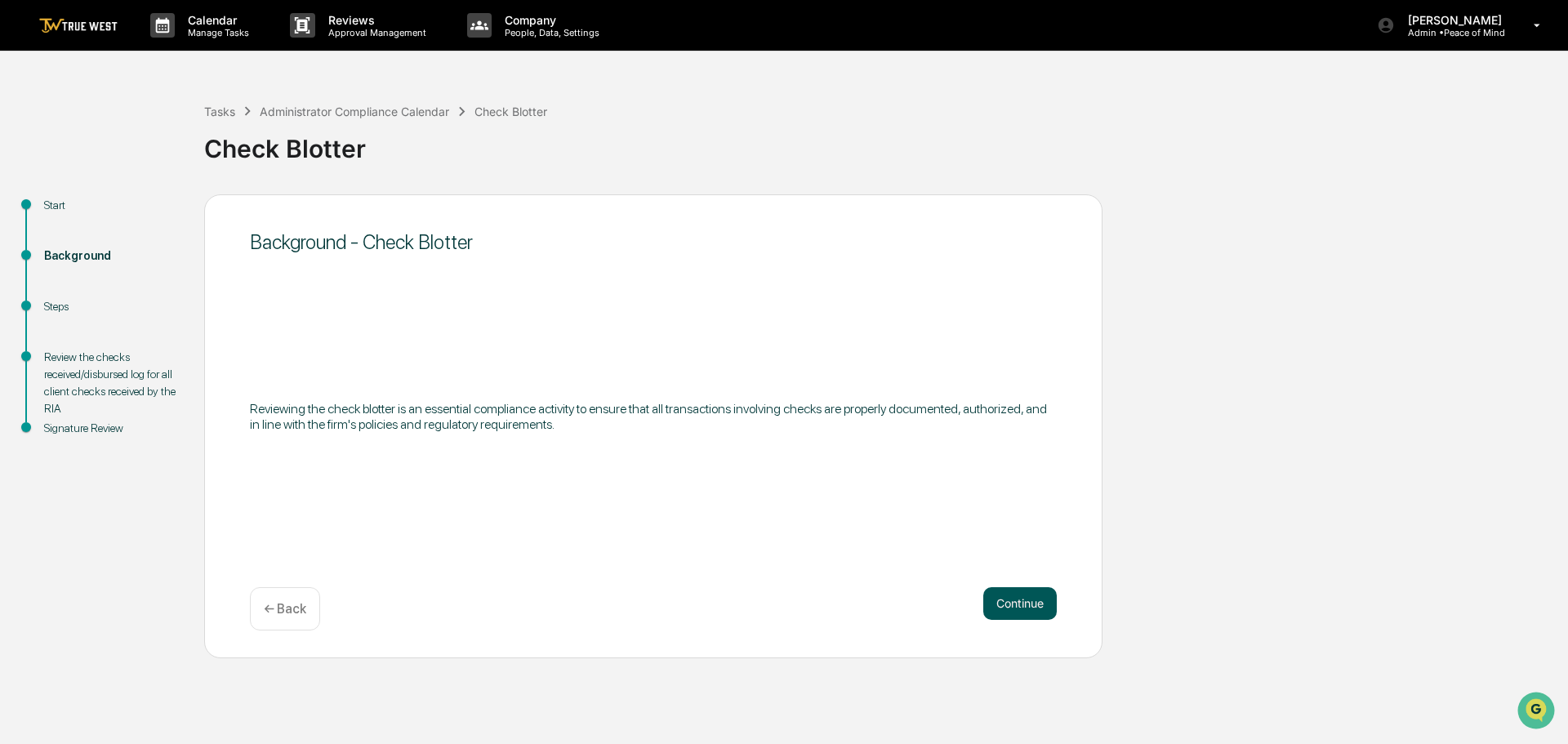
click at [1019, 605] on button "Continue" at bounding box center [1020, 603] width 74 height 33
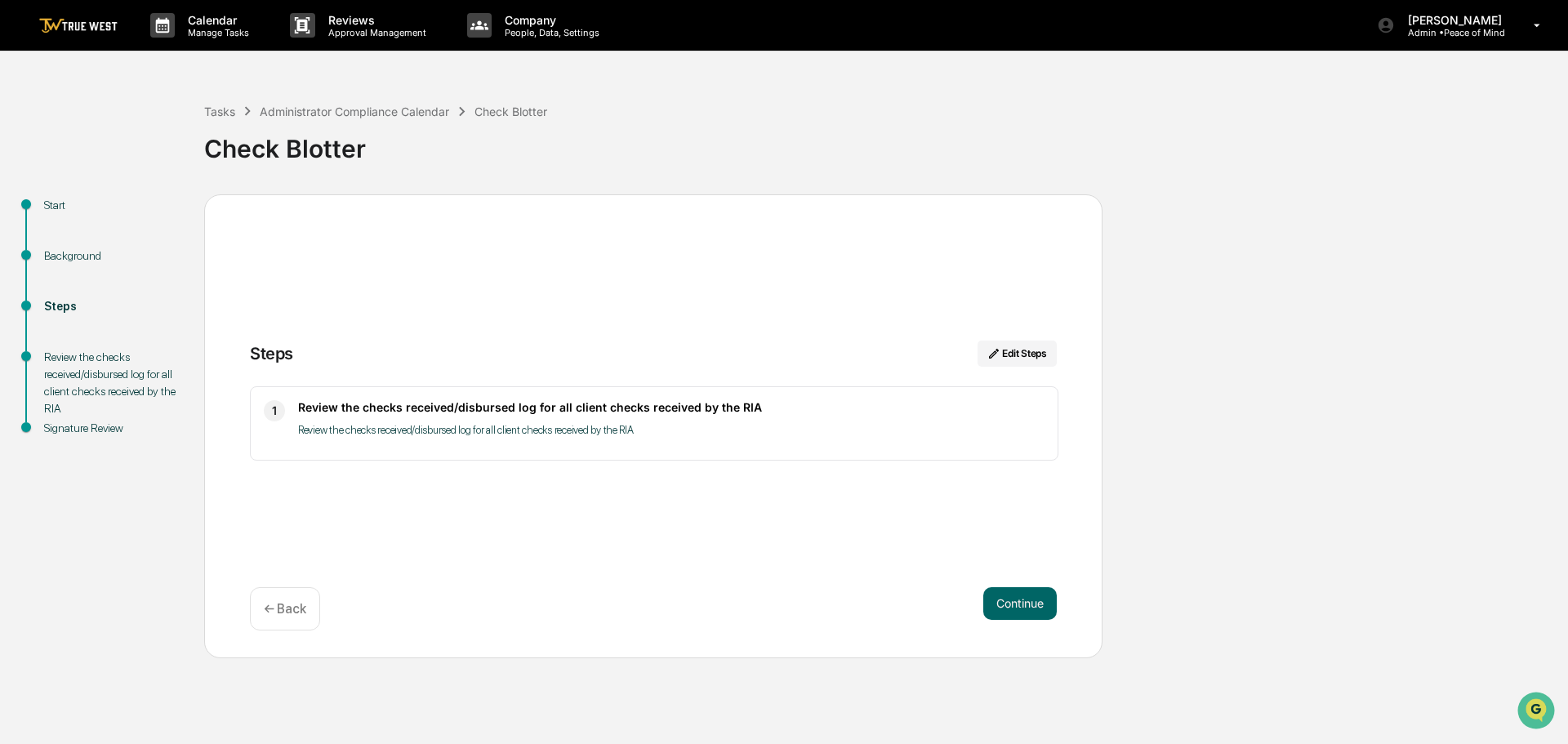
click at [1019, 605] on button "Continue" at bounding box center [1020, 603] width 74 height 33
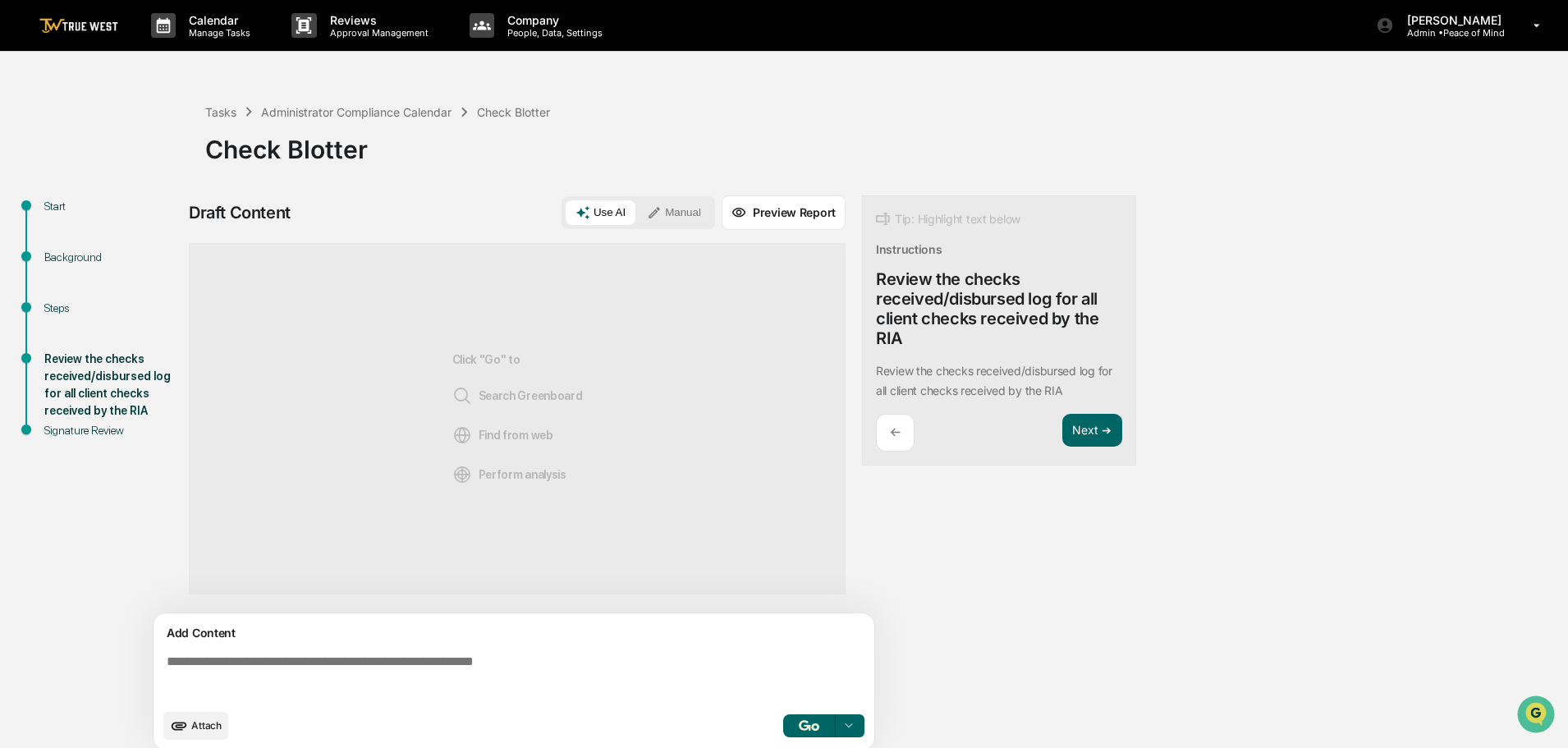
click at [679, 212] on button "Manual" at bounding box center [673, 212] width 74 height 25
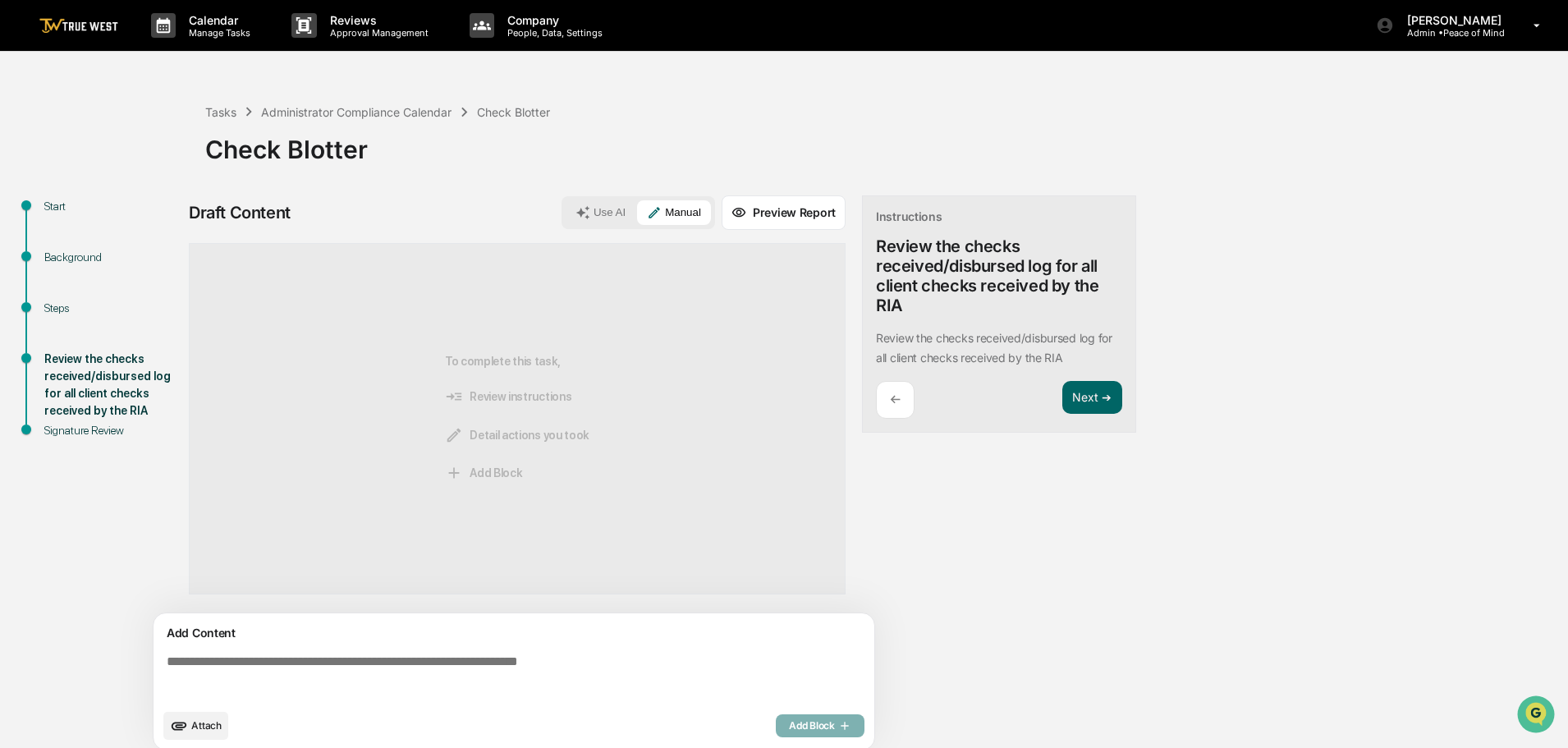
click at [165, 664] on textarea at bounding box center [517, 678] width 714 height 60
paste textarea "**********"
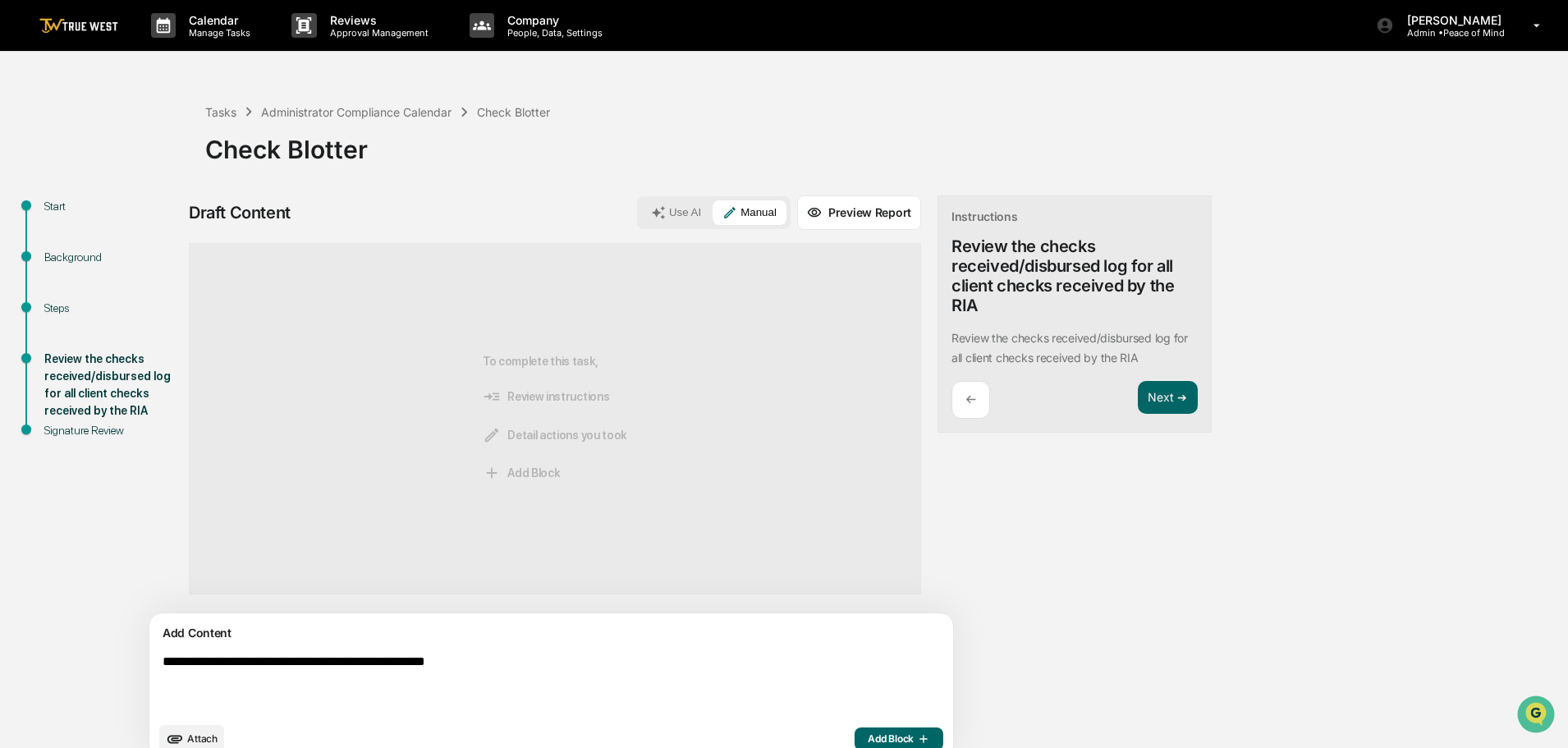
click at [355, 661] on textarea "**********" at bounding box center [513, 684] width 714 height 72
type textarea "**********"
click at [868, 740] on span "Add Block" at bounding box center [899, 738] width 62 height 13
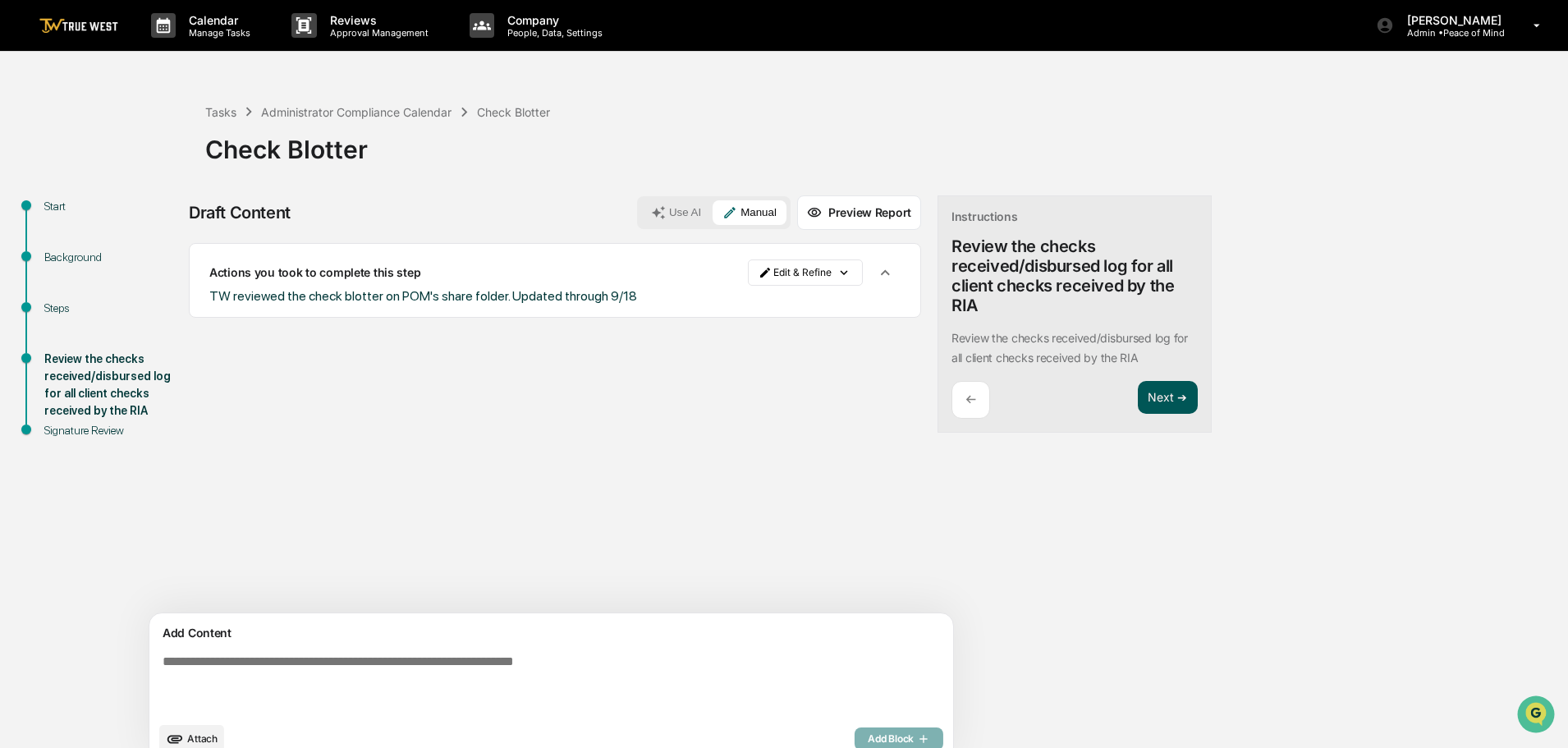
click at [1138, 400] on button "Next ➔" at bounding box center [1167, 398] width 60 height 34
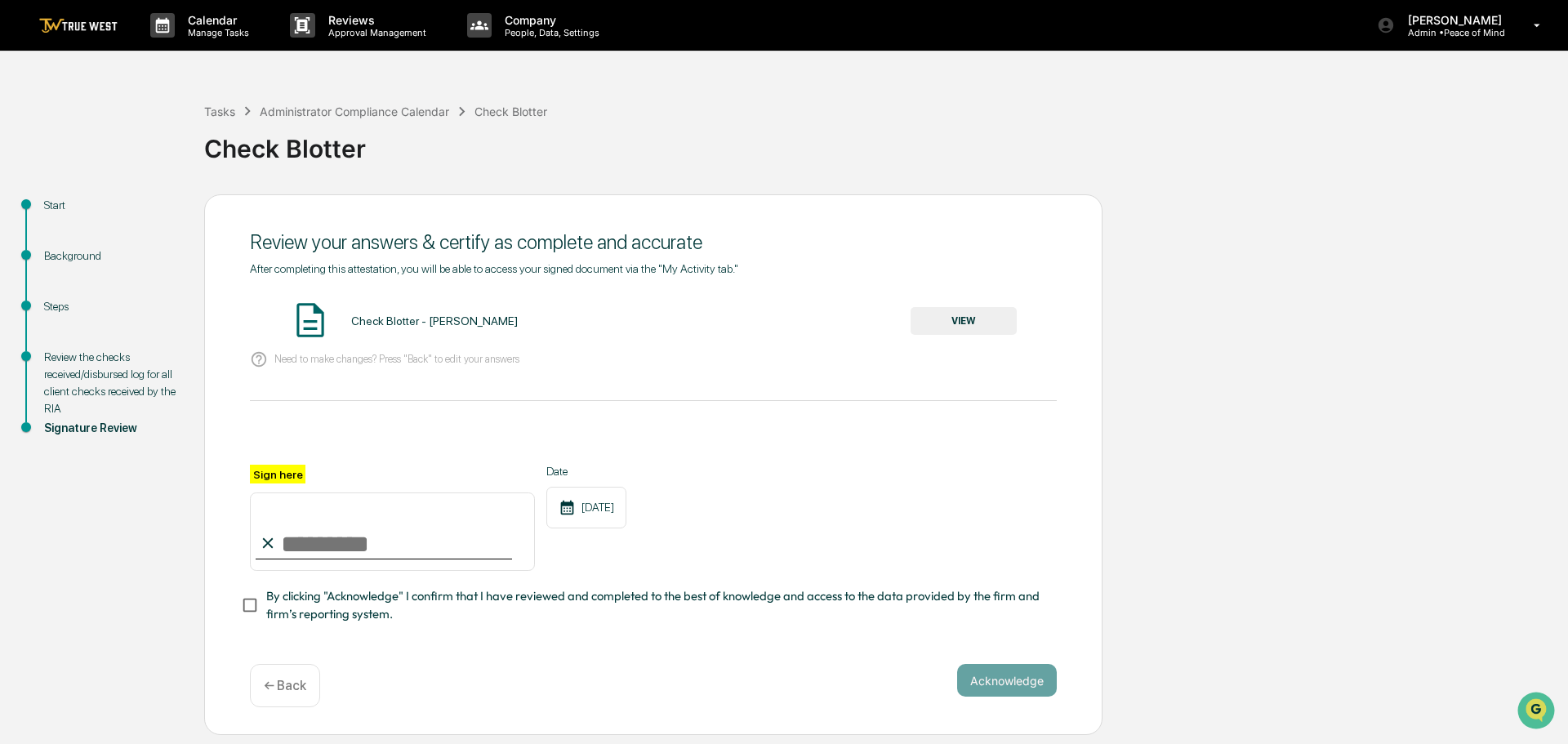
click at [961, 321] on button "VIEW" at bounding box center [963, 321] width 107 height 28
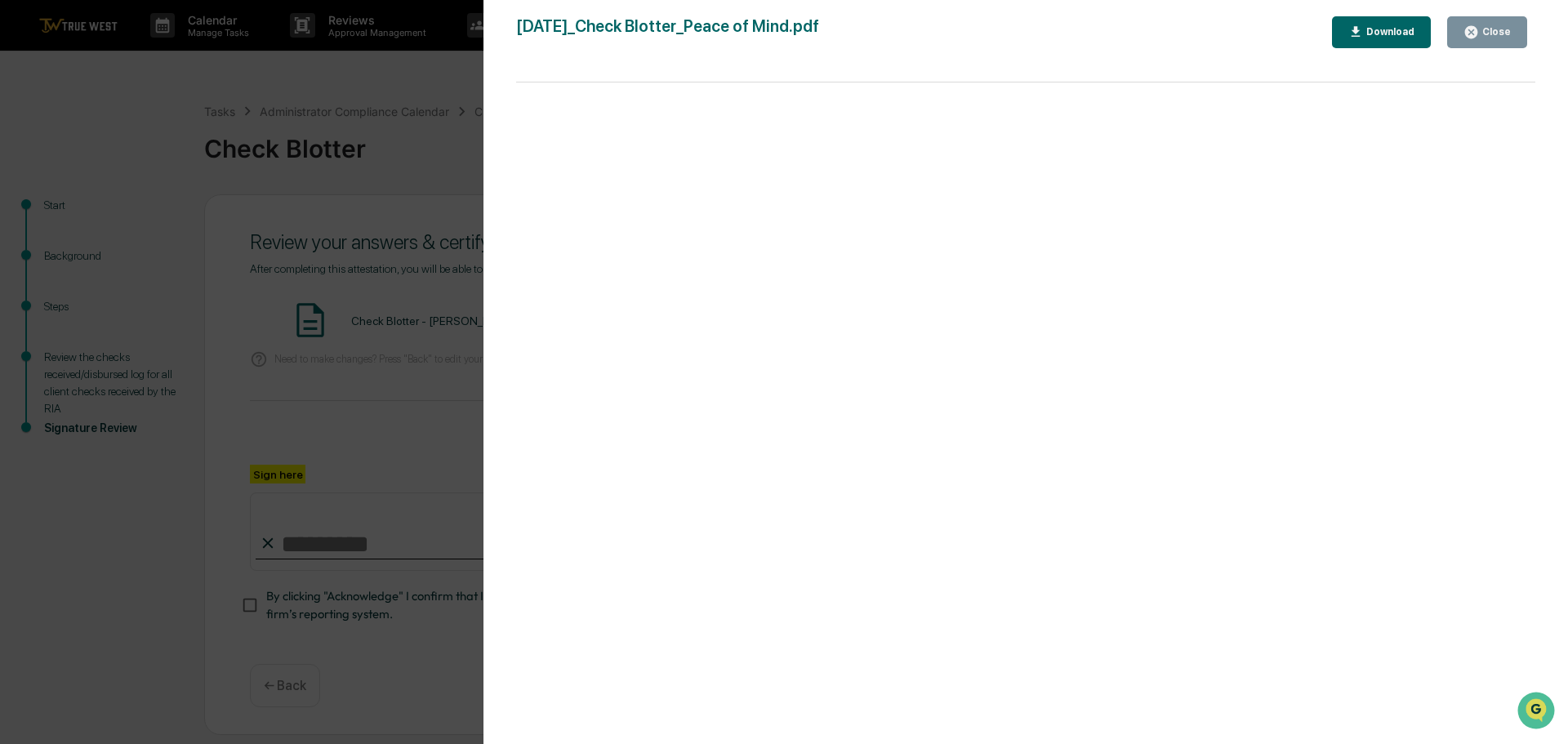
click at [368, 76] on div "Version History [DATE] 04:01 PM [PERSON_NAME] [DATE]_Check Blotter_Peace of Min…" at bounding box center [784, 372] width 1568 height 744
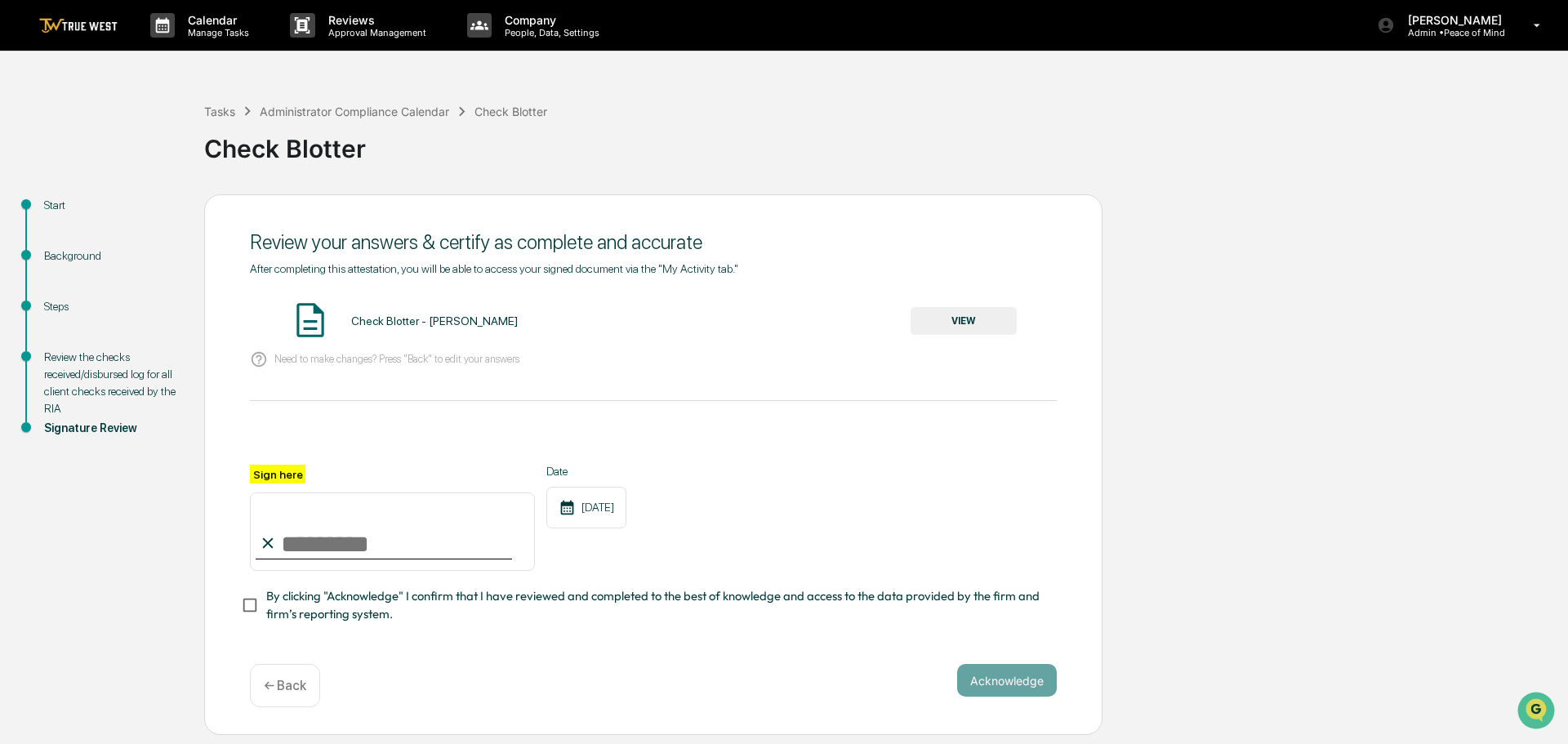
click at [329, 539] on input "Sign here" at bounding box center [392, 531] width 285 height 78
type input "**********"
click at [978, 684] on button "Acknowledge" at bounding box center [1006, 680] width 100 height 33
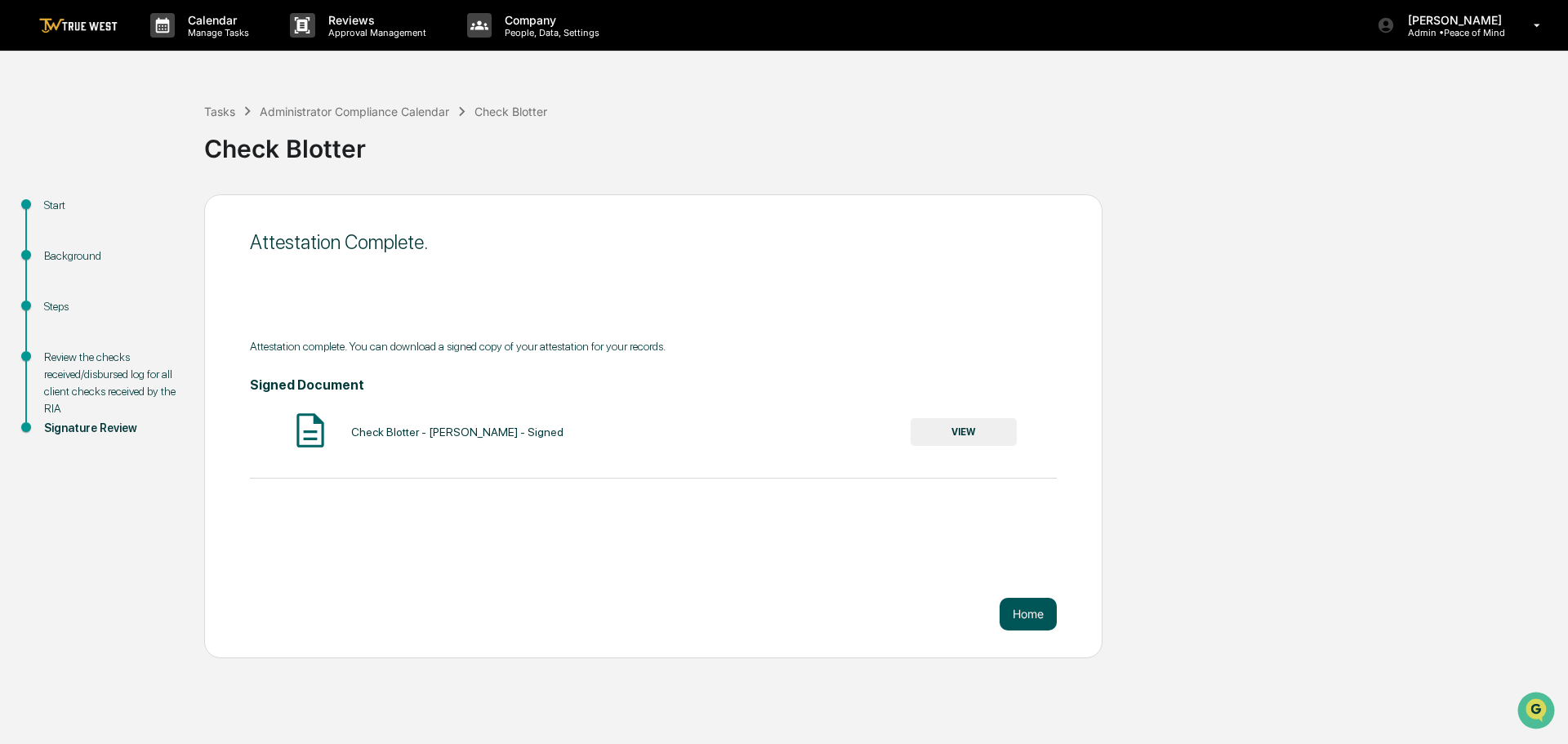
click at [1031, 619] on button "Home" at bounding box center [1028, 614] width 57 height 33
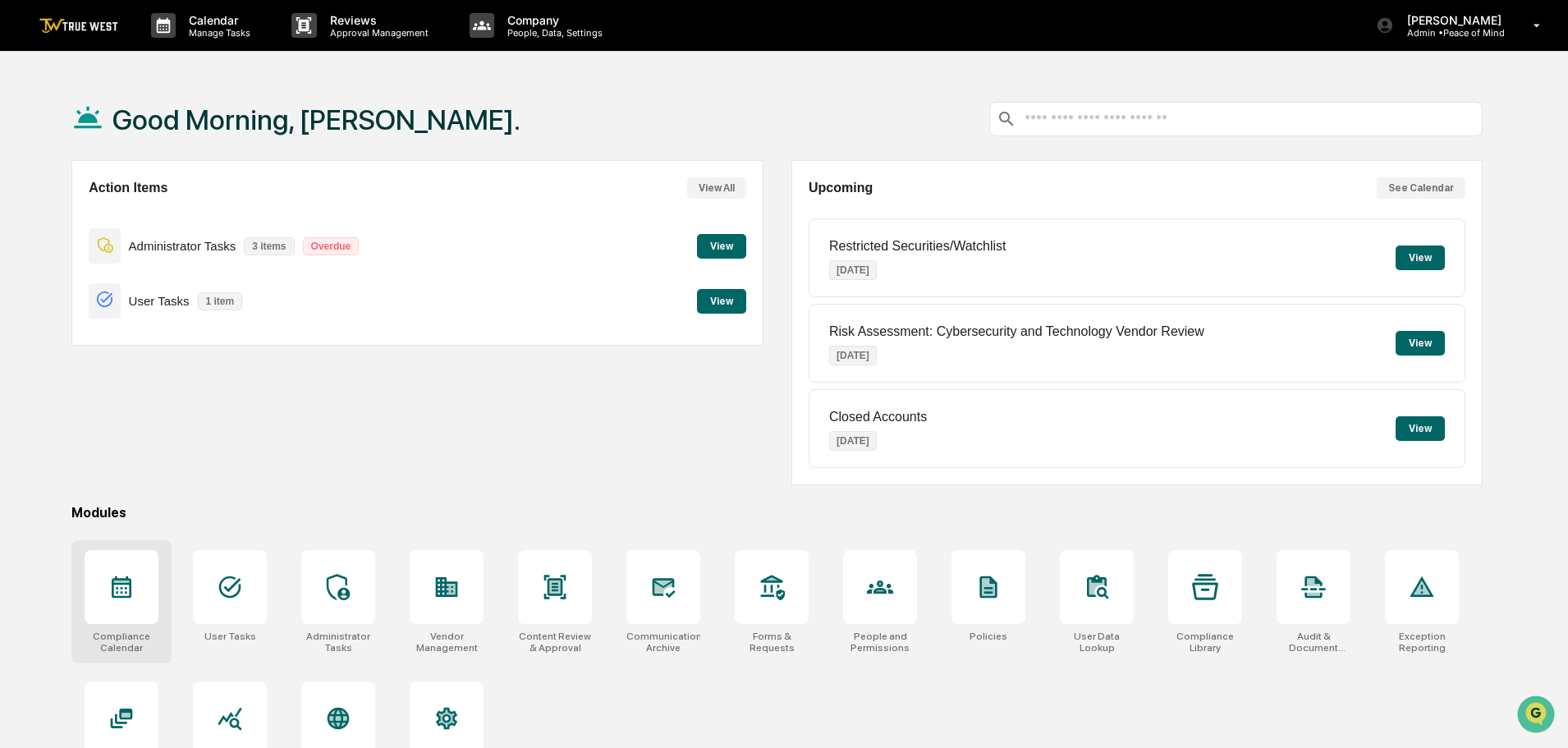
click at [117, 584] on icon at bounding box center [122, 587] width 20 height 22
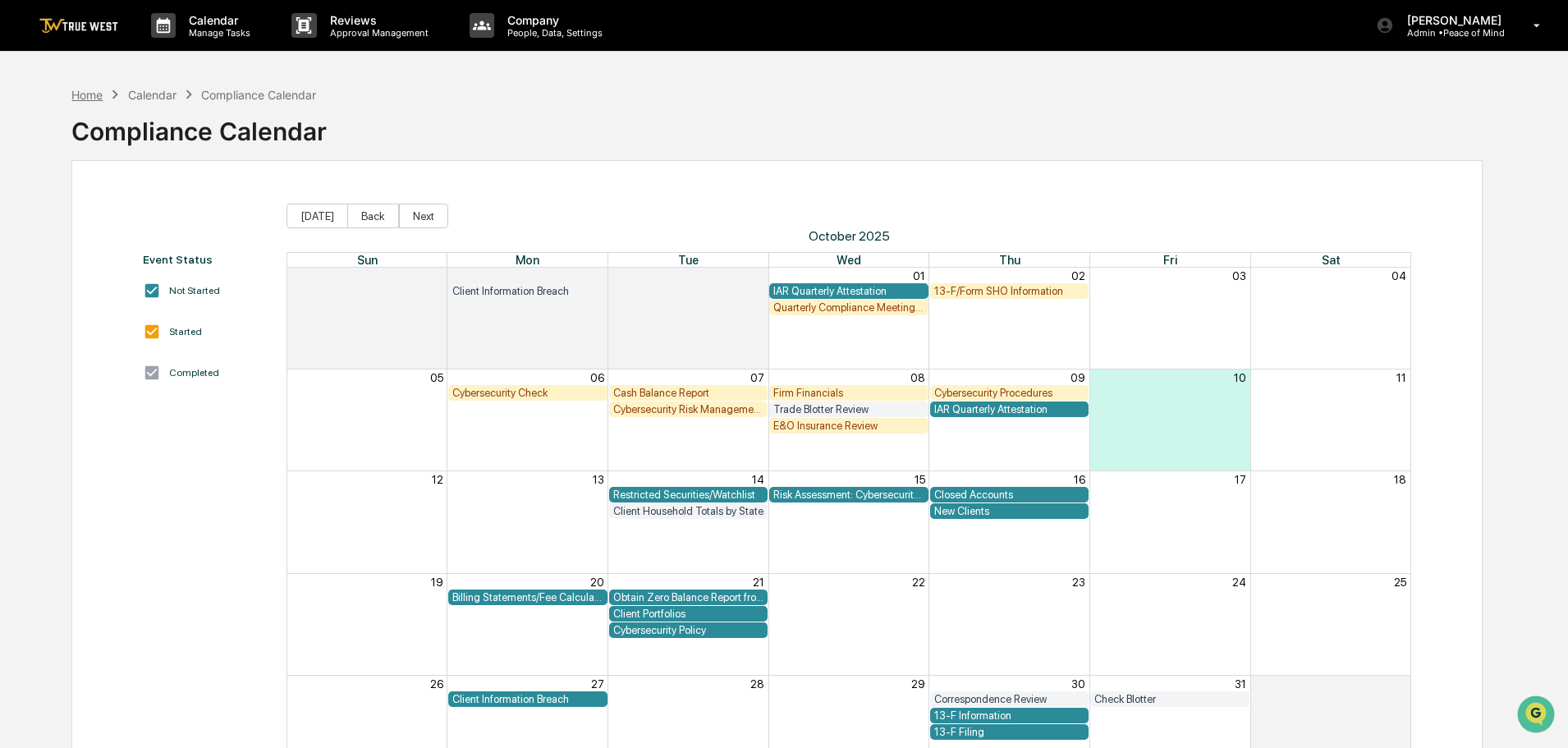
click at [83, 92] on div "Home" at bounding box center [86, 95] width 31 height 14
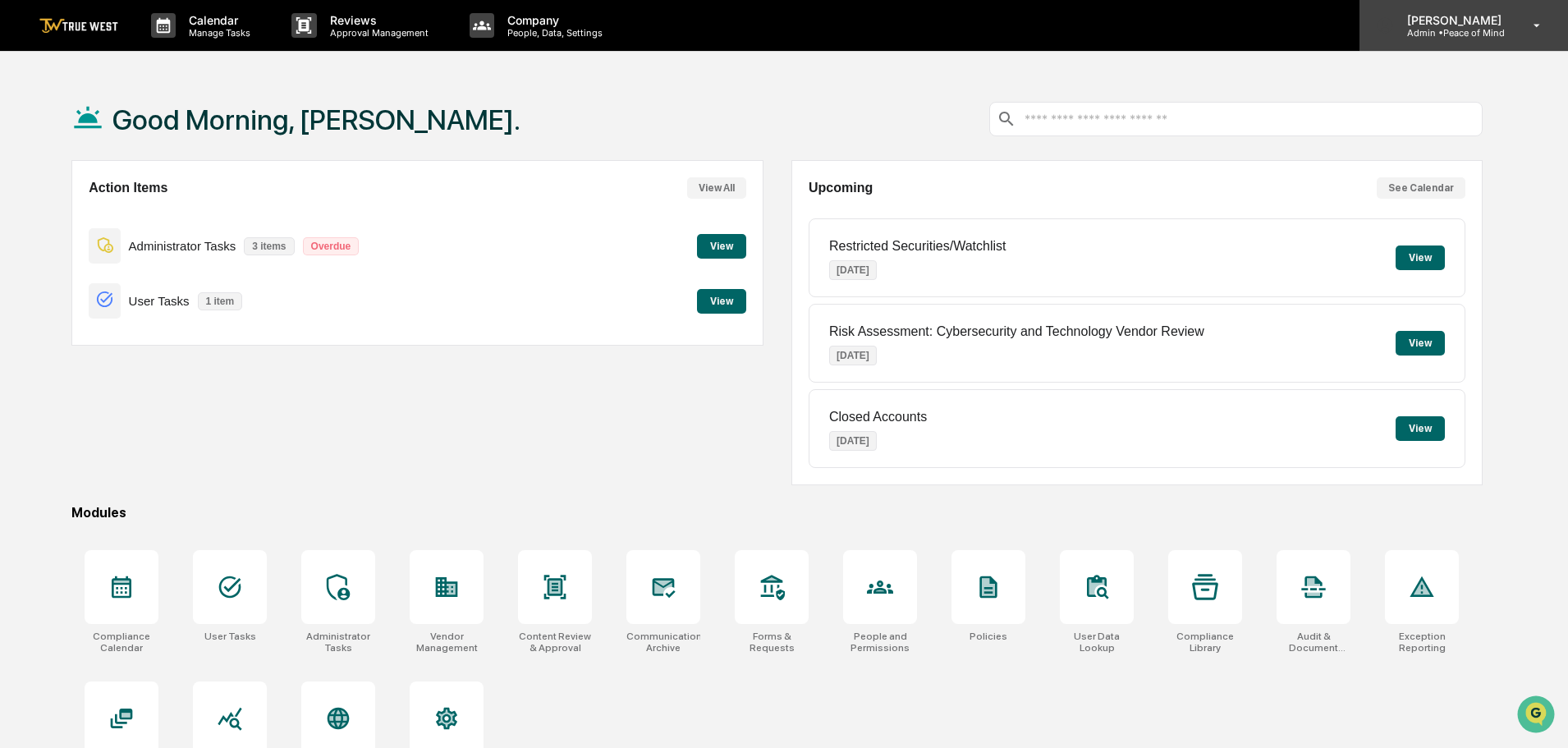
click at [1452, 27] on p "Admin • Peace of Mind" at bounding box center [1452, 33] width 116 height 12
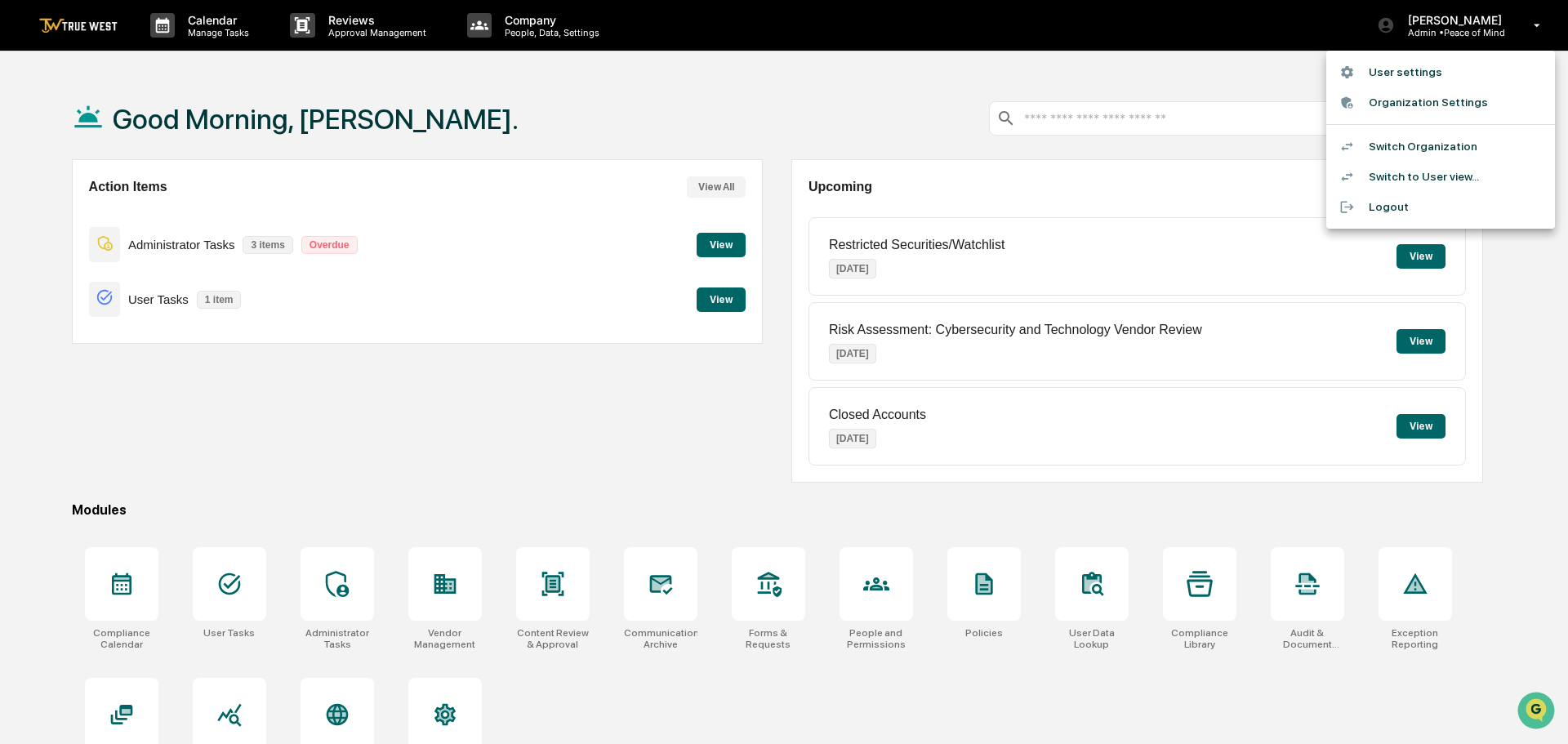
click at [1437, 140] on li "Switch Organization" at bounding box center [1440, 146] width 229 height 31
